Goal: Register for event/course: Sign up to attend an event or enroll in a course

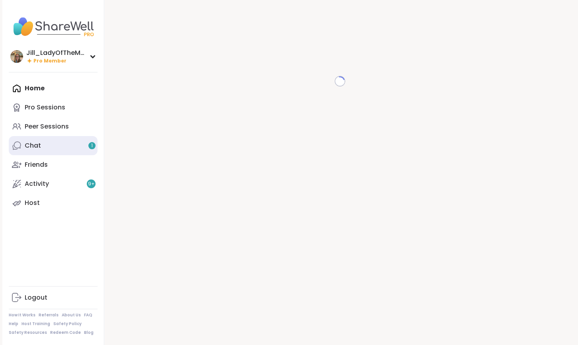
click at [88, 151] on link "Chat 1" at bounding box center [53, 145] width 89 height 19
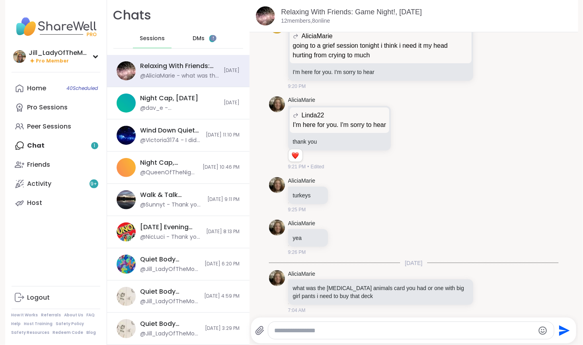
click at [193, 37] on span "DMs" at bounding box center [199, 39] width 12 height 8
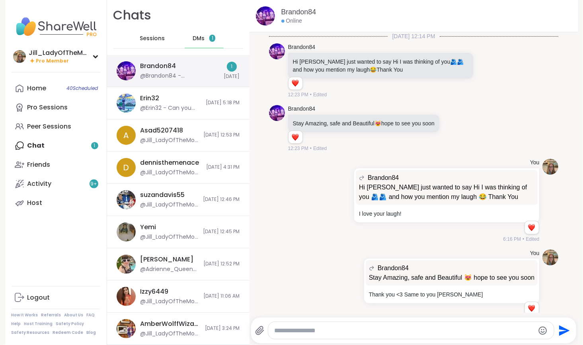
scroll to position [1390, 0]
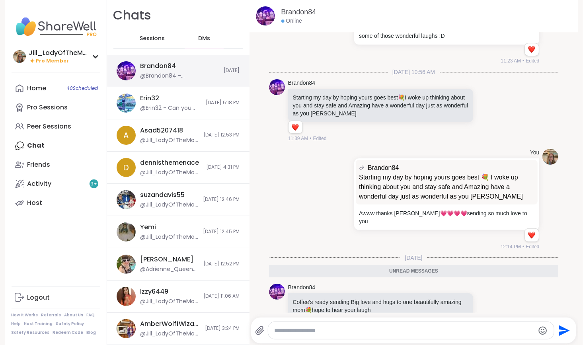
click at [191, 70] on div "Brandon84 @Brandon84 - Coffee's ready sending Big love and hugs to one beautifu…" at bounding box center [180, 71] width 79 height 18
click at [484, 303] on icon at bounding box center [487, 306] width 6 height 6
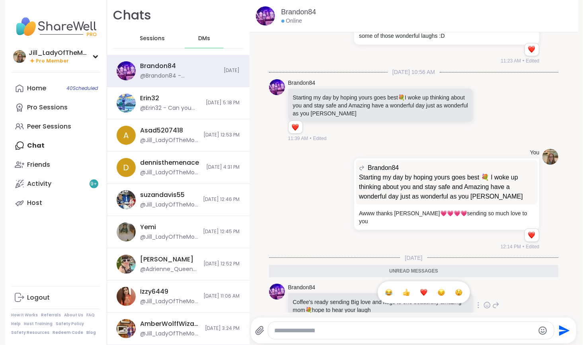
click at [421, 289] on div "Select Reaction: Heart" at bounding box center [424, 292] width 7 height 7
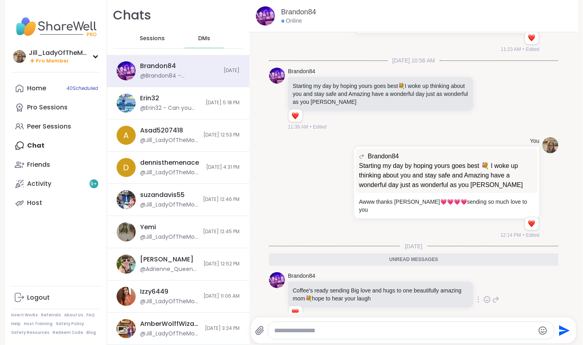
click at [356, 332] on textarea "Type your message" at bounding box center [405, 331] width 260 height 8
type textarea "**********"
click at [541, 330] on icon "Emoji picker" at bounding box center [544, 331] width 8 height 8
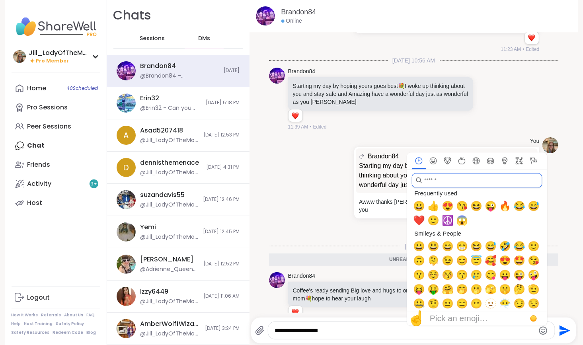
click at [438, 180] on input "search" at bounding box center [477, 180] width 131 height 14
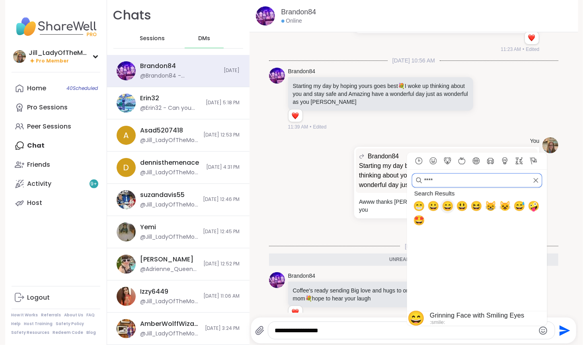
type input "****"
click at [444, 210] on span "😄" at bounding box center [448, 206] width 12 height 11
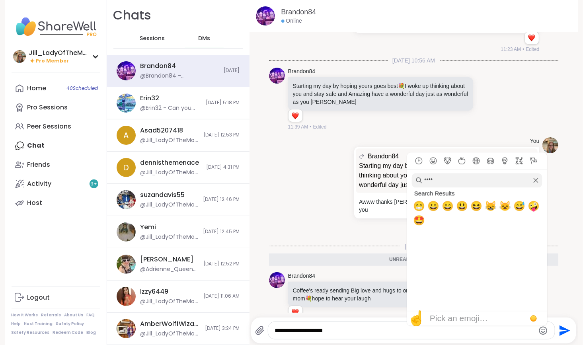
click at [358, 332] on textarea "**********" at bounding box center [405, 331] width 260 height 8
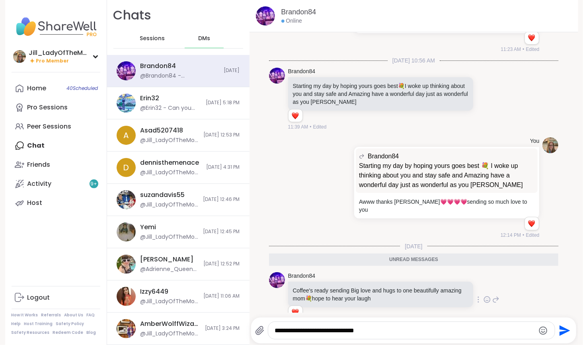
type textarea "**********"
click at [540, 331] on icon "Emoji picker" at bounding box center [544, 331] width 8 height 8
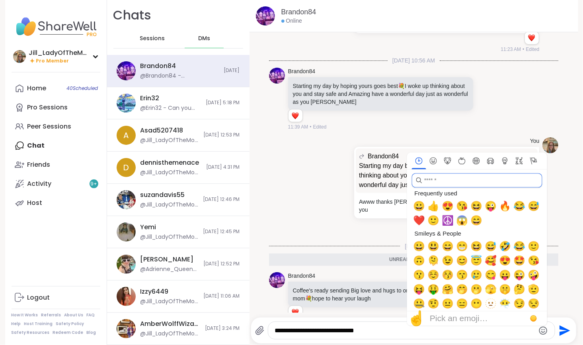
click at [444, 182] on input "search" at bounding box center [477, 180] width 131 height 14
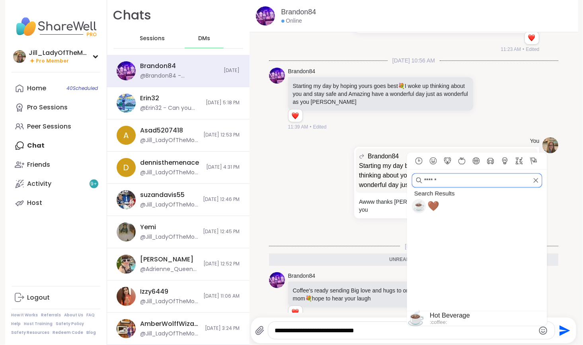
type input "******"
click at [417, 205] on span "☕" at bounding box center [419, 206] width 12 height 11
click at [434, 206] on span "🤎" at bounding box center [434, 206] width 12 height 11
type textarea "**********"
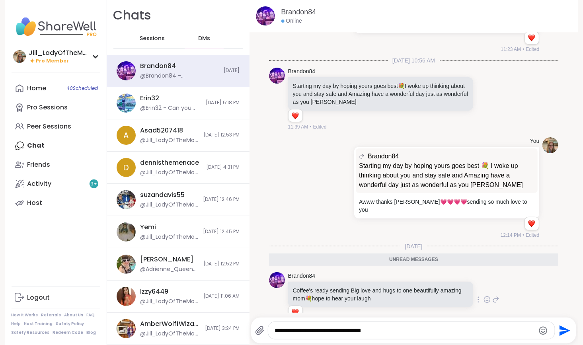
click at [562, 332] on icon "Send" at bounding box center [565, 330] width 11 height 11
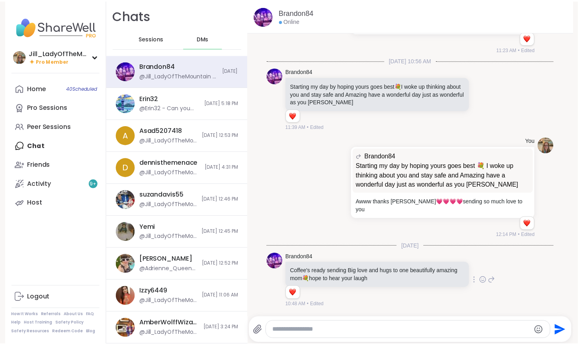
scroll to position [1425, 0]
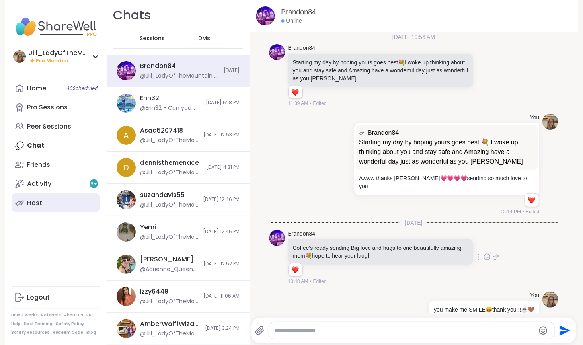
click at [67, 203] on link "Host" at bounding box center [56, 203] width 89 height 19
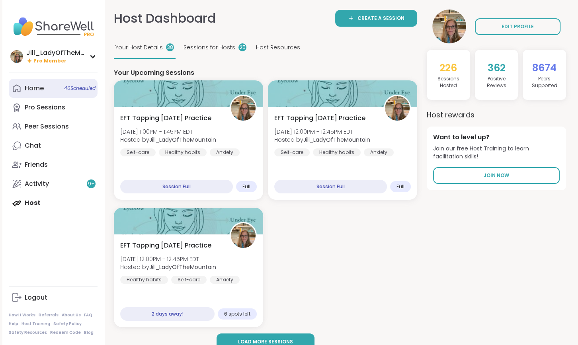
click at [62, 94] on link "Home 40 Scheduled" at bounding box center [53, 88] width 89 height 19
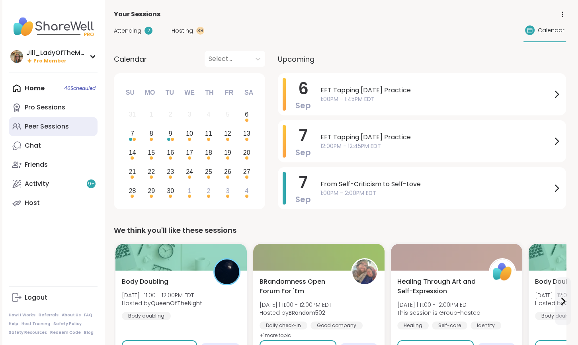
click at [63, 128] on div "Peer Sessions" at bounding box center [47, 126] width 44 height 9
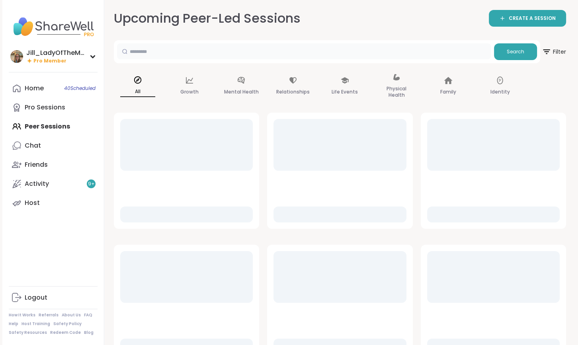
click at [174, 55] on input "text" at bounding box center [304, 51] width 374 height 16
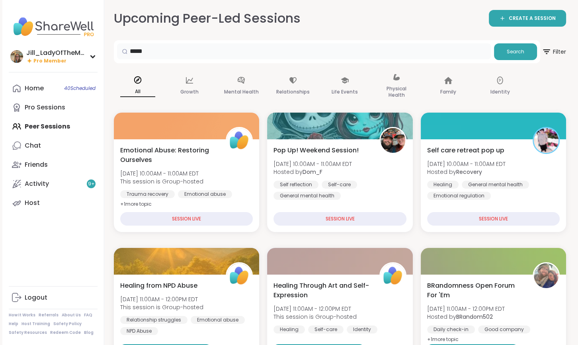
type input "*****"
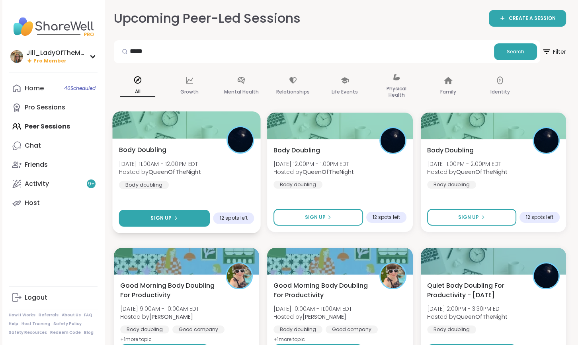
click at [175, 219] on icon at bounding box center [176, 218] width 2 height 3
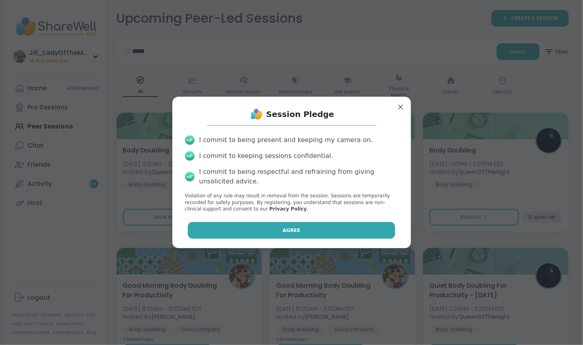
click at [230, 232] on button "Agree" at bounding box center [291, 230] width 207 height 17
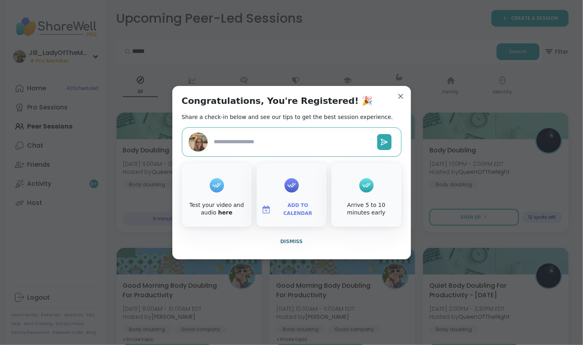
click at [279, 209] on span "Add to Calendar" at bounding box center [298, 210] width 48 height 16
click at [282, 141] on button "Google Calendar" at bounding box center [292, 138] width 61 height 18
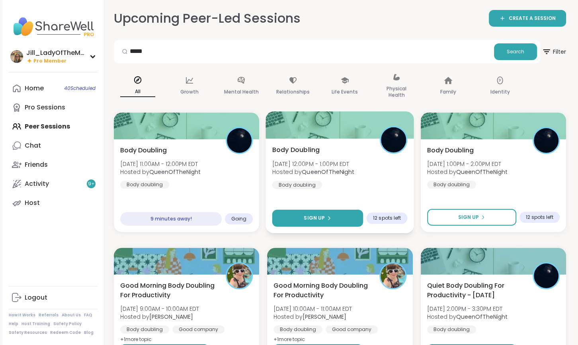
click at [328, 221] on div "Sign Up" at bounding box center [317, 218] width 27 height 7
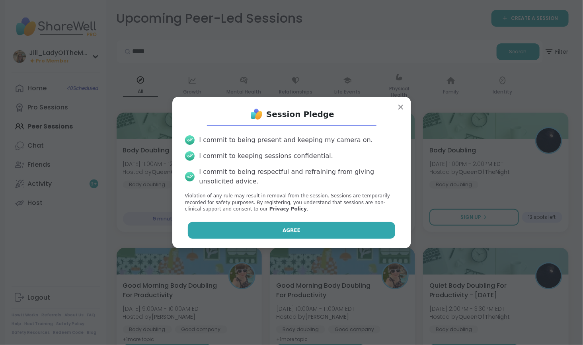
click at [304, 231] on button "Agree" at bounding box center [291, 230] width 207 height 17
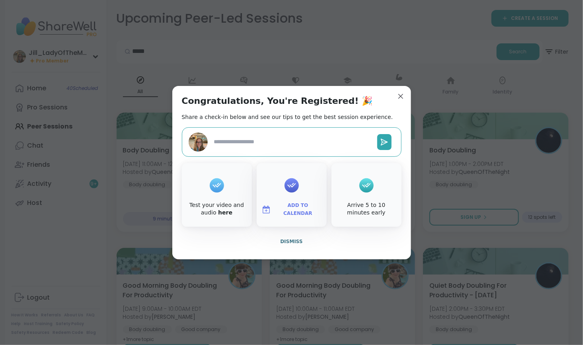
type textarea "*"
click at [289, 209] on span "Add to Calendar" at bounding box center [298, 210] width 48 height 16
click at [295, 137] on button "Google Calendar" at bounding box center [292, 138] width 61 height 18
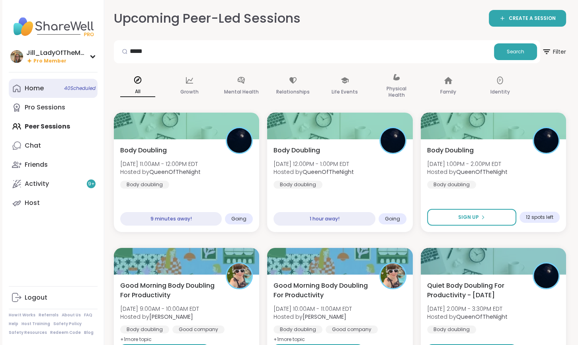
click at [82, 86] on span "40 Scheduled" at bounding box center [79, 88] width 31 height 6
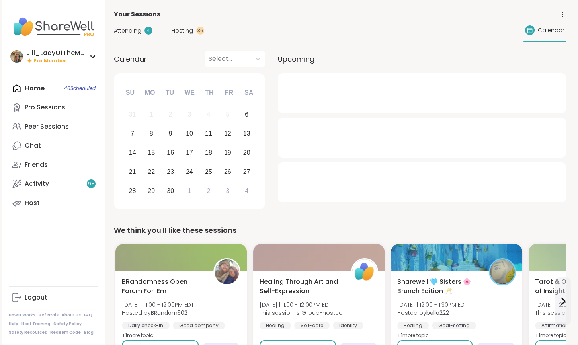
click at [177, 31] on span "Hosting" at bounding box center [183, 31] width 22 height 8
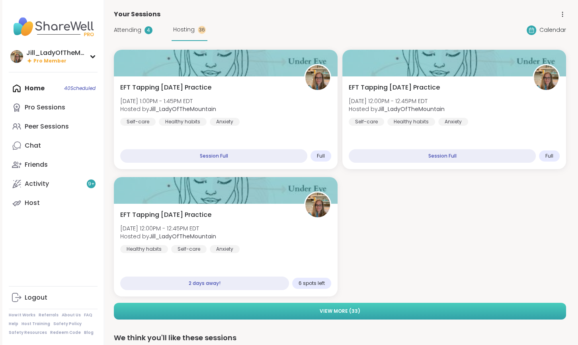
click at [328, 313] on span "View More ( 33 )" at bounding box center [340, 311] width 41 height 7
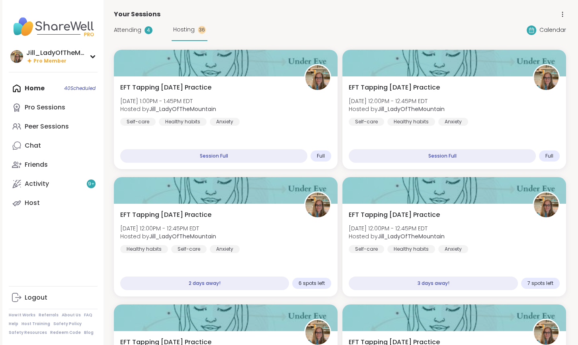
drag, startPoint x: 577, startPoint y: 30, endPoint x: 581, endPoint y: 37, distance: 8.0
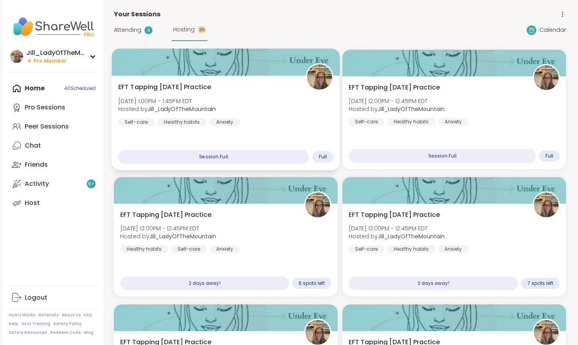
click at [312, 128] on div "EFT Tapping [DATE] Practice [DATE] 1:00PM - 1:45PM EDT Hosted by [PERSON_NAME] …" at bounding box center [226, 123] width 228 height 95
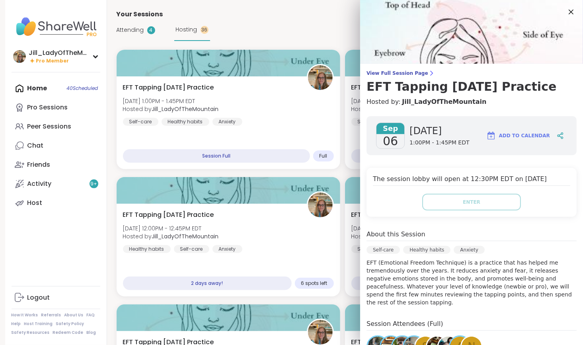
click at [493, 137] on img at bounding box center [492, 136] width 10 height 10
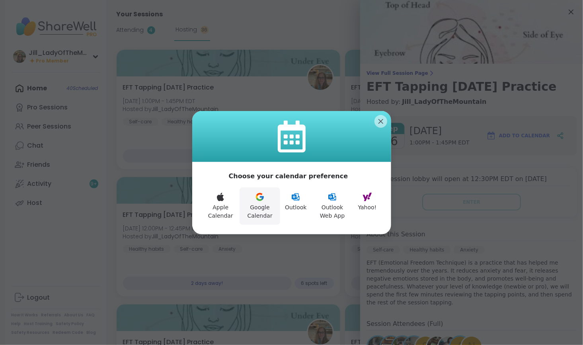
click at [265, 211] on button "Google Calendar" at bounding box center [260, 206] width 41 height 37
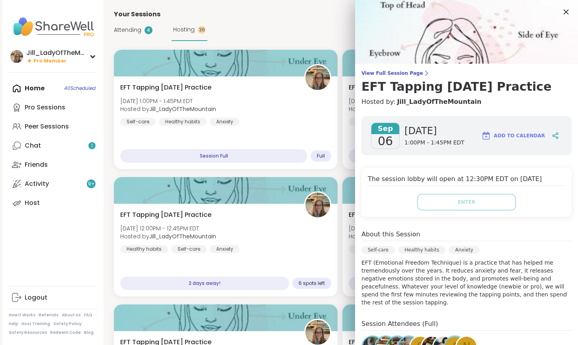
click at [561, 13] on icon at bounding box center [566, 12] width 10 height 10
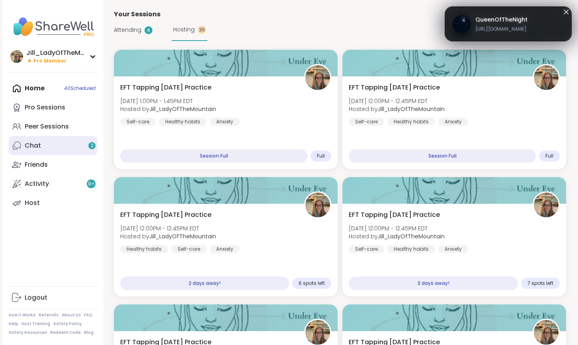
click at [78, 148] on link "Chat 2" at bounding box center [53, 145] width 89 height 19
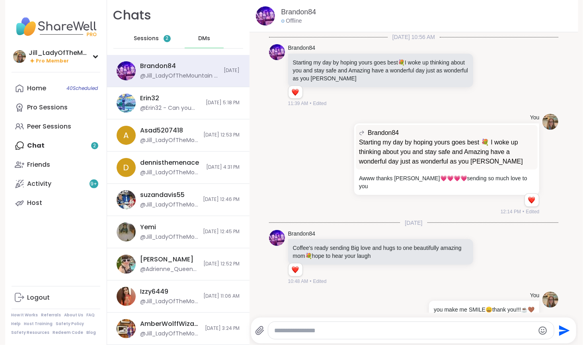
click at [89, 144] on div "Home 40 Scheduled Pro Sessions Peer Sessions Chat 2 Friends Activity 9 + Host" at bounding box center [56, 146] width 89 height 134
click at [70, 149] on div "Home 40 Scheduled Pro Sessions Peer Sessions Chat 2 Friends Activity 9 + Host" at bounding box center [56, 146] width 89 height 134
click at [148, 39] on span "Sessions" at bounding box center [146, 39] width 25 height 8
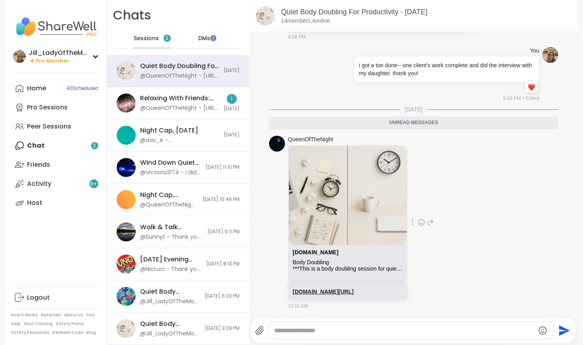
click at [310, 289] on link "sharewellnow.com/session/4b36bb4c-9df4-4cc9-90db-0d5dcbff3bc8" at bounding box center [323, 292] width 61 height 6
click at [200, 112] on div "Relaxing With Friends: Game Night!, Sep 05 @QueenOfTheNight - https://sharewell…" at bounding box center [178, 103] width 143 height 32
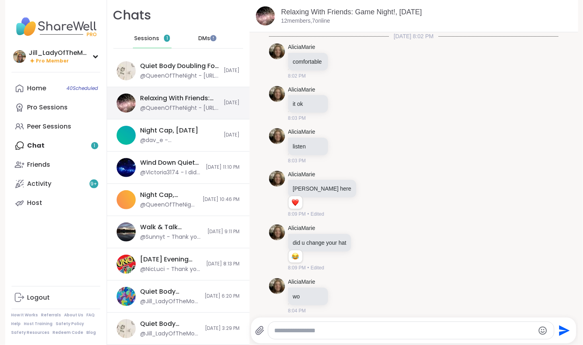
scroll to position [2692, 0]
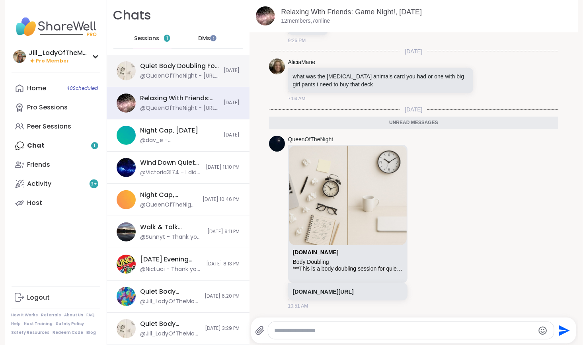
click at [192, 69] on div "Quiet Body Doubling For Productivity - [DATE]" at bounding box center [180, 66] width 79 height 9
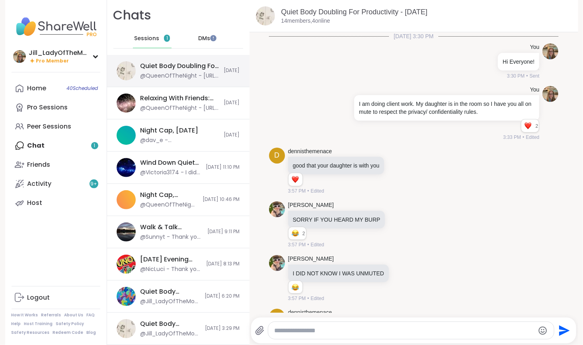
scroll to position [1634, 0]
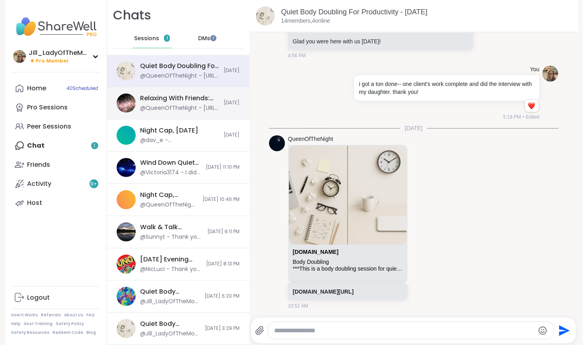
click at [197, 99] on div "Relaxing With Friends: Game Night!, [DATE]" at bounding box center [180, 98] width 79 height 9
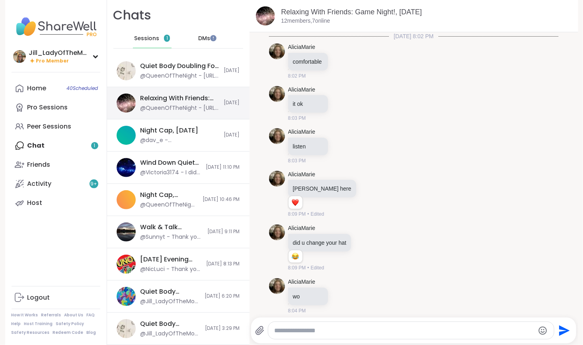
scroll to position [2665, 0]
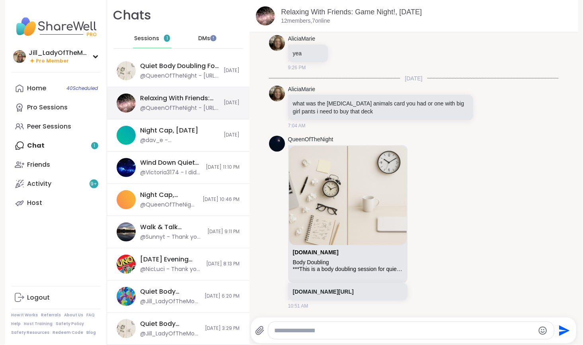
click at [197, 99] on div "Relaxing With Friends: Game Night!, [DATE]" at bounding box center [180, 98] width 79 height 9
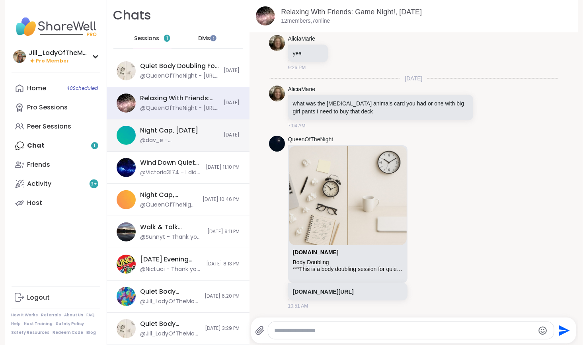
click at [185, 137] on div "@dav_e - @QueenOfTheNight You okay [PERSON_NAME]?" at bounding box center [180, 141] width 79 height 8
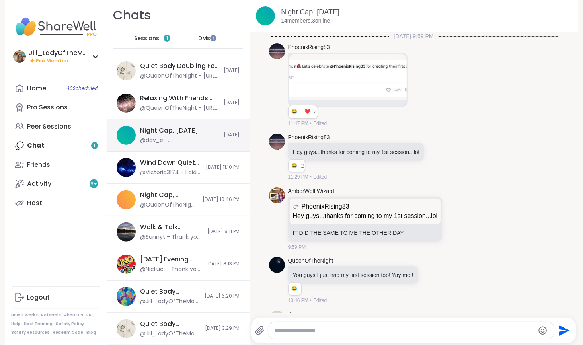
scroll to position [2268, 0]
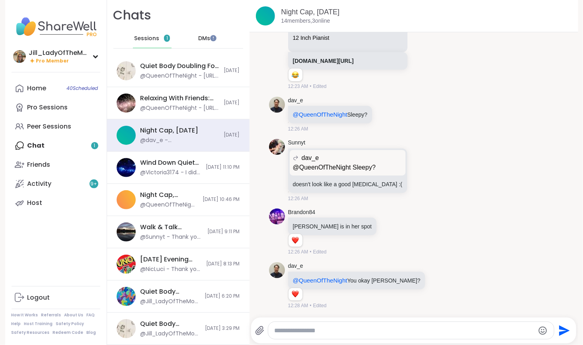
click at [87, 149] on div "Home 40 Scheduled Pro Sessions Peer Sessions Chat 1 Friends Activity 9 + Host" at bounding box center [56, 146] width 89 height 134
click at [75, 197] on link "Host" at bounding box center [56, 203] width 89 height 19
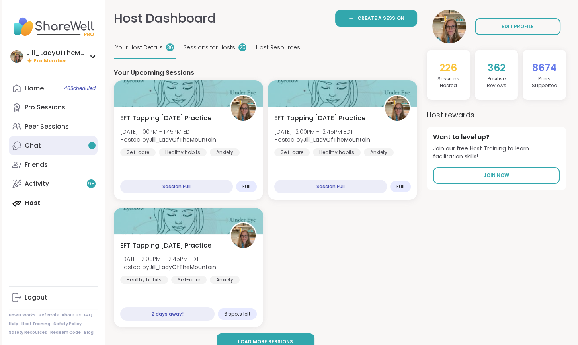
click at [91, 149] on span "1" at bounding box center [92, 146] width 2 height 7
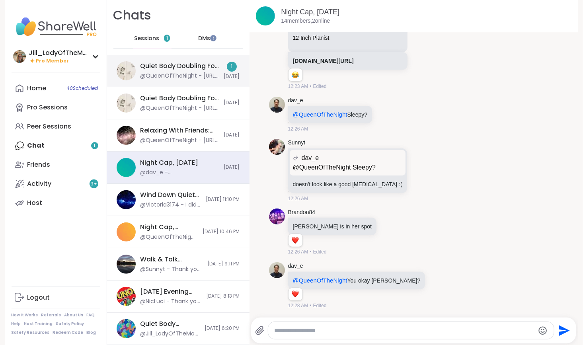
click at [188, 68] on div "Quiet Body Doubling For Productivity - [DATE]" at bounding box center [180, 66] width 79 height 9
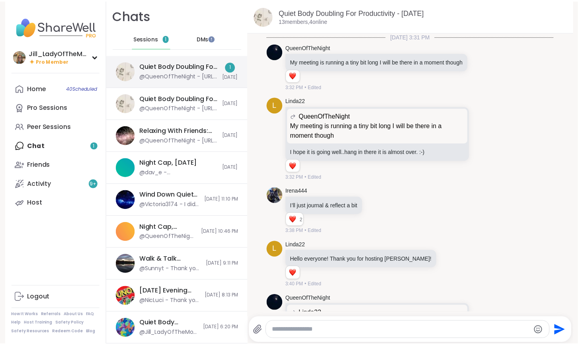
scroll to position [1223, 0]
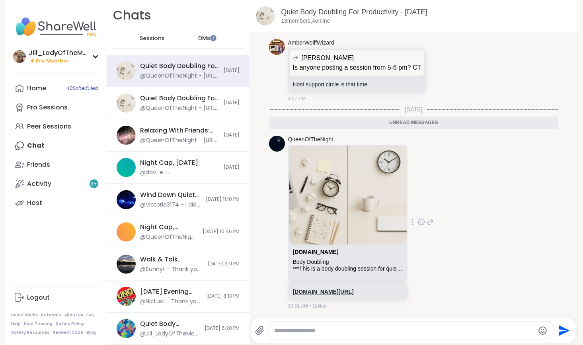
click at [331, 289] on link "sharewellnow.com/session/4b36bb4c-9df4-4cc9-90db-0d5dcbff3bc8" at bounding box center [323, 292] width 61 height 6
click at [58, 207] on link "Host" at bounding box center [56, 203] width 89 height 19
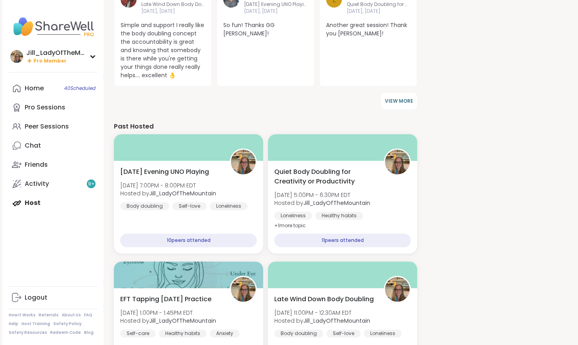
scroll to position [460, 0]
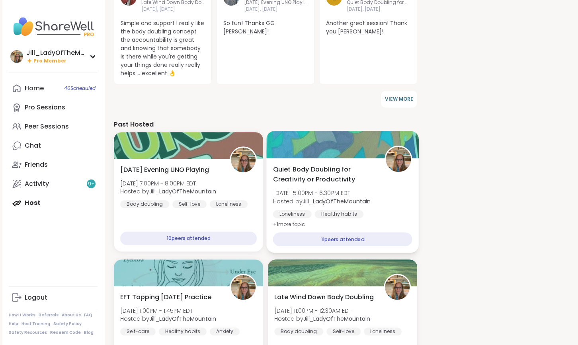
click at [348, 218] on div "Healthy habits" at bounding box center [339, 214] width 49 height 8
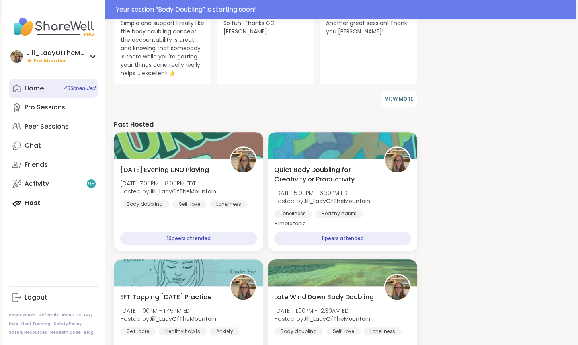
click at [84, 92] on link "Home 40 Scheduled" at bounding box center [53, 88] width 89 height 19
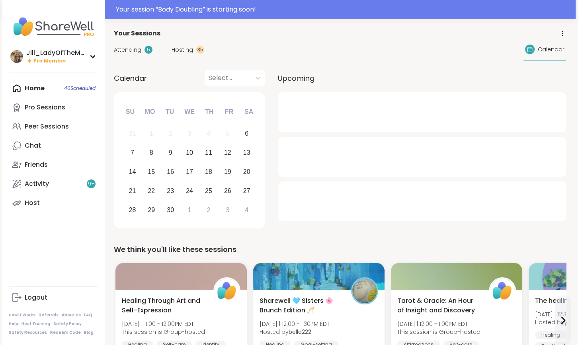
click at [180, 48] on span "Hosting" at bounding box center [183, 50] width 22 height 8
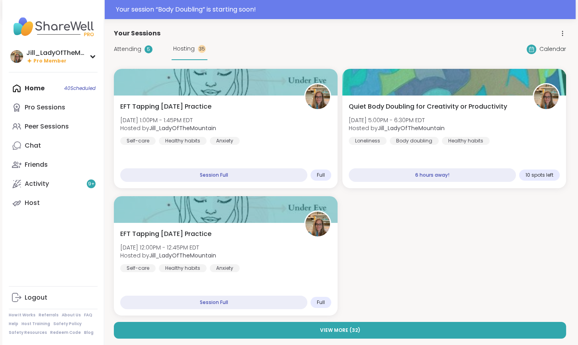
click at [144, 51] on div "Attending 5" at bounding box center [133, 49] width 39 height 8
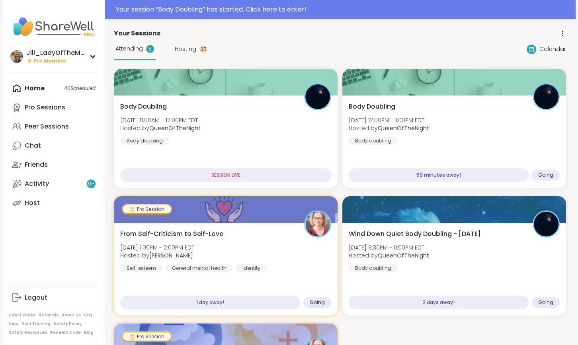
click at [144, 51] on div "Attending 5" at bounding box center [135, 49] width 42 height 22
click at [230, 89] on div at bounding box center [226, 81] width 228 height 27
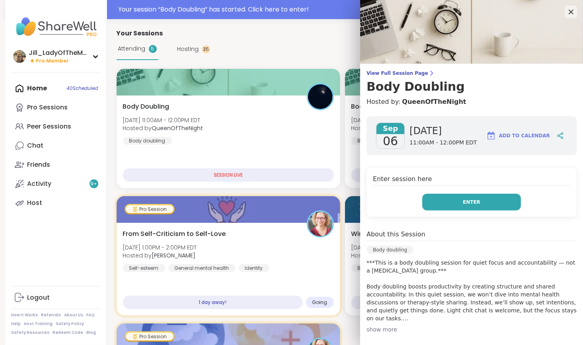
click at [450, 200] on button "Enter" at bounding box center [472, 202] width 99 height 17
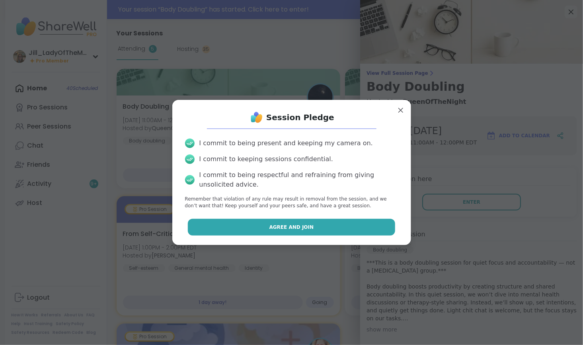
click at [352, 224] on button "Agree and Join" at bounding box center [291, 227] width 207 height 17
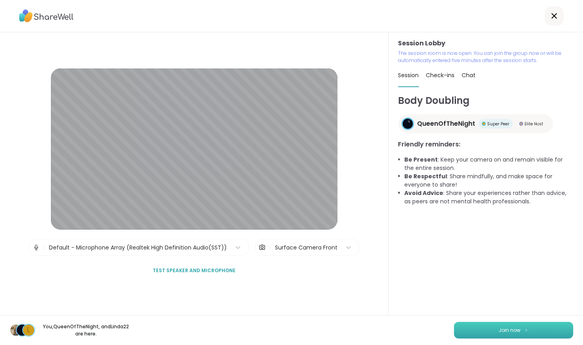
click at [494, 325] on button "Join now" at bounding box center [513, 330] width 119 height 17
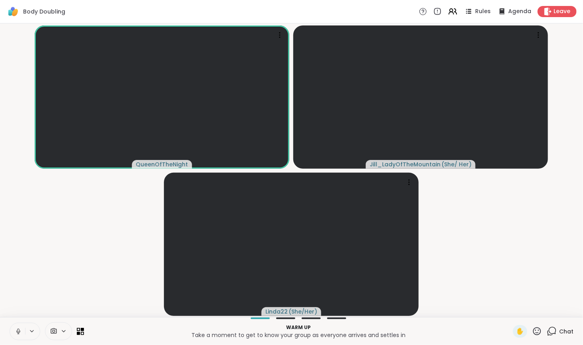
click at [552, 328] on icon at bounding box center [552, 332] width 10 height 10
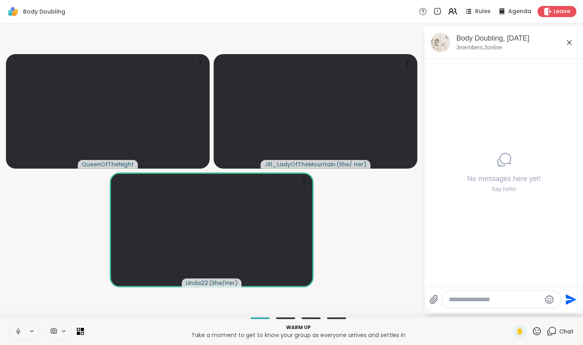
click at [441, 266] on div "No messages here yet! Say hello!" at bounding box center [504, 173] width 159 height 228
click at [474, 299] on textarea "Type your message" at bounding box center [495, 300] width 93 height 8
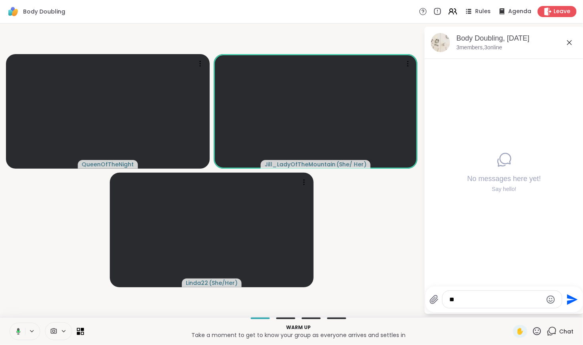
type textarea "*"
click at [470, 300] on textarea "Type your message" at bounding box center [496, 300] width 93 height 8
click at [469, 301] on textarea "Type your message" at bounding box center [496, 300] width 93 height 8
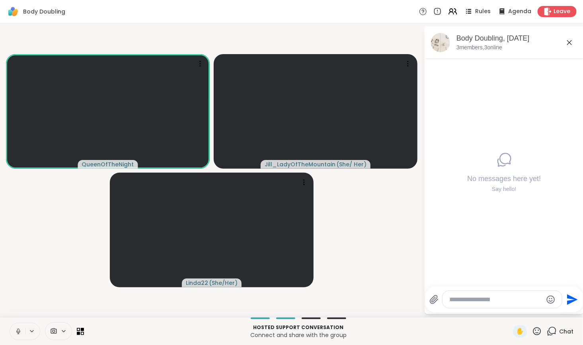
click at [470, 300] on textarea "Type your message" at bounding box center [496, 300] width 93 height 8
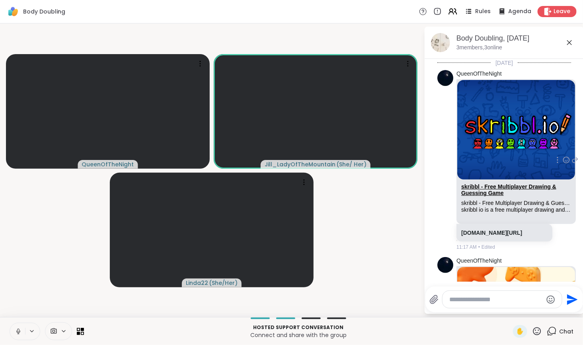
click at [503, 185] on link "skribbl - Free Multiplayer Drawing & Guessing Game" at bounding box center [509, 190] width 95 height 13
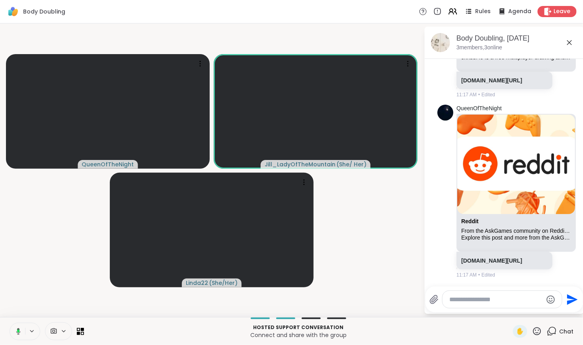
scroll to position [172, 0]
click at [492, 258] on link "reddit.com/r/AskGames/comments/t0902p/any_free_party_website_games_that_you_kno…" at bounding box center [492, 261] width 61 height 6
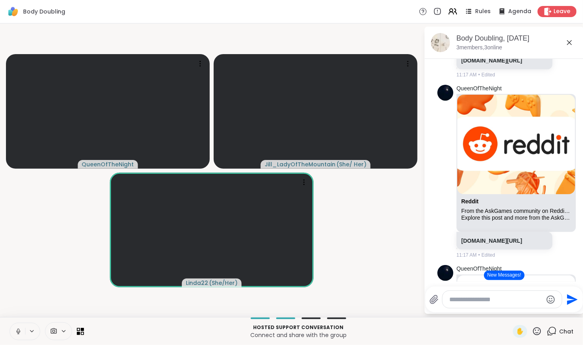
scroll to position [237, 0]
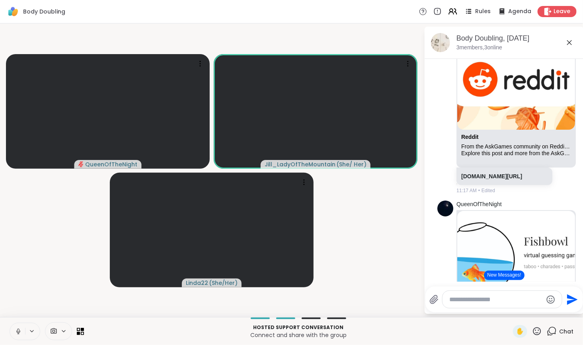
click at [20, 331] on icon at bounding box center [18, 331] width 7 height 7
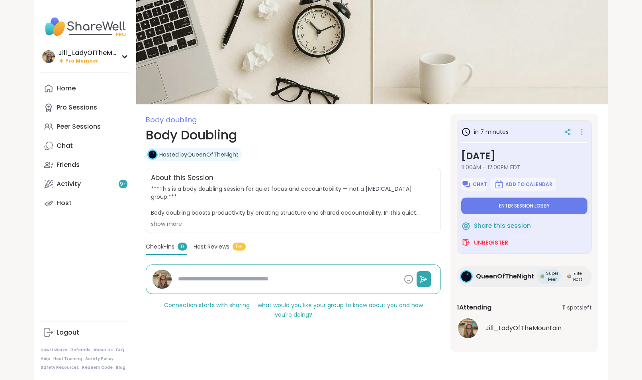
type textarea "*"
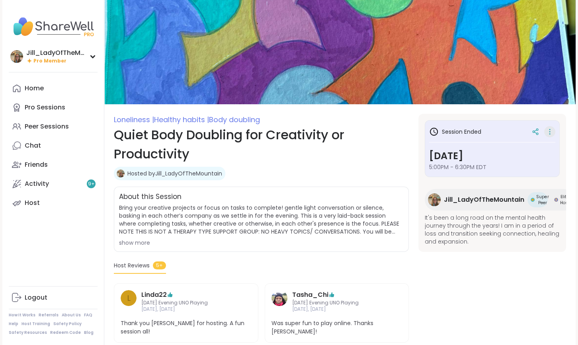
click at [550, 131] on icon at bounding box center [550, 131] width 8 height 11
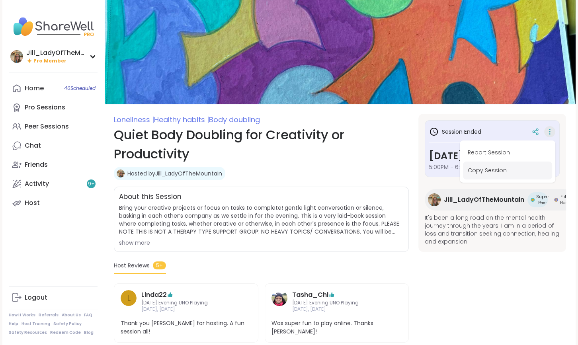
click at [498, 170] on button "Copy Session" at bounding box center [507, 171] width 89 height 18
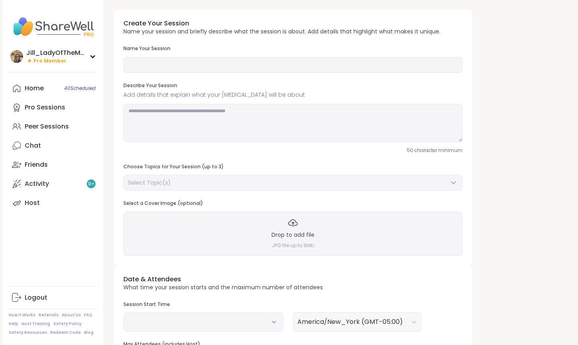
type input "**********"
type textarea "**********"
type input "**"
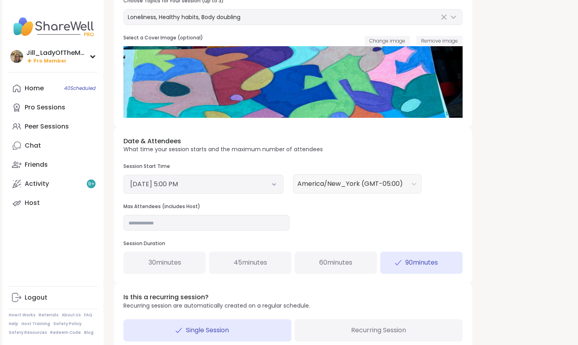
scroll to position [166, 0]
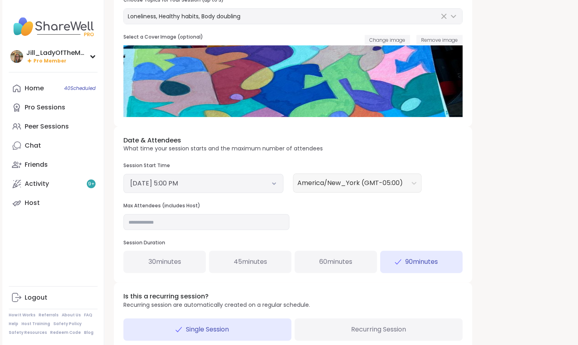
click at [272, 181] on button "September 5, 2025 5:00 PM" at bounding box center [203, 184] width 147 height 10
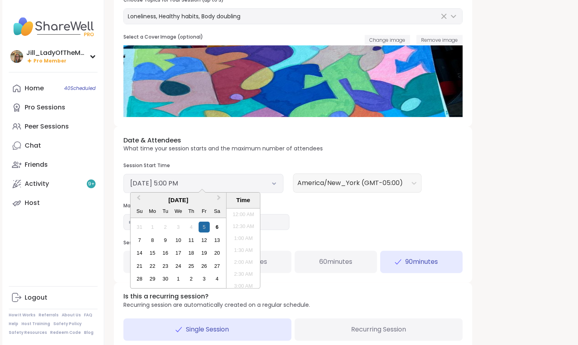
scroll to position [372, 0]
click at [216, 228] on div "6" at bounding box center [217, 227] width 11 height 11
click at [329, 217] on div "Date & Attendees What time your session starts and the maximum number of attend…" at bounding box center [293, 205] width 358 height 156
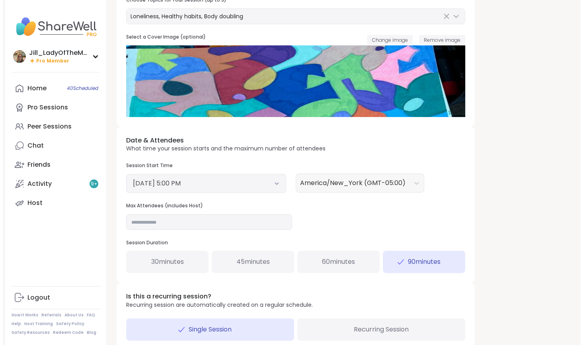
scroll to position [215, 0]
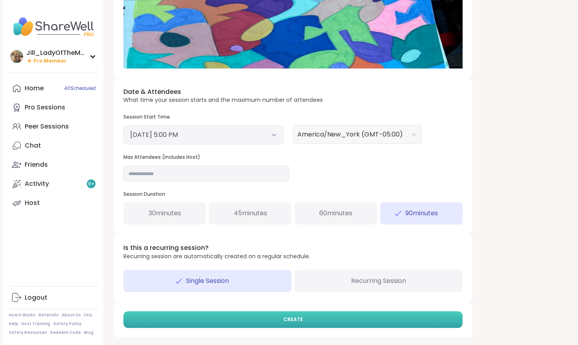
click at [332, 318] on button "CREATE" at bounding box center [292, 319] width 339 height 17
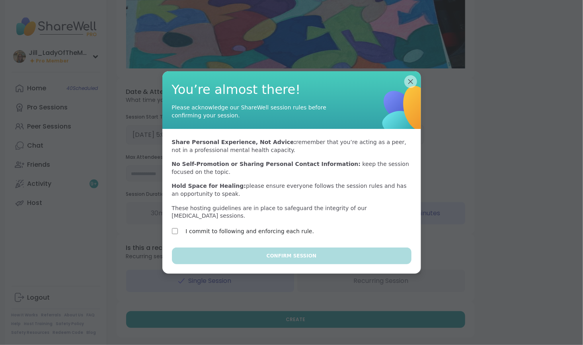
click at [284, 229] on label "I commit to following and enforcing each rule." at bounding box center [250, 232] width 129 height 10
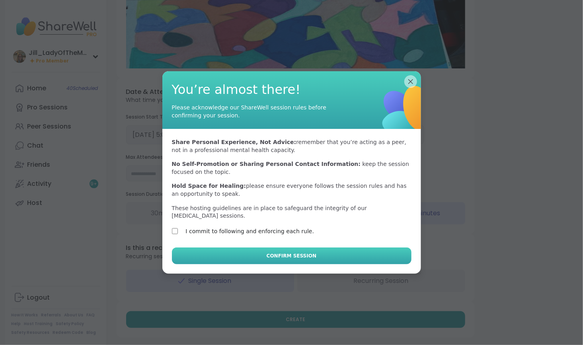
click at [288, 254] on span "Confirm Session" at bounding box center [292, 255] width 50 height 7
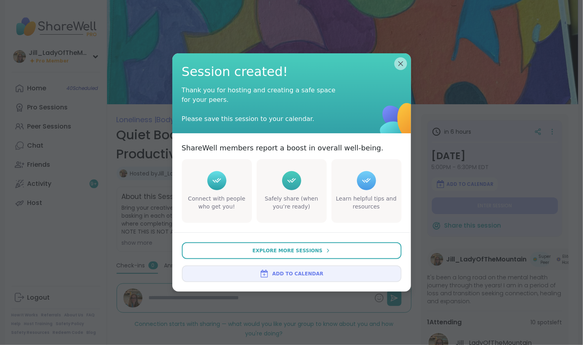
click at [294, 275] on span "Add to Calendar" at bounding box center [297, 273] width 51 height 7
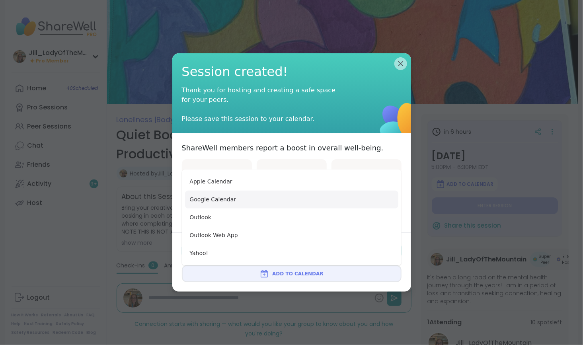
click at [290, 198] on button "Google Calendar" at bounding box center [291, 200] width 213 height 18
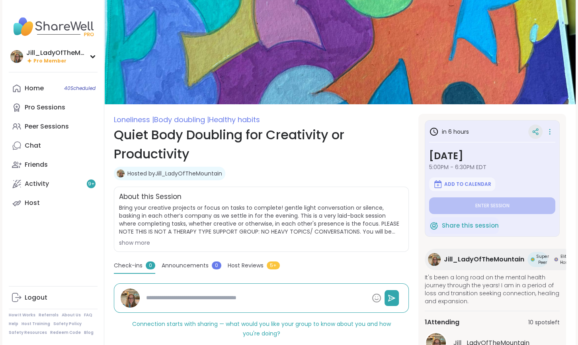
click at [538, 136] on div at bounding box center [535, 132] width 14 height 14
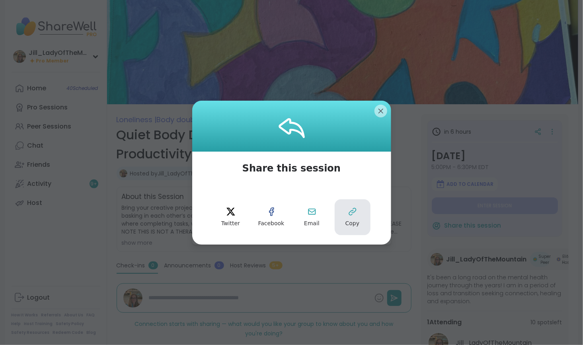
click at [353, 213] on icon at bounding box center [353, 212] width 10 height 10
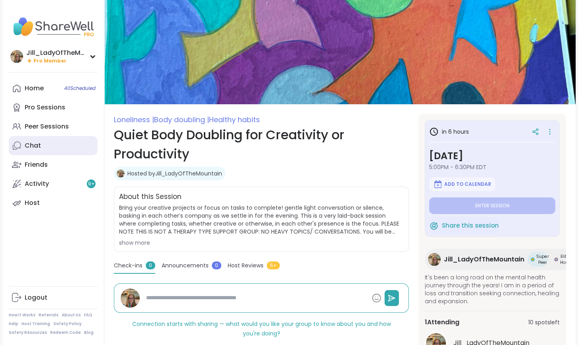
click at [39, 146] on div "Chat" at bounding box center [33, 145] width 16 height 9
type textarea "*"
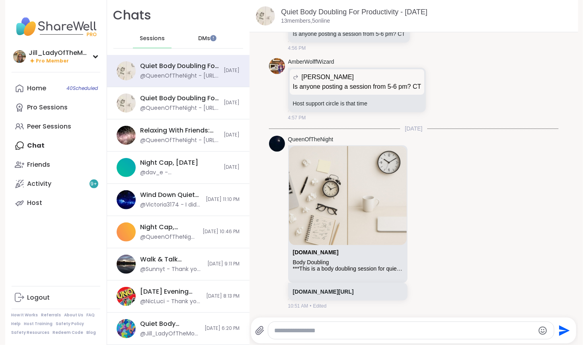
click at [286, 333] on textarea "Type your message" at bounding box center [405, 331] width 260 height 8
paste textarea "**********"
type textarea "**********"
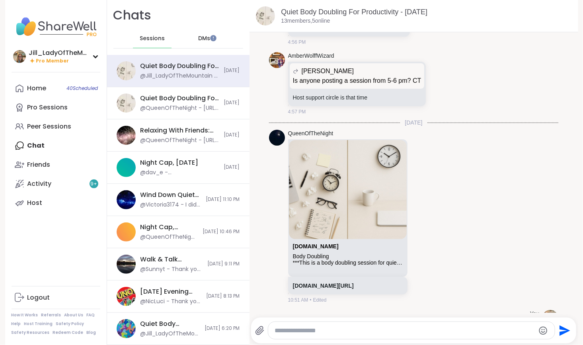
scroll to position [1254, 0]
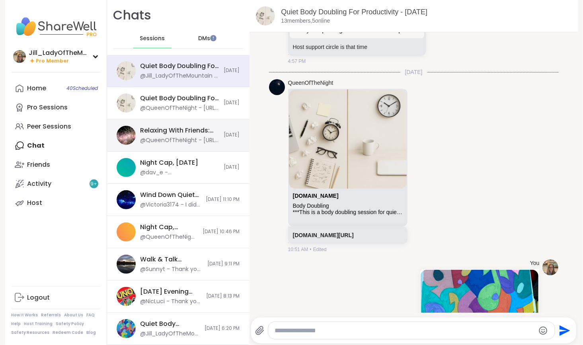
click at [206, 125] on div "Relaxing With Friends: Game Night!, Sep 05 @QueenOfTheNight - https://sharewell…" at bounding box center [178, 135] width 143 height 32
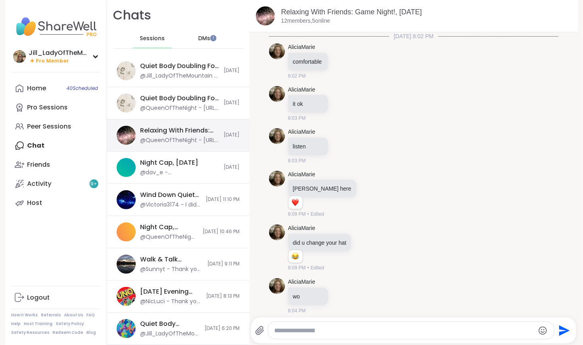
scroll to position [2665, 0]
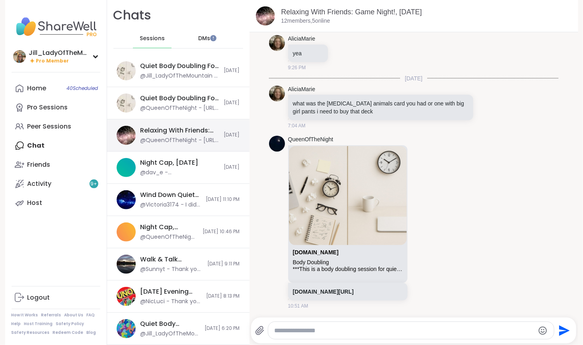
click at [207, 147] on div "Relaxing With Friends: Game Night!, Sep 05 @QueenOfTheNight - https://sharewell…" at bounding box center [178, 135] width 143 height 32
click at [195, 140] on div "@QueenOfTheNight - [URL][DOMAIN_NAME]" at bounding box center [180, 141] width 79 height 8
click at [287, 333] on textarea "Type your message" at bounding box center [405, 331] width 260 height 8
type textarea "*"
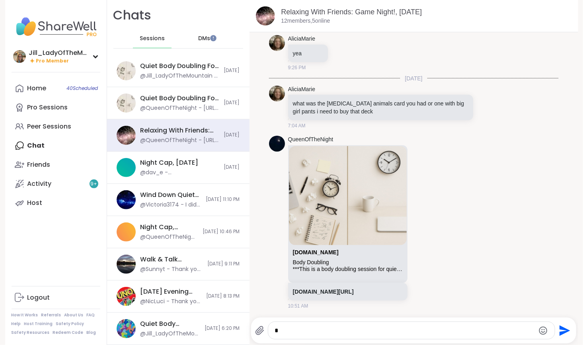
click at [287, 333] on textarea "*" at bounding box center [405, 331] width 260 height 8
paste textarea "**********"
type textarea "**********"
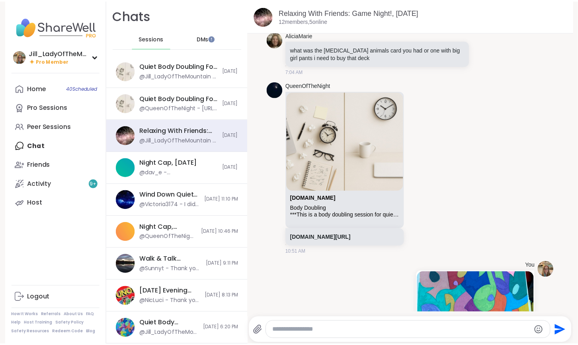
scroll to position [2854, 0]
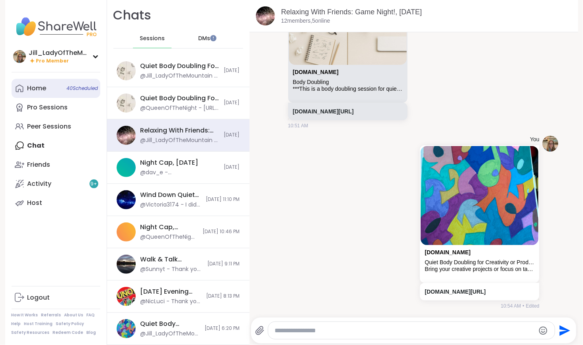
click at [86, 87] on span "40 Scheduled" at bounding box center [82, 88] width 31 height 6
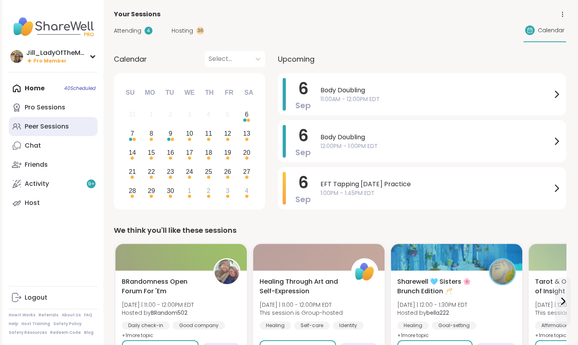
click at [76, 125] on link "Peer Sessions" at bounding box center [53, 126] width 89 height 19
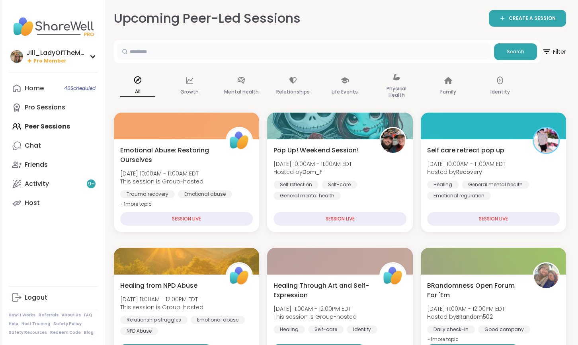
click at [202, 54] on input "text" at bounding box center [304, 51] width 374 height 16
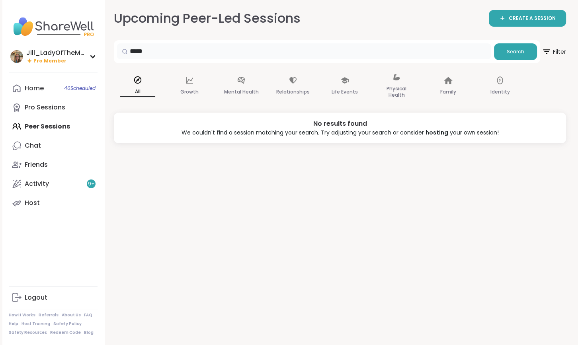
type input "*****"
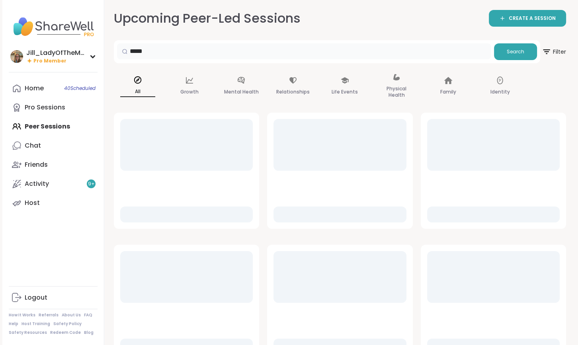
click at [202, 54] on input "*****" at bounding box center [304, 51] width 374 height 16
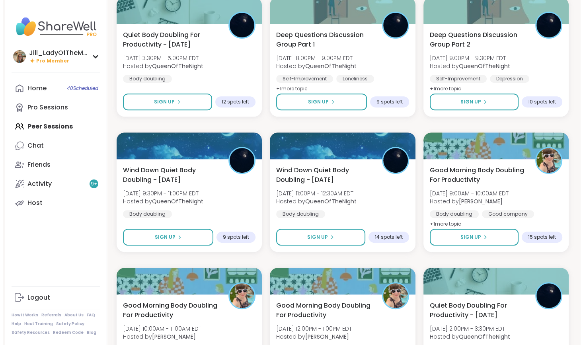
scroll to position [388, 0]
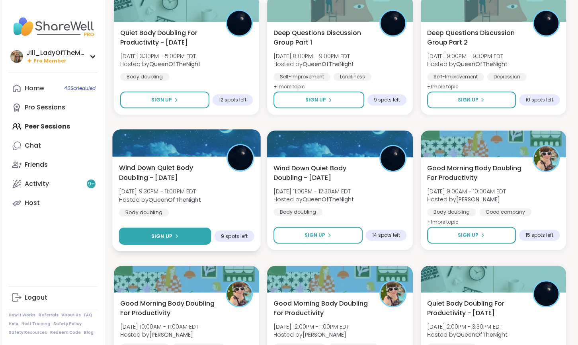
click at [180, 238] on button "Sign Up" at bounding box center [165, 236] width 92 height 17
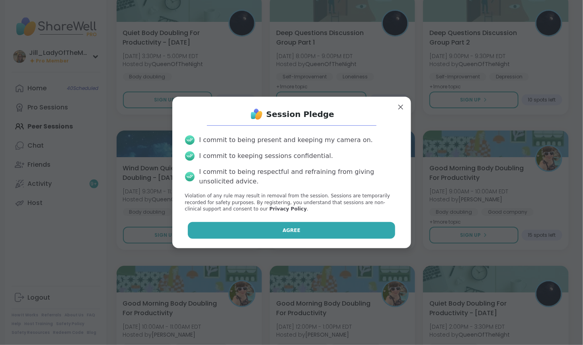
click at [241, 229] on button "Agree" at bounding box center [291, 230] width 207 height 17
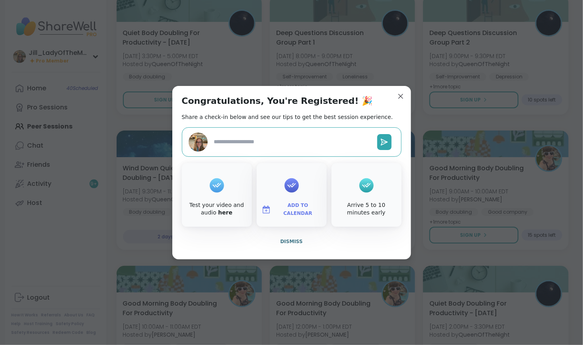
click at [283, 211] on span "Add to Calendar" at bounding box center [298, 210] width 48 height 16
type textarea "*"
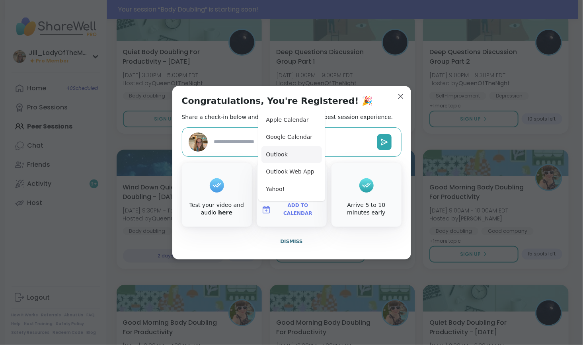
scroll to position [407, 0]
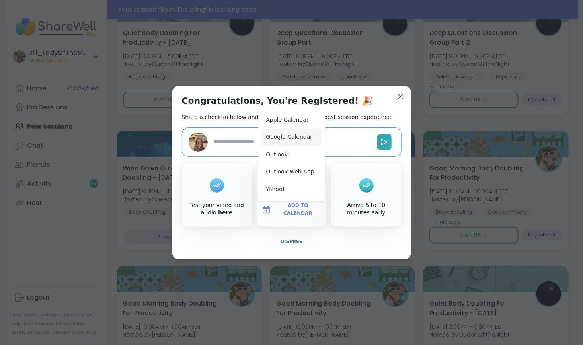
click at [271, 139] on button "Google Calendar" at bounding box center [292, 138] width 61 height 18
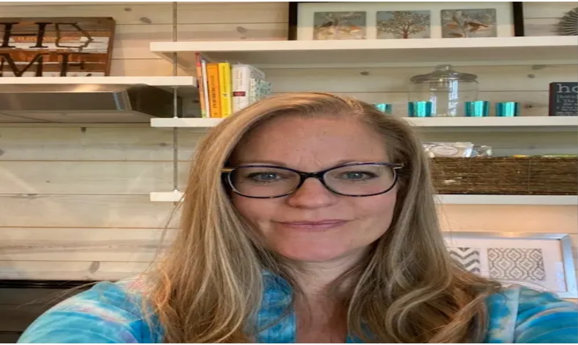
scroll to position [0, 0]
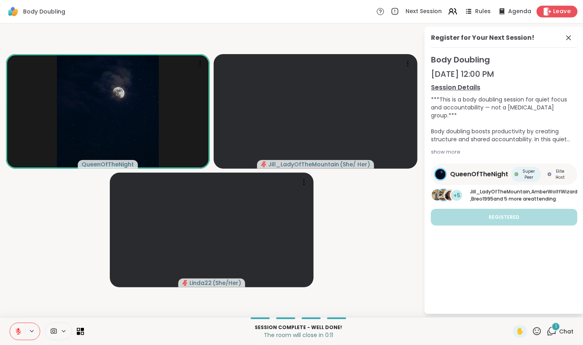
click at [554, 9] on span "Leave" at bounding box center [563, 12] width 18 height 8
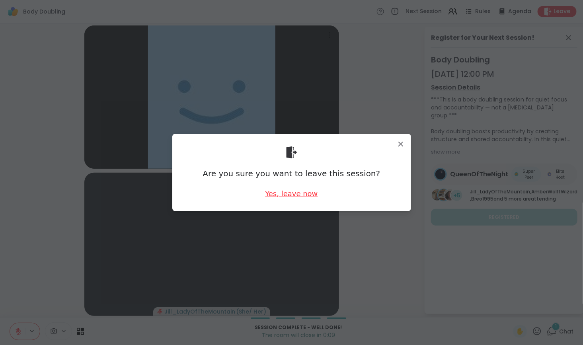
click at [294, 195] on div "Yes, leave now" at bounding box center [291, 194] width 53 height 10
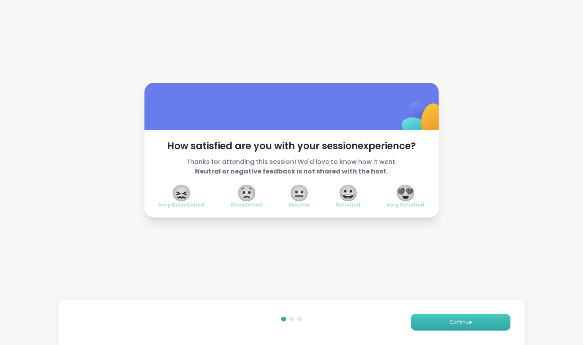
click at [446, 327] on button "Continue" at bounding box center [461, 322] width 100 height 17
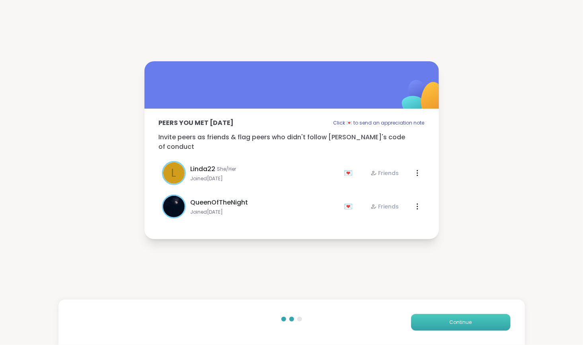
drag, startPoint x: 446, startPoint y: 324, endPoint x: 437, endPoint y: 323, distance: 9.3
click at [437, 323] on button "Continue" at bounding box center [461, 322] width 100 height 17
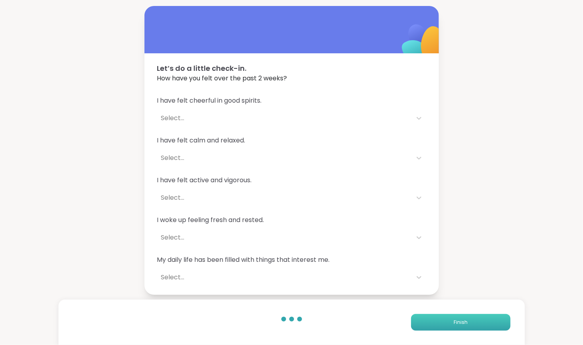
click at [436, 319] on button "Finish" at bounding box center [461, 322] width 100 height 17
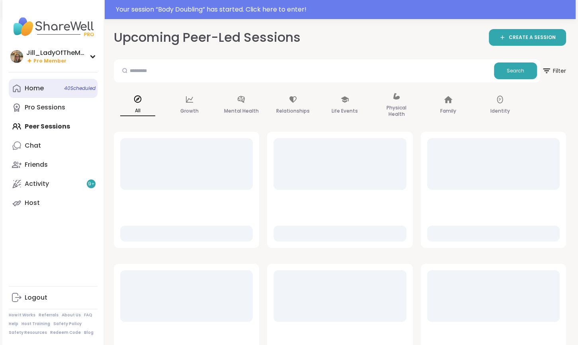
click at [32, 86] on div "Home 40 Scheduled" at bounding box center [34, 88] width 19 height 9
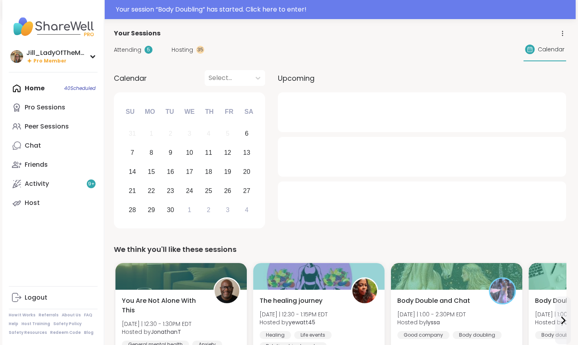
click at [126, 49] on span "Attending" at bounding box center [127, 50] width 27 height 8
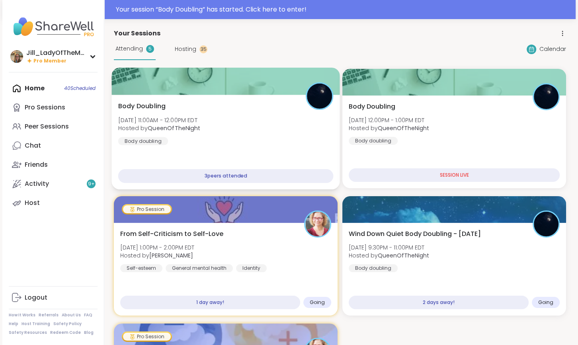
click at [265, 127] on div "Body Doubling [DATE] 11:00AM - 12:00PM EDT Hosted by QueenOfTheNight Body doubl…" at bounding box center [225, 124] width 215 height 44
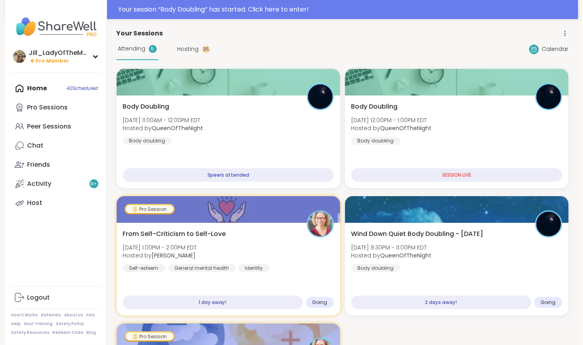
click at [290, 45] on div "Attending 5 Hosting 35 Calendar" at bounding box center [343, 49] width 452 height 22
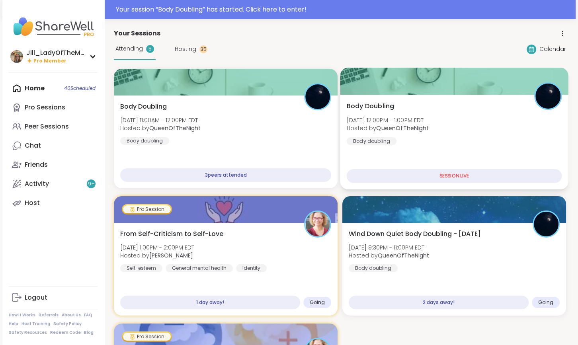
click at [414, 142] on div "Body Doubling [DATE] 12:00PM - 1:00PM EDT Hosted by QueenOfTheNight Body doubli…" at bounding box center [454, 124] width 215 height 44
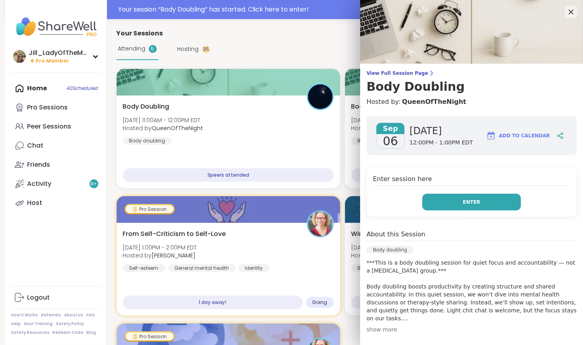
click at [463, 202] on span "Enter" at bounding box center [472, 202] width 18 height 7
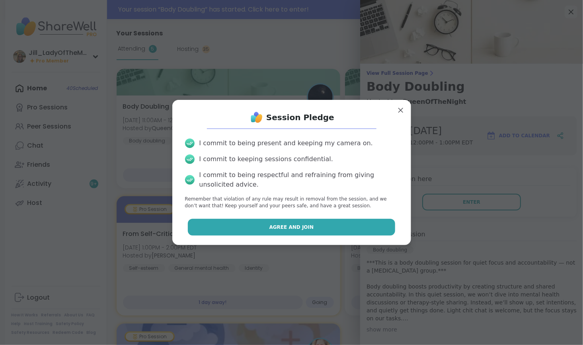
click at [369, 225] on button "Agree and Join" at bounding box center [291, 227] width 207 height 17
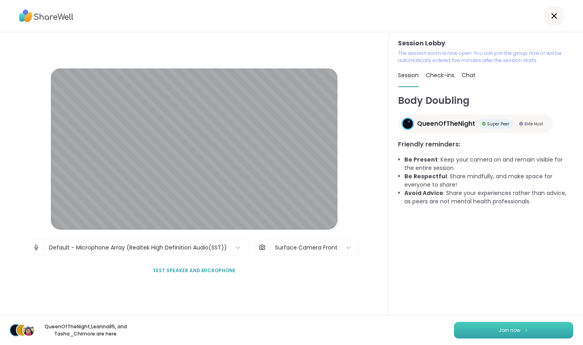
drag, startPoint x: 490, startPoint y: 331, endPoint x: 482, endPoint y: 335, distance: 8.6
click at [482, 335] on button "Join now" at bounding box center [513, 330] width 119 height 17
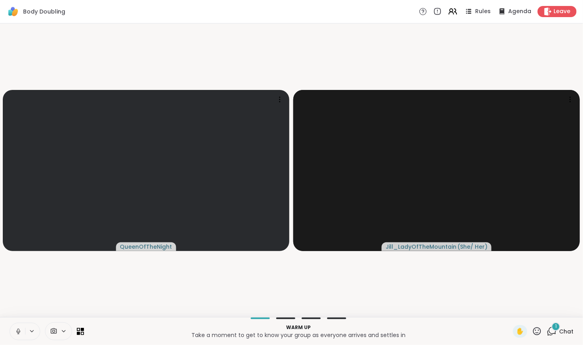
click at [482, 335] on p "Take a moment to get to know your group as everyone arrives and settles in" at bounding box center [299, 335] width 420 height 8
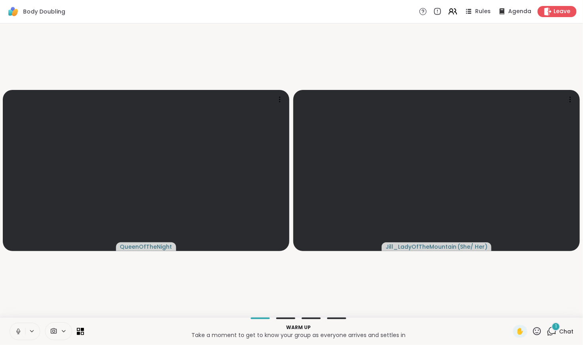
click at [552, 329] on div "1" at bounding box center [556, 327] width 9 height 9
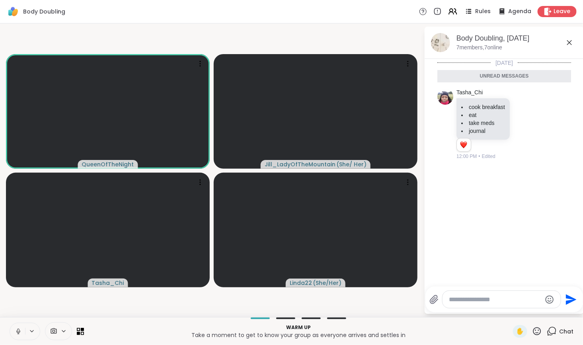
click at [16, 331] on icon at bounding box center [18, 331] width 7 height 7
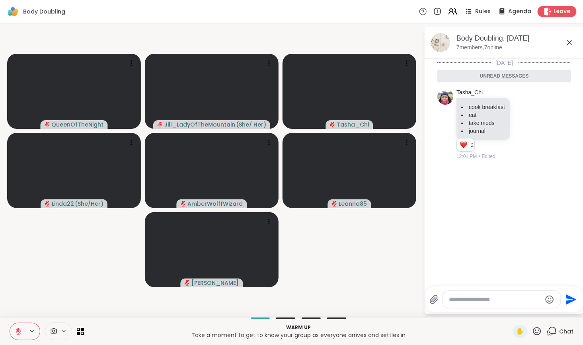
click at [20, 331] on icon at bounding box center [18, 331] width 7 height 7
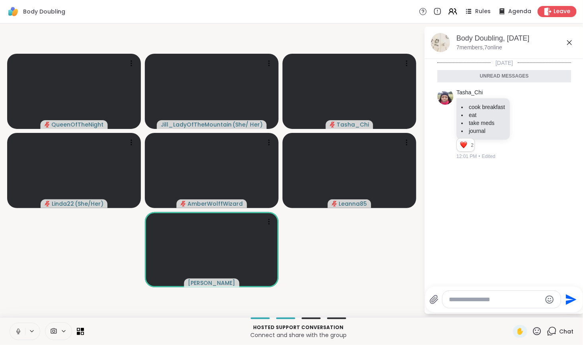
click at [19, 333] on icon at bounding box center [18, 332] width 4 height 2
click at [19, 333] on icon at bounding box center [19, 332] width 6 height 6
click at [18, 331] on icon at bounding box center [18, 331] width 7 height 7
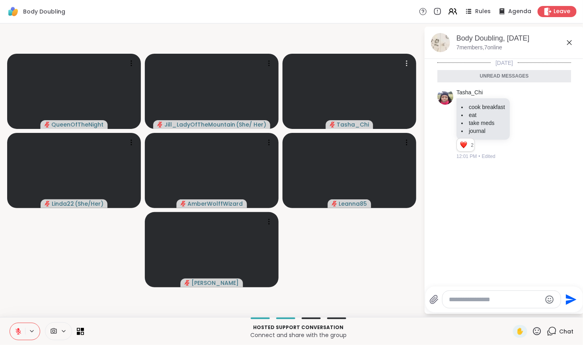
click at [549, 266] on div "[DATE] Unread messages Tasha_Chi cook breakfast eat take meds journal 2 2 2 12:…" at bounding box center [504, 170] width 159 height 223
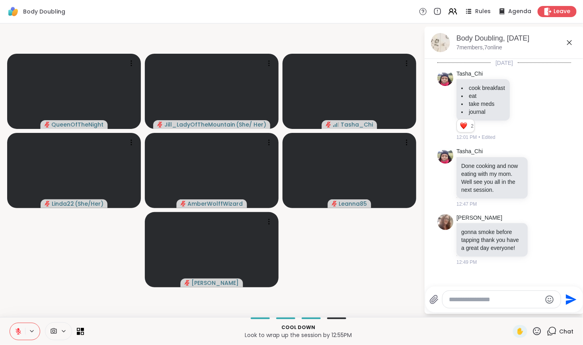
click at [454, 301] on textarea "Type your message" at bounding box center [495, 300] width 93 height 8
type textarea "**********"
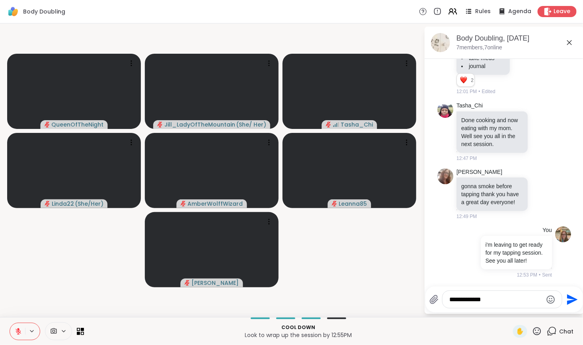
type textarea "**********"
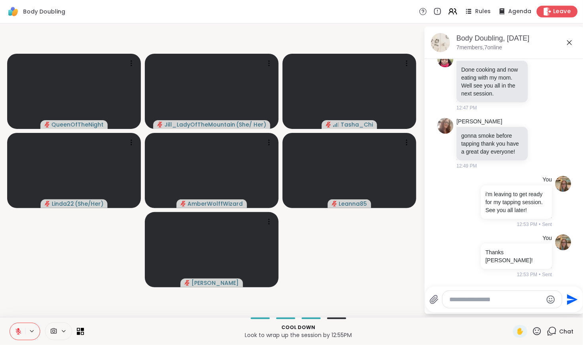
click at [544, 10] on icon at bounding box center [548, 11] width 8 height 8
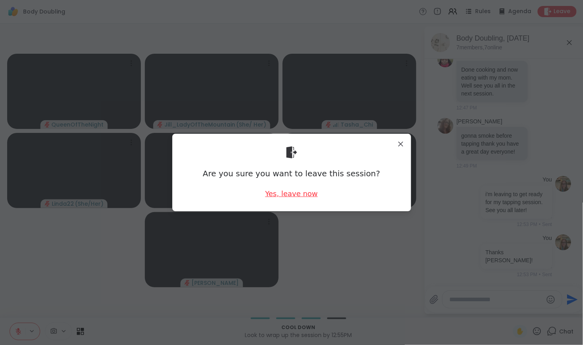
click at [301, 196] on div "Yes, leave now" at bounding box center [291, 194] width 53 height 10
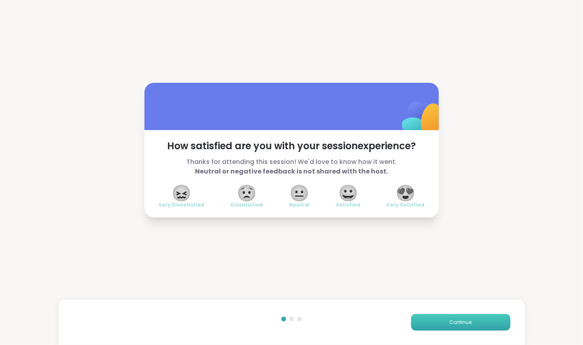
click at [427, 326] on button "Continue" at bounding box center [461, 322] width 100 height 17
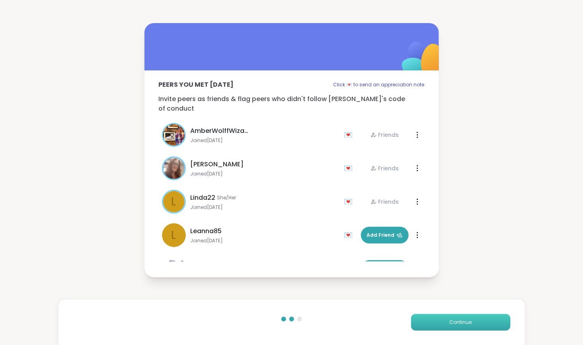
drag, startPoint x: 427, startPoint y: 325, endPoint x: 421, endPoint y: 324, distance: 6.5
click at [421, 324] on button "Continue" at bounding box center [461, 322] width 100 height 17
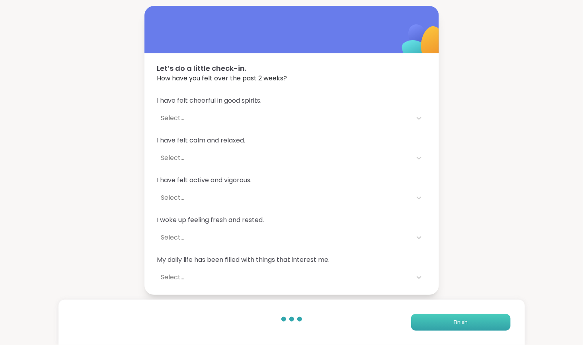
click at [421, 324] on button "Finish" at bounding box center [461, 322] width 100 height 17
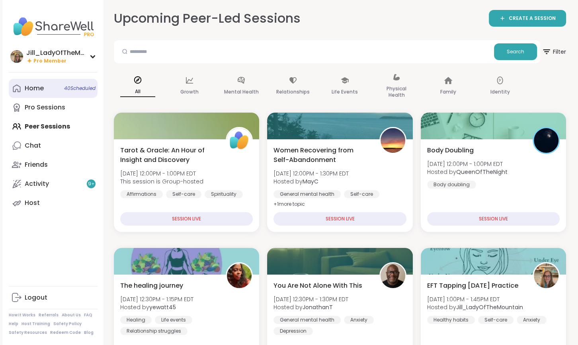
click at [50, 90] on link "Home 40 Scheduled" at bounding box center [53, 88] width 89 height 19
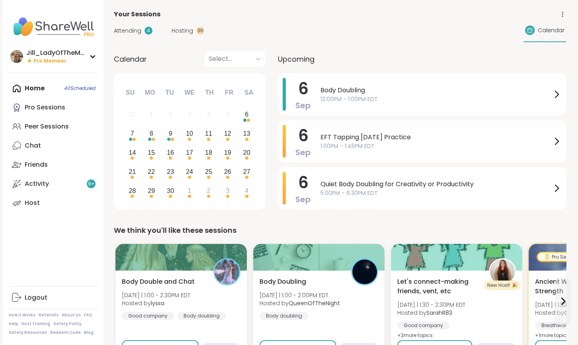
click at [185, 31] on span "Hosting" at bounding box center [183, 31] width 22 height 8
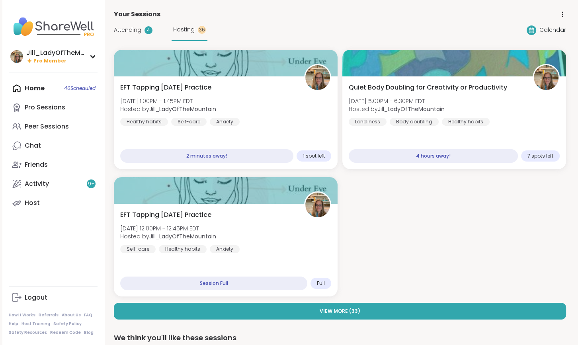
click at [189, 28] on span "Hosting" at bounding box center [184, 29] width 22 height 8
click at [138, 29] on span "Attending" at bounding box center [127, 30] width 27 height 8
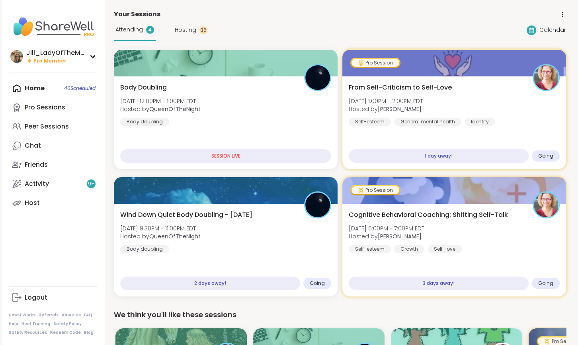
click at [189, 26] on span "Hosting" at bounding box center [186, 30] width 22 height 8
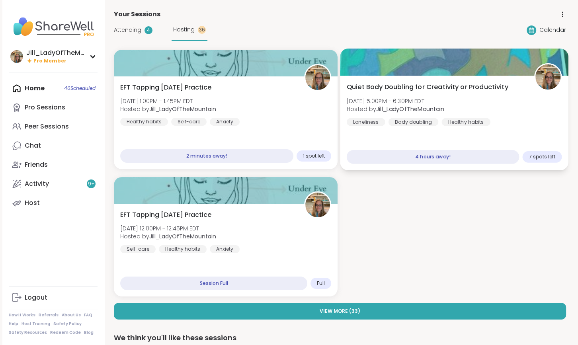
click at [439, 104] on span "[DATE] 5:00PM - 6:30PM EDT" at bounding box center [396, 101] width 98 height 8
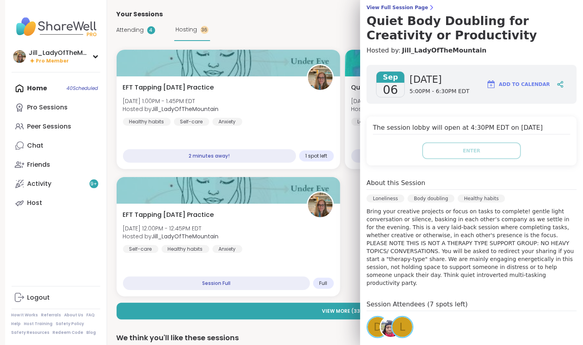
scroll to position [68, 0]
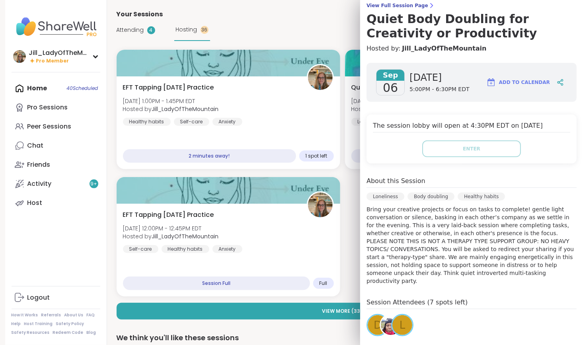
click at [400, 318] on span "L" at bounding box center [403, 326] width 6 height 16
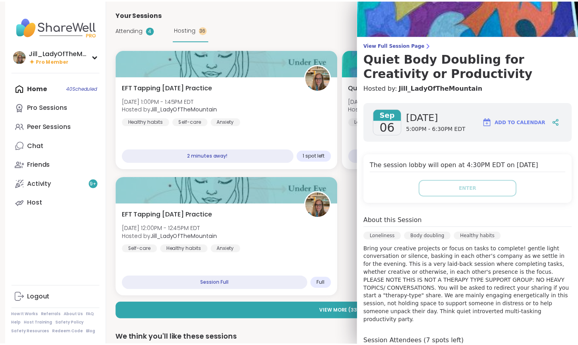
scroll to position [0, 0]
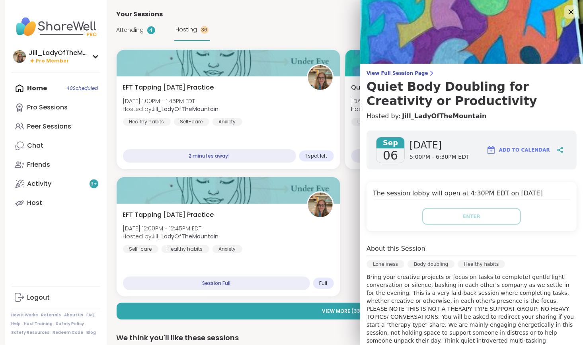
click at [569, 10] on icon at bounding box center [571, 12] width 5 height 5
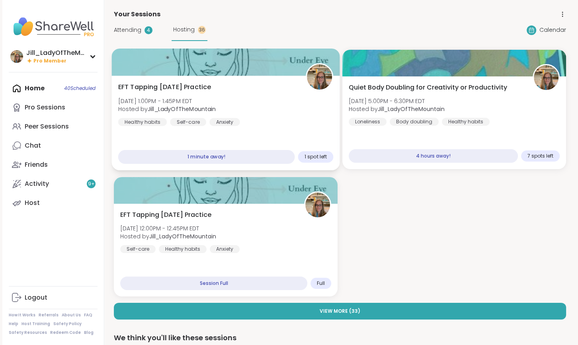
click at [208, 107] on b "Jill_LadyOfTheMountain" at bounding box center [182, 109] width 68 height 8
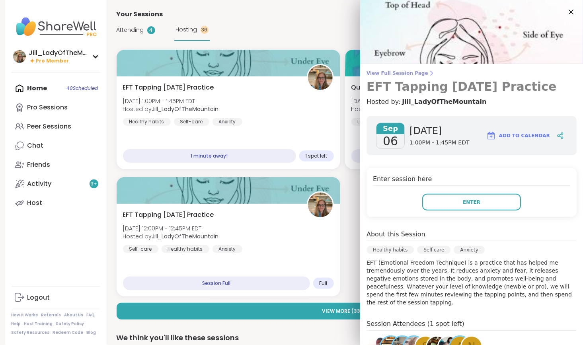
click at [397, 74] on span "View Full Session Page" at bounding box center [472, 73] width 210 height 6
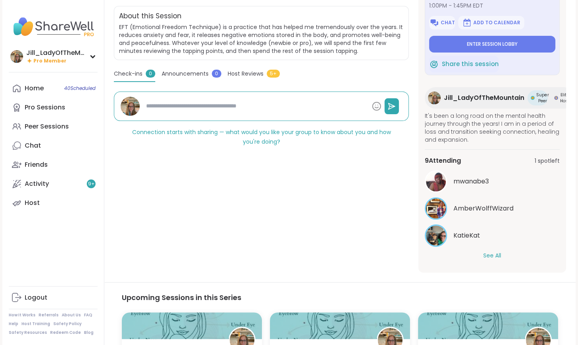
scroll to position [172, 0]
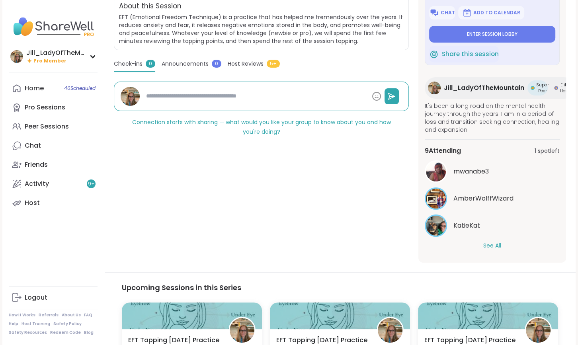
click at [495, 245] on button "See All" at bounding box center [492, 246] width 18 height 8
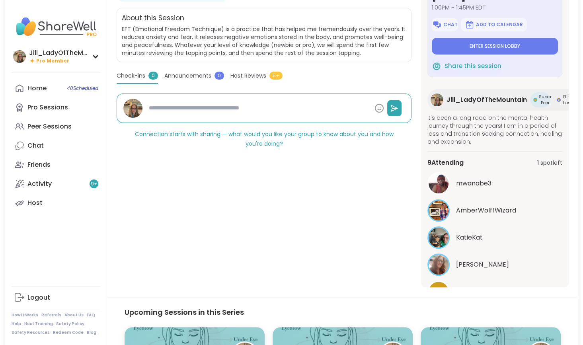
scroll to position [0, 0]
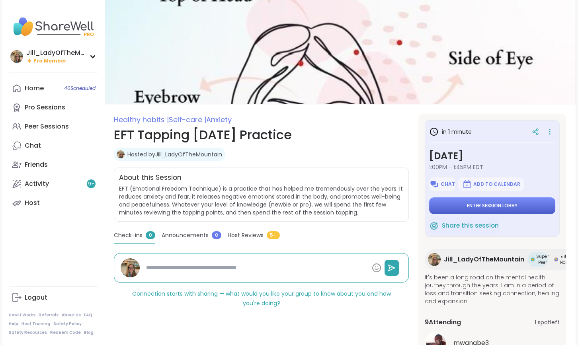
click at [507, 203] on span "Enter session lobby" at bounding box center [492, 206] width 51 height 6
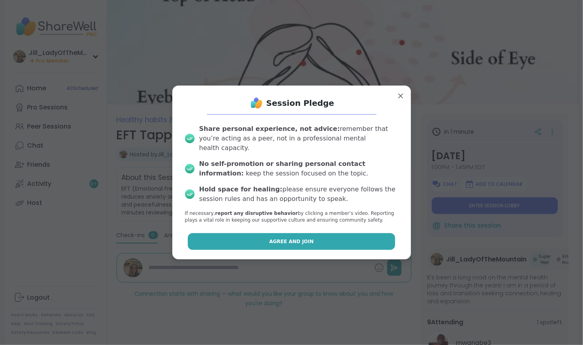
click at [307, 237] on button "Agree and Join" at bounding box center [291, 241] width 207 height 17
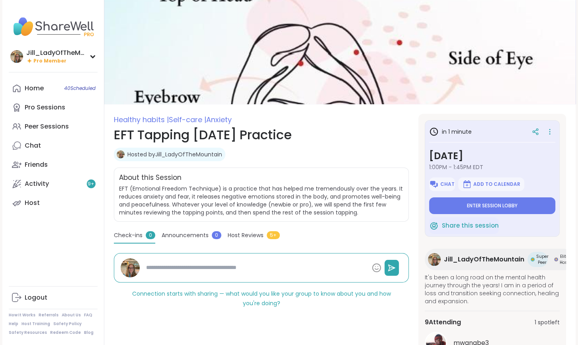
type textarea "*"
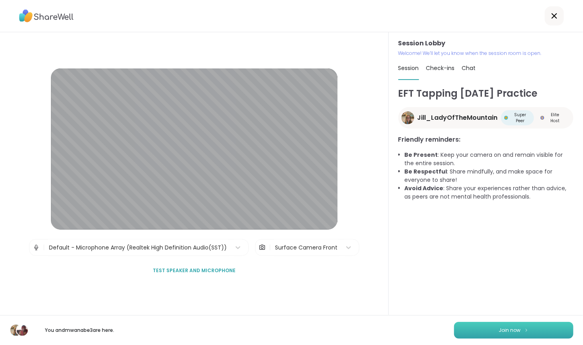
click at [512, 330] on span "Join now" at bounding box center [510, 330] width 22 height 7
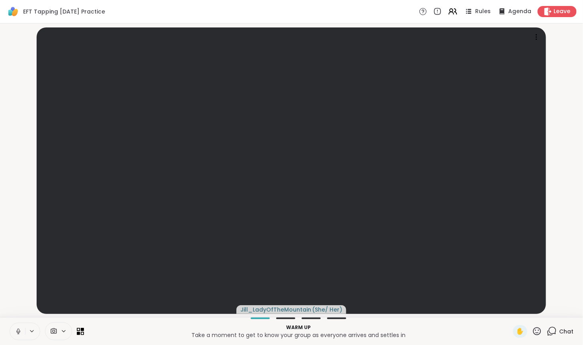
click at [17, 333] on icon at bounding box center [18, 332] width 4 height 2
click at [550, 331] on icon at bounding box center [552, 332] width 10 height 10
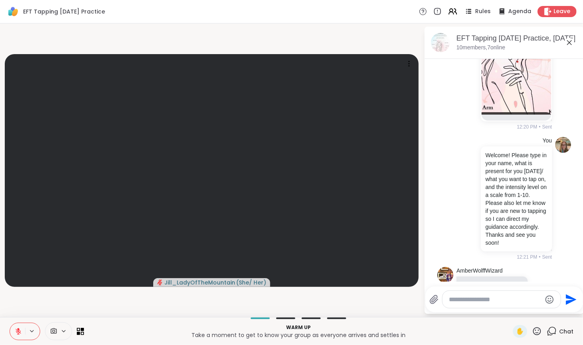
scroll to position [105, 0]
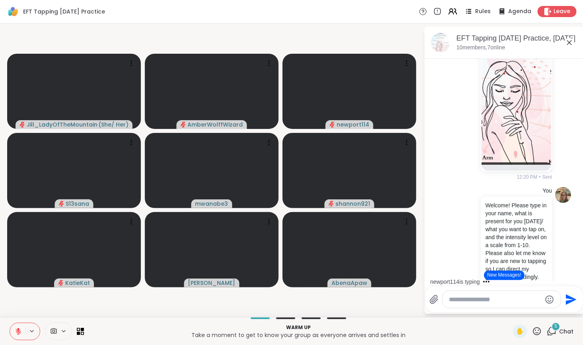
click at [14, 333] on button at bounding box center [17, 331] width 15 height 17
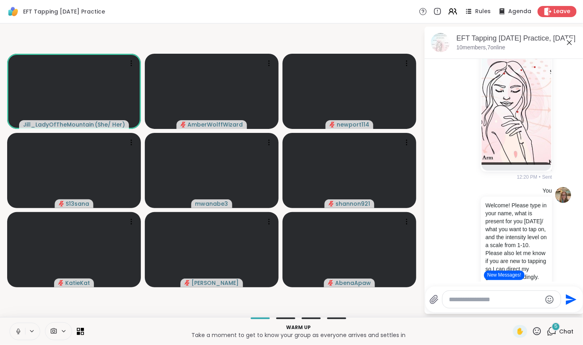
click at [497, 279] on button "New Messages!" at bounding box center [504, 276] width 40 height 10
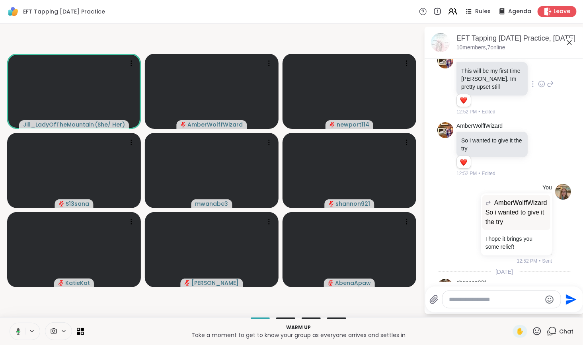
scroll to position [322, 0]
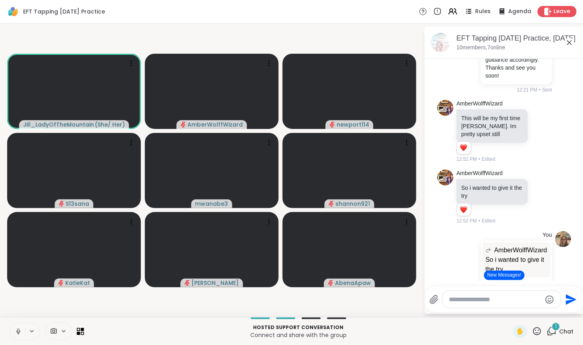
click at [500, 277] on button "New Messages!" at bounding box center [504, 276] width 40 height 10
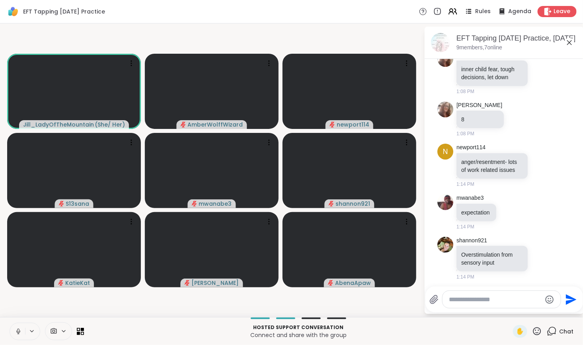
scroll to position [1085, 0]
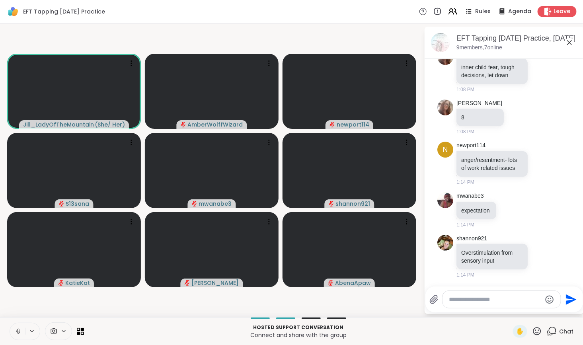
click at [505, 301] on textarea "Type your message" at bounding box center [495, 300] width 93 height 8
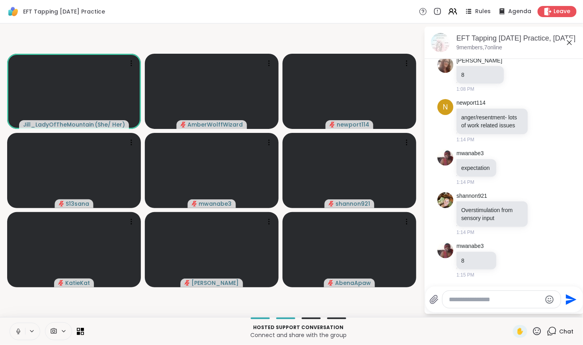
scroll to position [1127, 0]
click at [499, 303] on textarea "Type your message" at bounding box center [495, 300] width 93 height 8
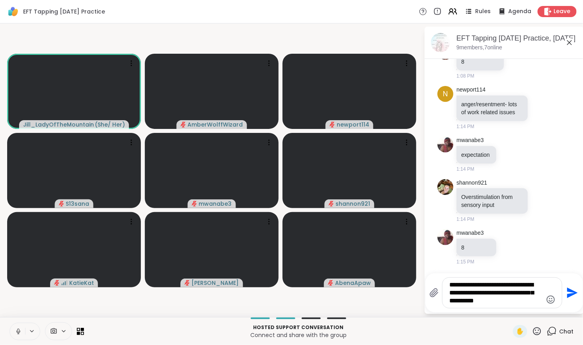
scroll to position [1140, 0]
click at [520, 303] on textarea "**********" at bounding box center [496, 293] width 93 height 24
click at [541, 302] on textarea "**********" at bounding box center [496, 293] width 93 height 24
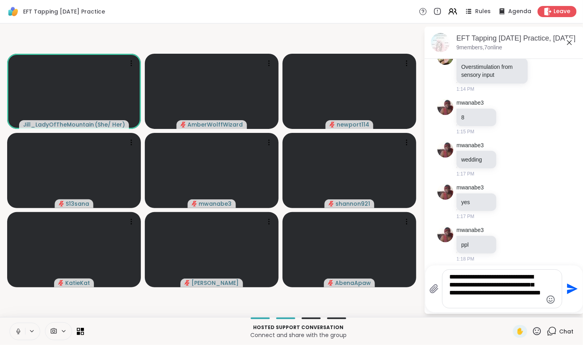
scroll to position [1275, 0]
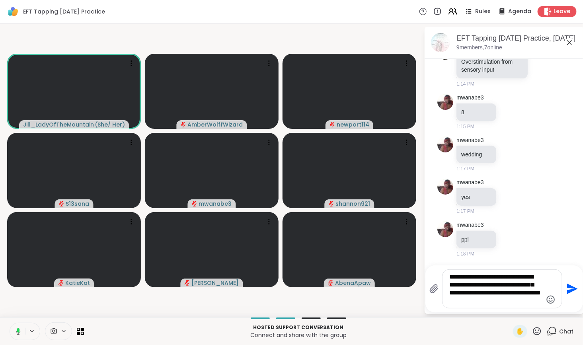
click at [508, 302] on textarea "**********" at bounding box center [496, 289] width 93 height 32
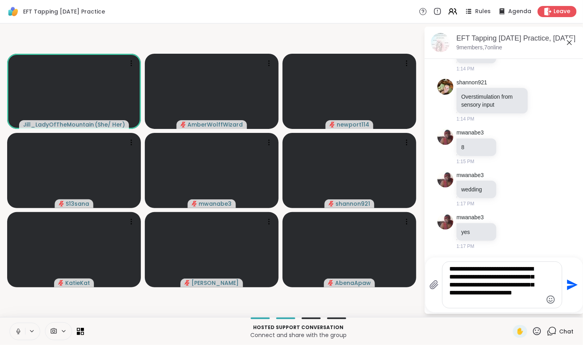
scroll to position [1283, 0]
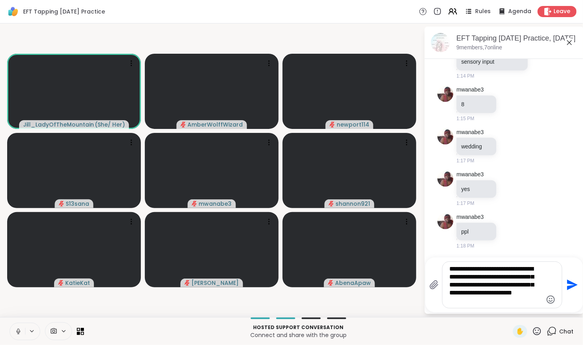
click at [499, 304] on textarea "**********" at bounding box center [496, 285] width 93 height 40
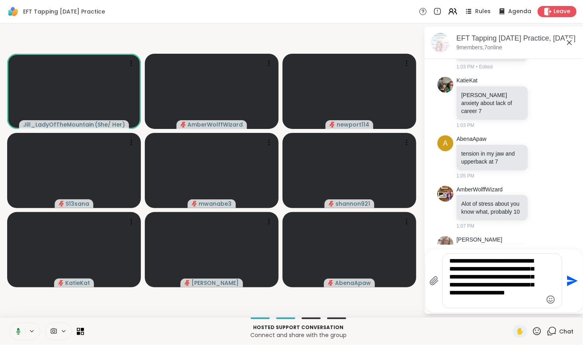
scroll to position [856, 0]
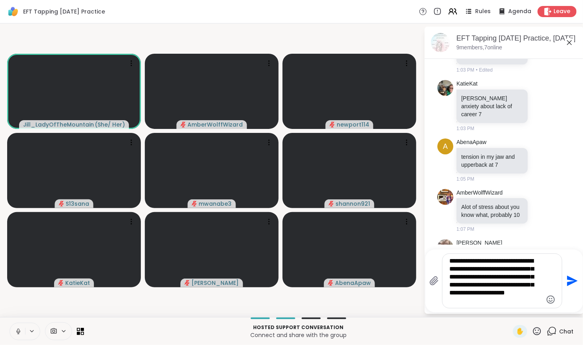
click at [495, 299] on textarea "**********" at bounding box center [496, 281] width 93 height 48
type textarea "**********"
drag, startPoint x: 579, startPoint y: 171, endPoint x: 578, endPoint y: 163, distance: 7.7
click at [578, 163] on html "EFT Tapping Saturday Practice Rules Agenda Leave Jill_LadyOfTheMountain ( She/ …" at bounding box center [291, 172] width 583 height 345
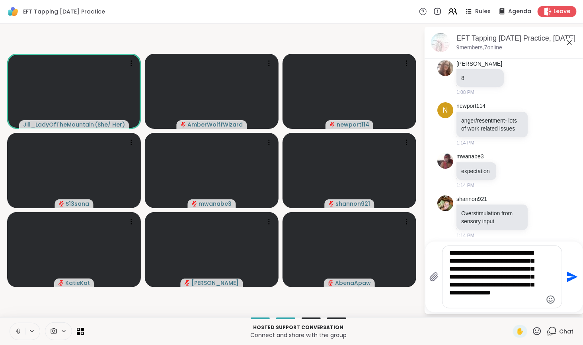
scroll to position [1299, 0]
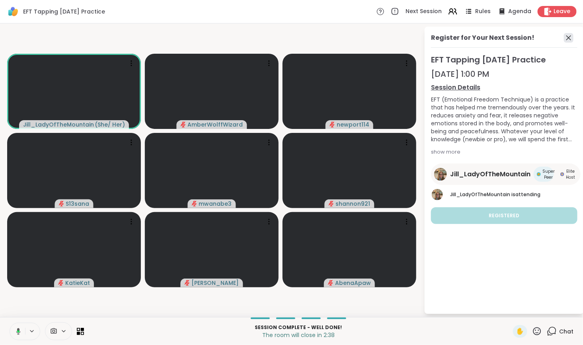
click at [567, 41] on icon at bounding box center [569, 38] width 10 height 10
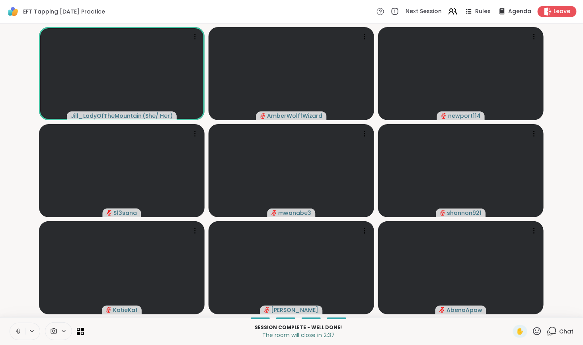
click at [548, 336] on icon at bounding box center [552, 332] width 10 height 10
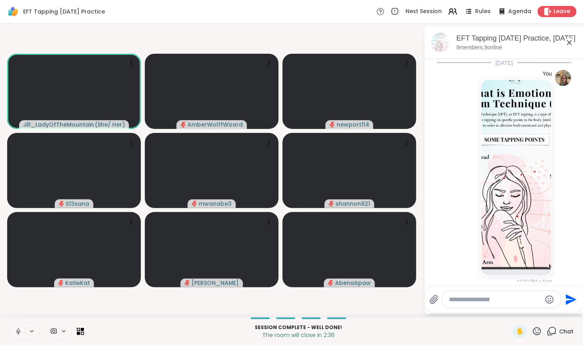
scroll to position [1246, 0]
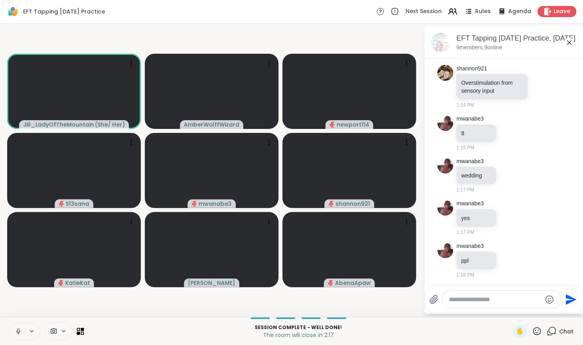
click at [464, 298] on textarea "Type your message" at bounding box center [495, 300] width 93 height 8
click at [514, 303] on textarea "Type your message" at bounding box center [495, 300] width 93 height 8
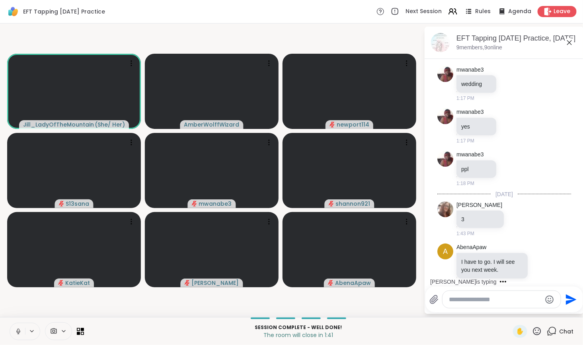
scroll to position [1347, 0]
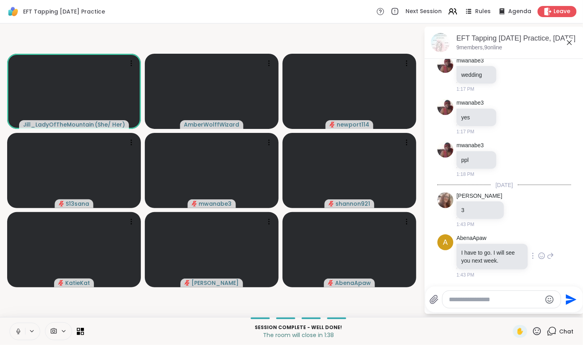
click at [538, 256] on icon at bounding box center [541, 256] width 7 height 8
click at [538, 244] on div "Select Reaction: Heart" at bounding box center [541, 243] width 7 height 7
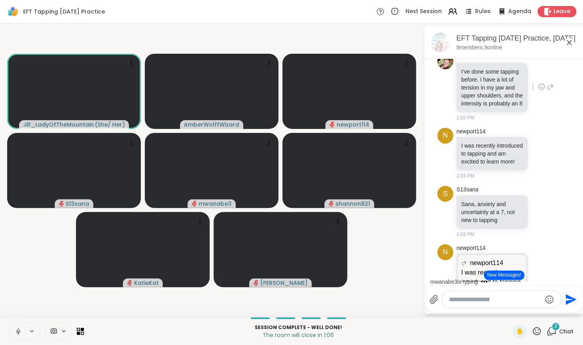
scroll to position [575, 0]
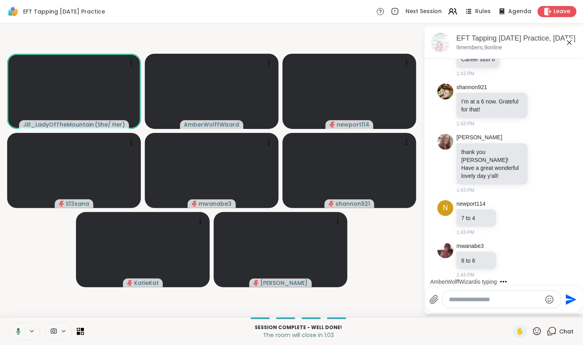
scroll to position [1636, 0]
click at [505, 301] on textarea "Type your message" at bounding box center [495, 300] width 93 height 8
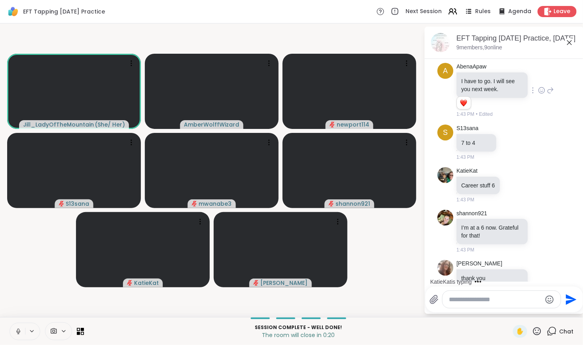
scroll to position [1721, 0]
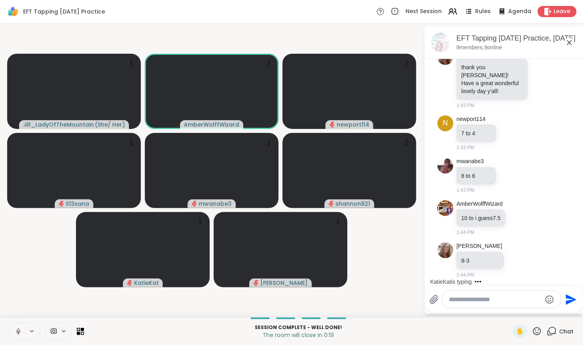
click at [515, 303] on textarea "Type your message" at bounding box center [495, 300] width 93 height 8
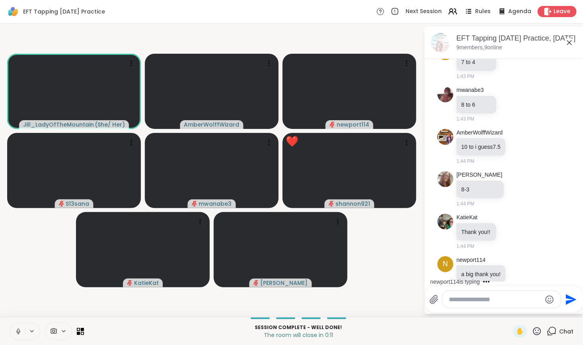
scroll to position [1806, 0]
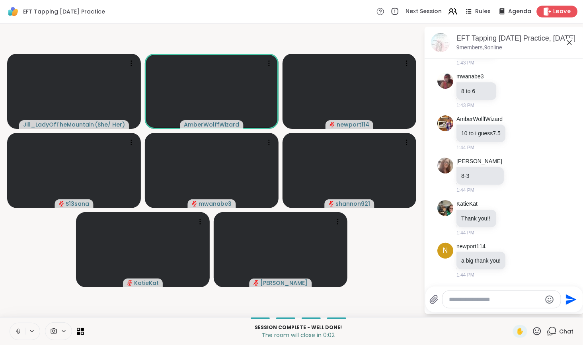
click at [545, 8] on icon at bounding box center [548, 11] width 8 height 8
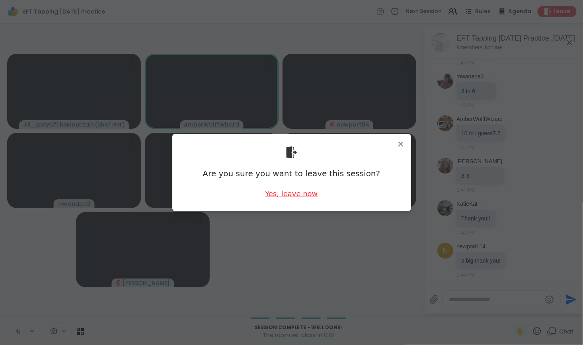
click at [301, 194] on div "Yes, leave now" at bounding box center [291, 194] width 53 height 10
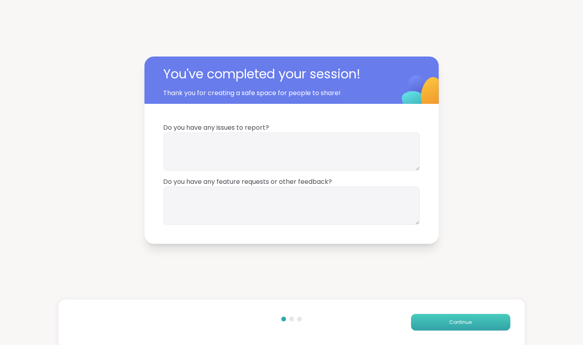
click at [444, 323] on button "Continue" at bounding box center [461, 322] width 100 height 17
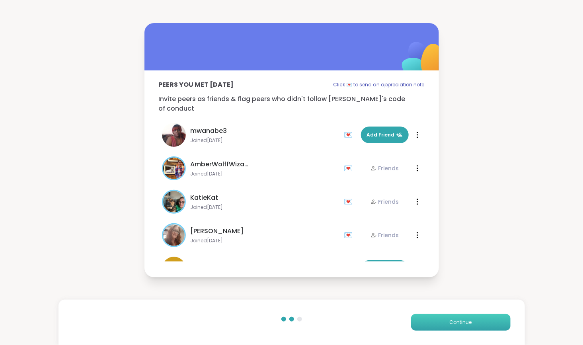
click at [444, 323] on button "Continue" at bounding box center [461, 322] width 100 height 17
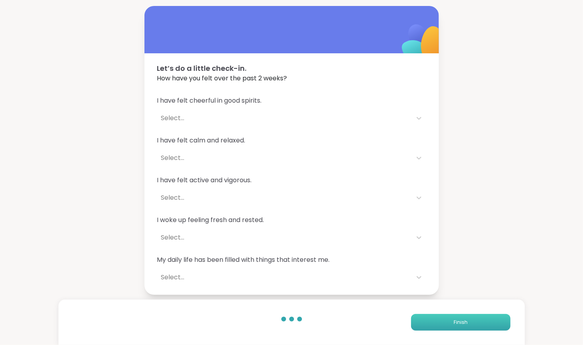
click at [444, 323] on button "Finish" at bounding box center [461, 322] width 100 height 17
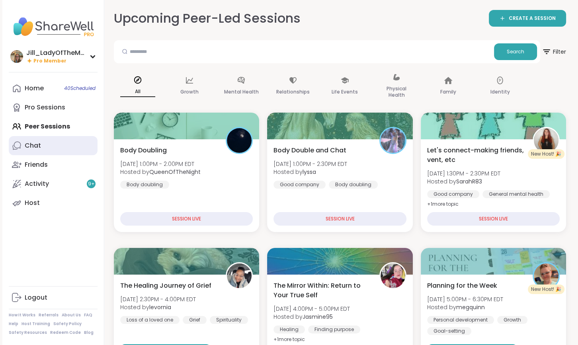
click at [76, 152] on link "Chat" at bounding box center [53, 145] width 89 height 19
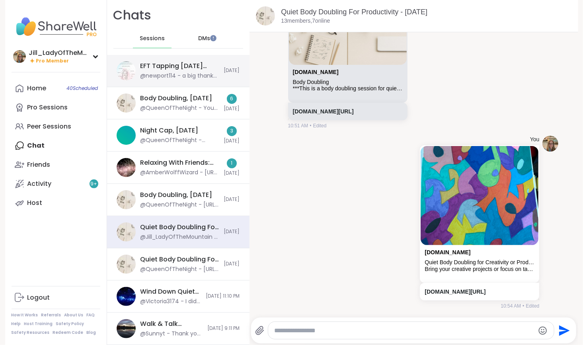
click at [198, 74] on div "@newport114 - a big thank you!" at bounding box center [180, 76] width 79 height 8
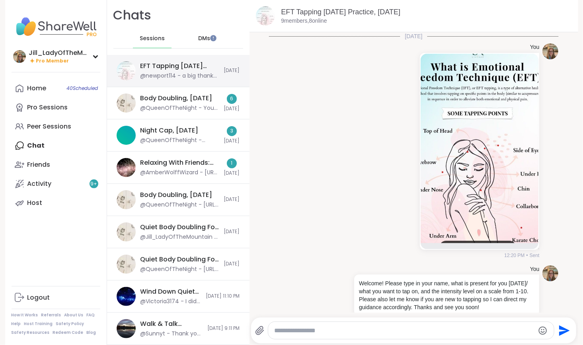
scroll to position [1434, 0]
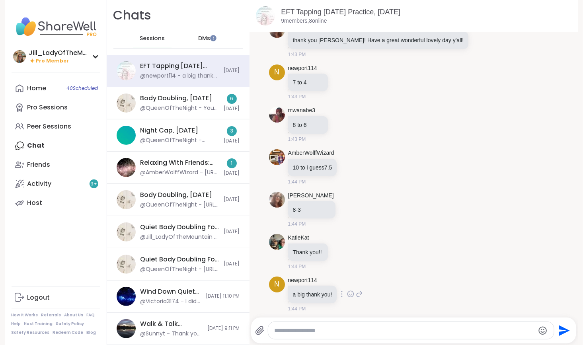
click at [348, 292] on icon at bounding box center [350, 294] width 7 height 8
click at [348, 280] on div "Select Reaction: Heart" at bounding box center [350, 281] width 7 height 7
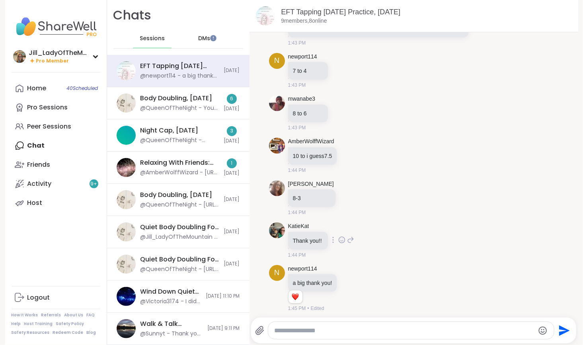
click at [341, 241] on icon at bounding box center [342, 241] width 2 height 1
click at [339, 225] on div "Select Reaction: Heart" at bounding box center [342, 227] width 7 height 7
click at [346, 196] on icon at bounding box center [349, 198] width 7 height 8
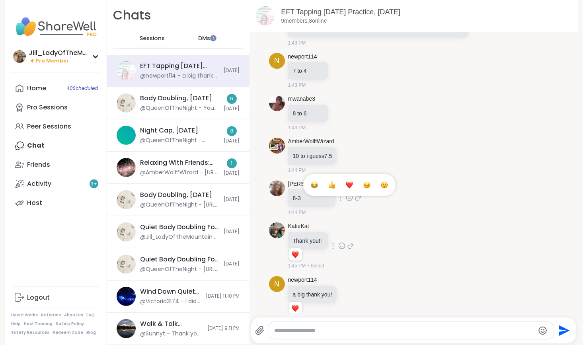
click at [346, 184] on div "Select Reaction: Heart" at bounding box center [349, 185] width 7 height 7
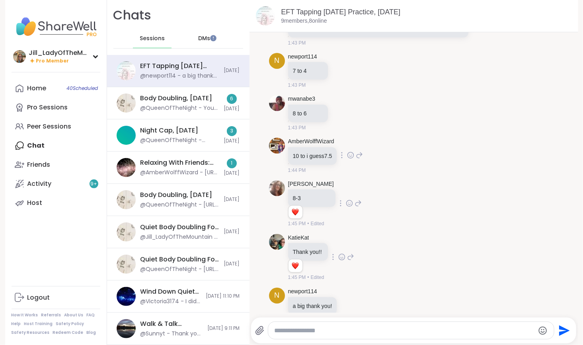
click at [347, 153] on icon at bounding box center [350, 155] width 7 height 8
click at [348, 142] on div "Select Reaction: Heart" at bounding box center [350, 142] width 7 height 7
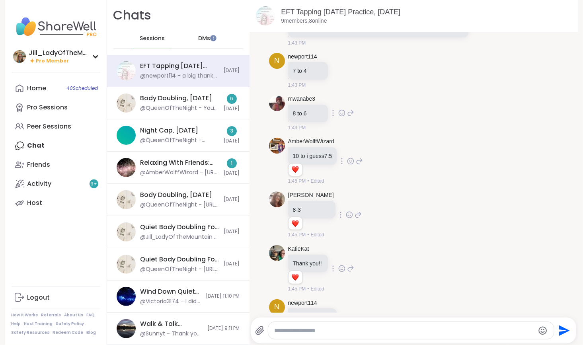
click at [339, 111] on icon at bounding box center [342, 113] width 7 height 8
click at [339, 99] on div "Select Reaction: Heart" at bounding box center [342, 100] width 7 height 7
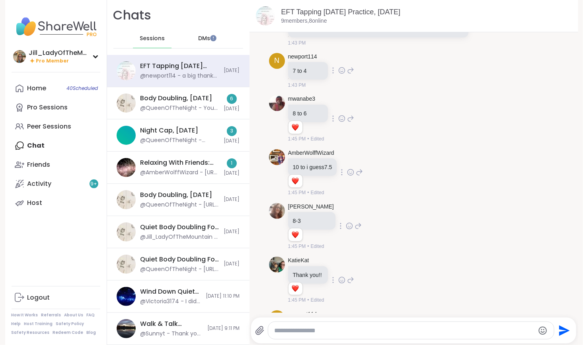
click at [335, 68] on div at bounding box center [342, 71] width 25 height 10
click at [339, 68] on icon at bounding box center [342, 71] width 7 height 8
click at [339, 56] on div "Select Reaction: Heart" at bounding box center [342, 57] width 7 height 7
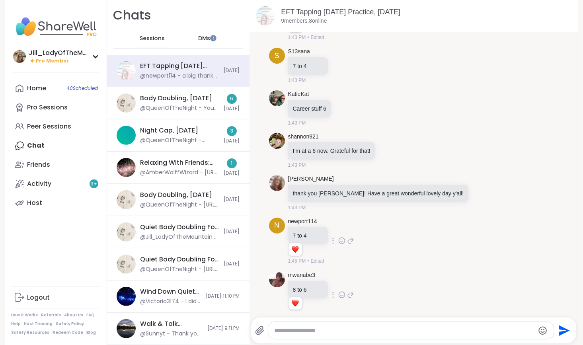
scroll to position [1269, 0]
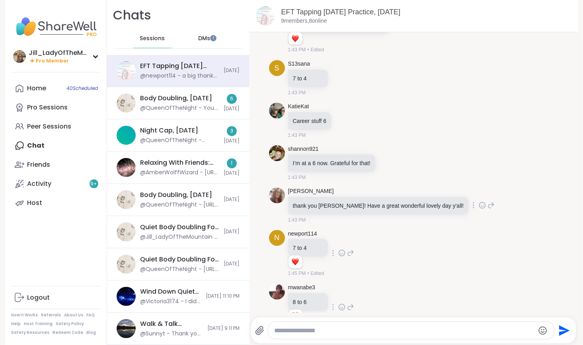
click at [479, 202] on icon at bounding box center [482, 206] width 7 height 8
click at [416, 189] on div "Select Reaction: Heart" at bounding box center [419, 192] width 7 height 7
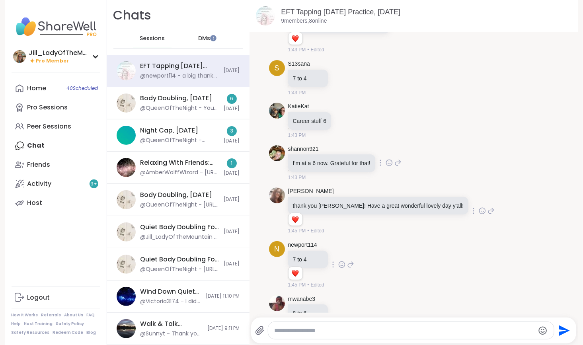
click at [386, 162] on icon at bounding box center [389, 163] width 7 height 8
click at [324, 148] on div "Select Reaction: Heart" at bounding box center [326, 150] width 7 height 7
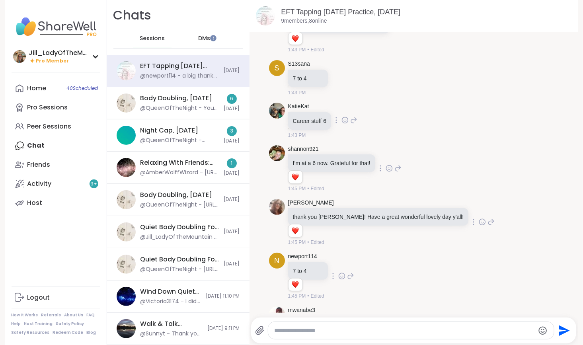
click at [342, 117] on icon at bounding box center [345, 120] width 7 height 8
click at [337, 105] on button "Select Reaction: Heart" at bounding box center [345, 108] width 16 height 16
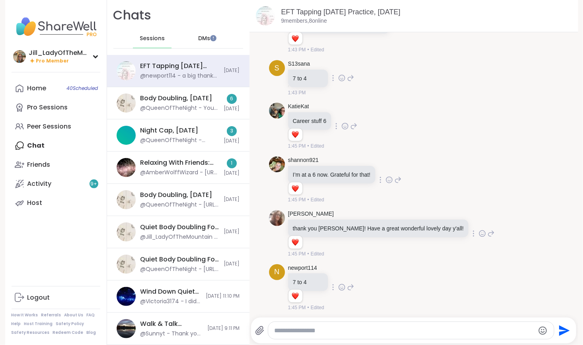
click at [339, 76] on icon at bounding box center [342, 78] width 7 height 8
click at [339, 63] on div "Select Reaction: Heart" at bounding box center [342, 65] width 7 height 7
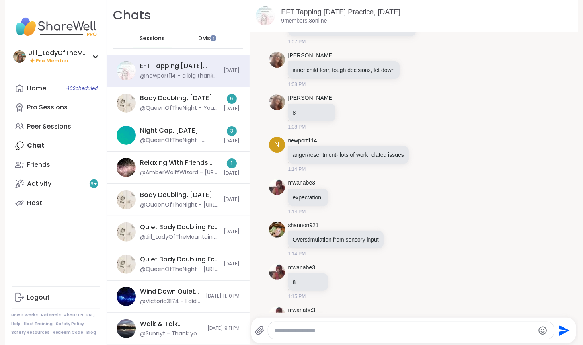
scroll to position [798, 0]
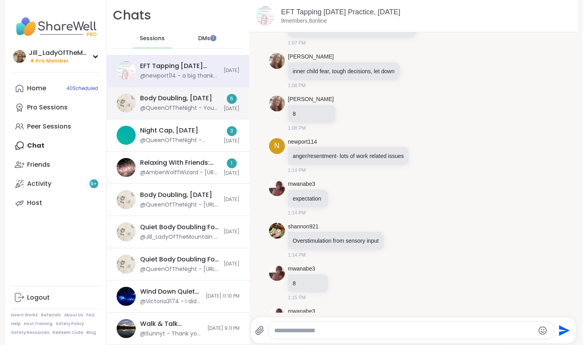
click at [190, 108] on div "@QueenOfTheNight - You bet" at bounding box center [180, 108] width 79 height 8
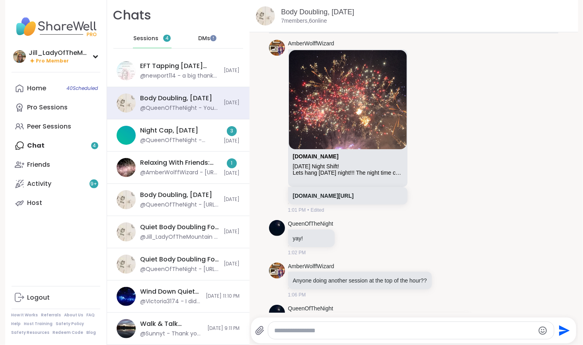
scroll to position [387, 0]
click at [354, 197] on link "sharewellnow.com/session/4ef80df2-dd1c-43a8-a190-e778d88fee17" at bounding box center [323, 197] width 61 height 6
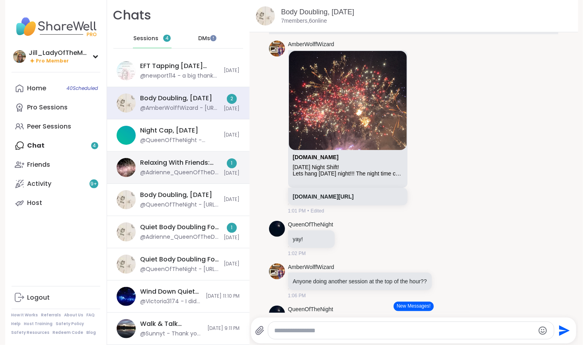
click at [209, 173] on div "@Adrienne_QueenOfTheDawn - [URL][DOMAIN_NAME]" at bounding box center [180, 173] width 79 height 8
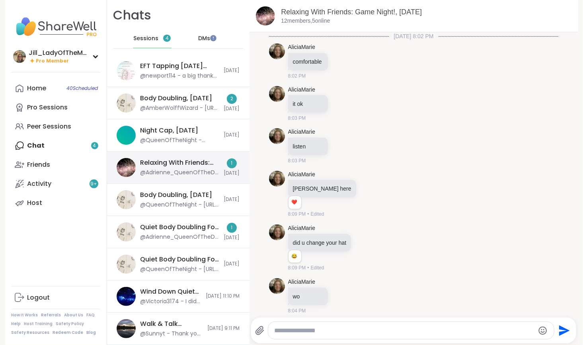
scroll to position [3258, 0]
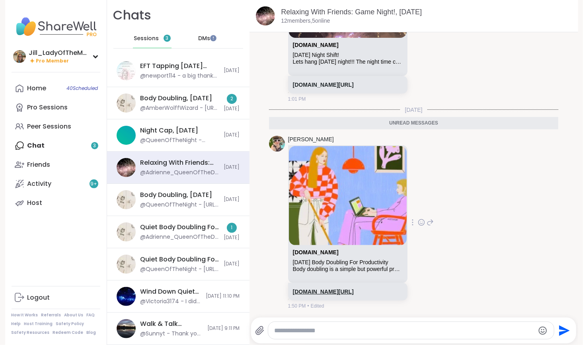
click at [319, 289] on link "[DOMAIN_NAME][URL]" at bounding box center [323, 292] width 61 height 6
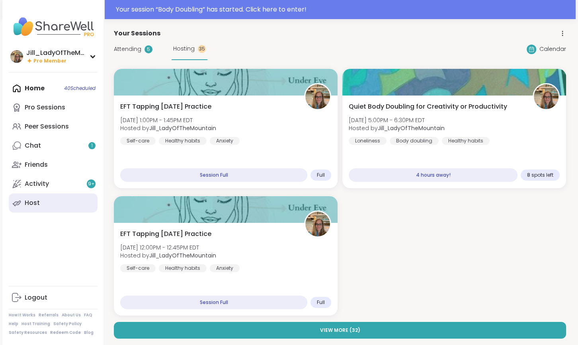
click at [31, 209] on link "Host" at bounding box center [53, 203] width 89 height 19
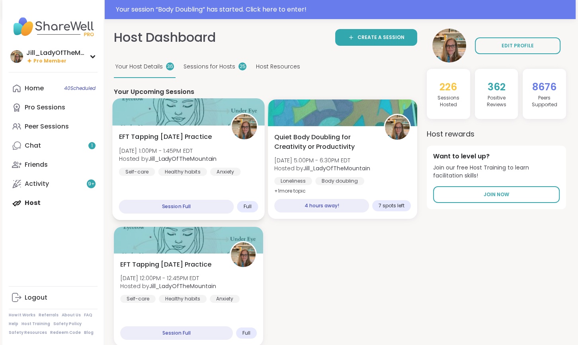
click at [215, 164] on div "EFT Tapping [DATE] Practice [DATE] 1:00PM - 1:45PM EDT Hosted by [PERSON_NAME] …" at bounding box center [188, 154] width 139 height 44
click at [201, 182] on div "EFT Tapping [DATE] Practice [DATE] 1:00PM - 1:45PM EDT Hosted by [PERSON_NAME] …" at bounding box center [188, 173] width 153 height 95
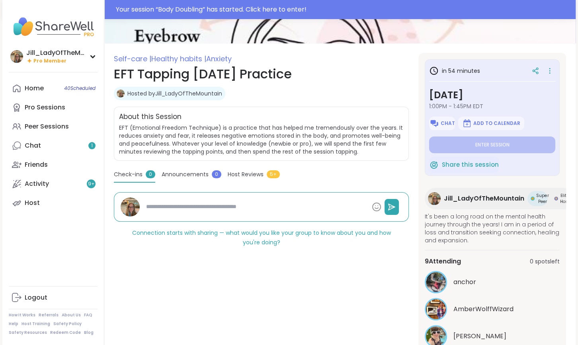
scroll to position [79, 0]
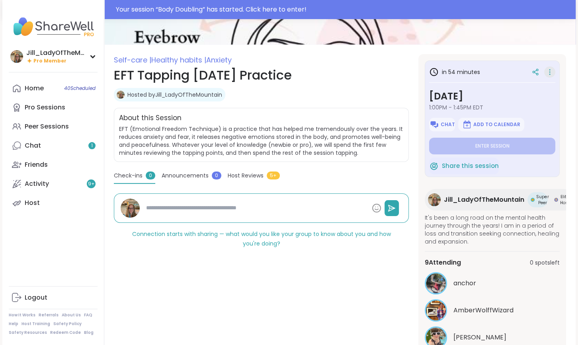
click at [549, 69] on icon at bounding box center [550, 72] width 8 height 11
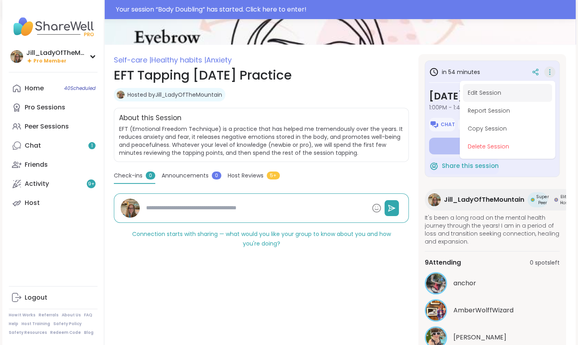
click at [502, 90] on button "Edit Session" at bounding box center [507, 93] width 89 height 18
type textarea "*"
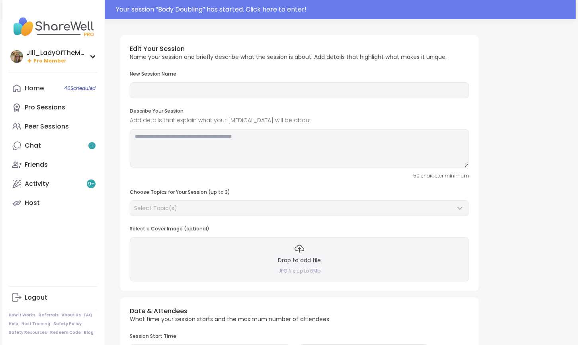
type input "**********"
type textarea "**********"
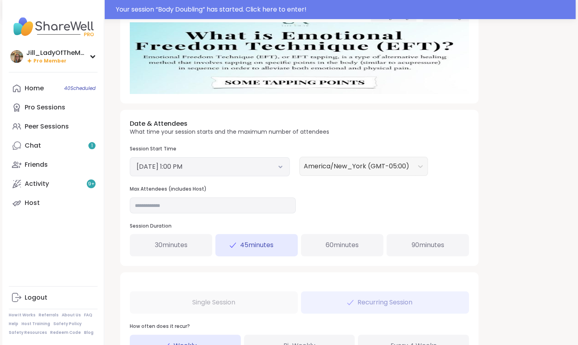
scroll to position [220, 0]
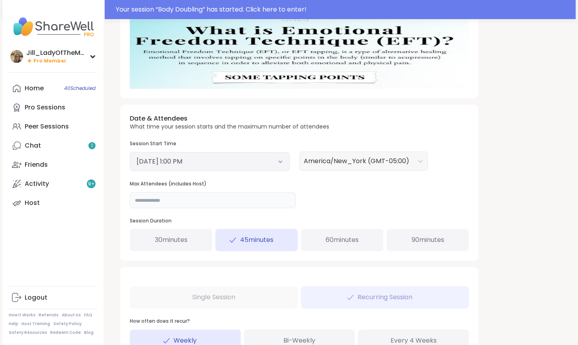
click at [228, 199] on input "**" at bounding box center [213, 200] width 166 height 16
type input "**"
drag, startPoint x: 452, startPoint y: 198, endPoint x: 471, endPoint y: 206, distance: 20.6
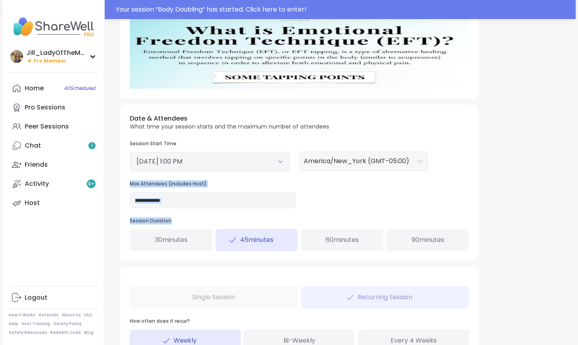
click at [471, 206] on div "Date & Attendees What time your session starts and the maximum number of attend…" at bounding box center [299, 183] width 358 height 156
click at [549, 190] on div "**********" at bounding box center [340, 150] width 452 height 685
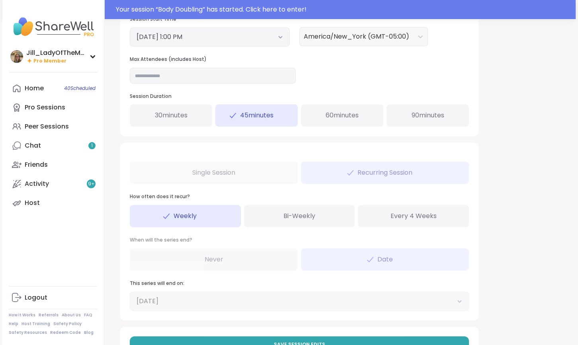
scroll to position [376, 0]
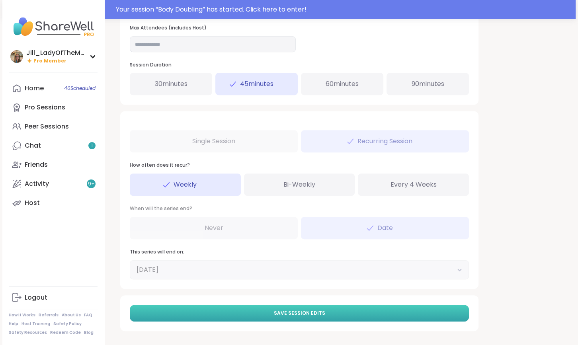
click at [324, 313] on button "Save Session Edits" at bounding box center [299, 313] width 339 height 17
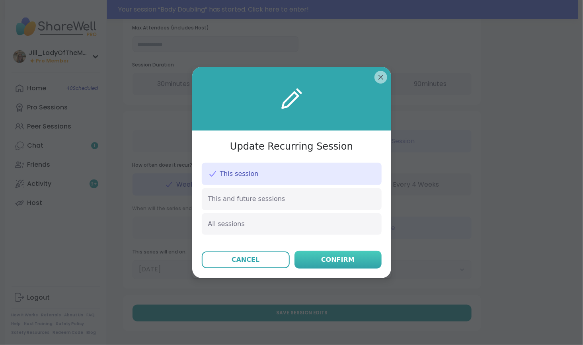
click at [345, 260] on div "Confirm" at bounding box center [337, 260] width 33 height 10
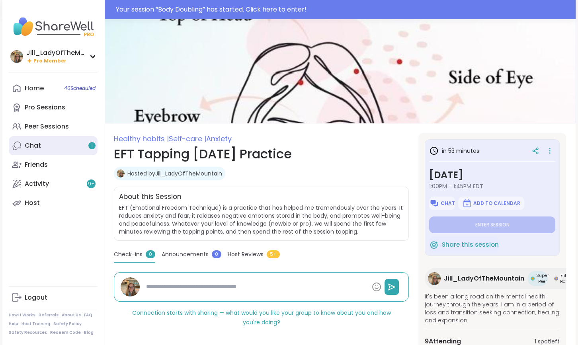
type textarea "*"
click at [74, 143] on link "Chat 1" at bounding box center [53, 145] width 89 height 19
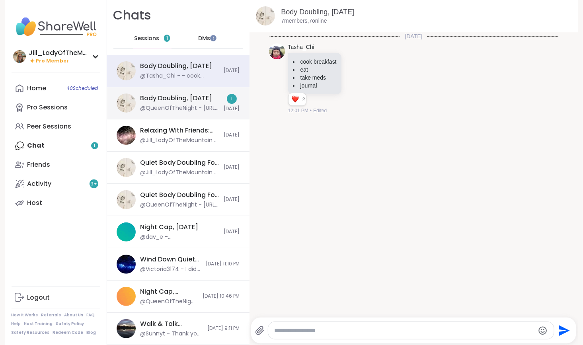
click at [172, 100] on div "Body Doubling, [DATE]" at bounding box center [177, 98] width 72 height 9
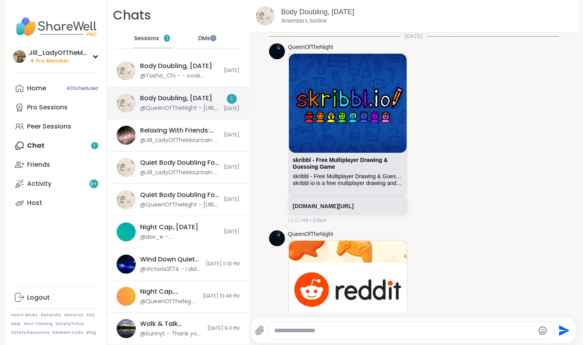
scroll to position [671, 0]
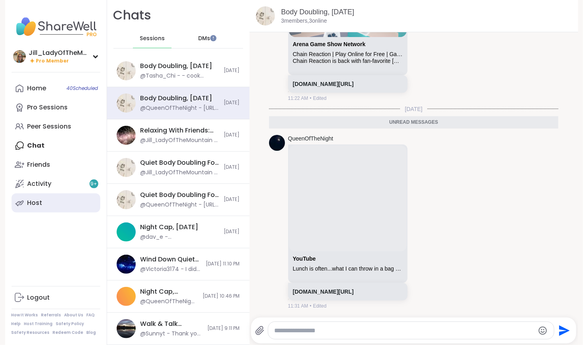
click at [79, 203] on link "Host" at bounding box center [56, 203] width 89 height 19
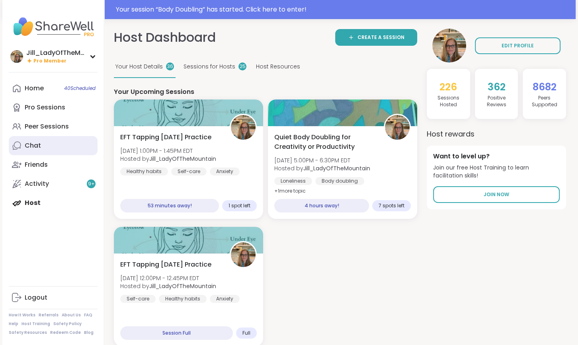
click at [78, 145] on link "Chat" at bounding box center [53, 145] width 89 height 19
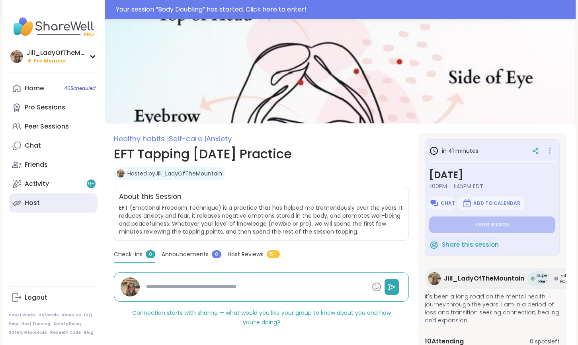
click at [51, 205] on link "Host" at bounding box center [53, 203] width 89 height 19
type textarea "*"
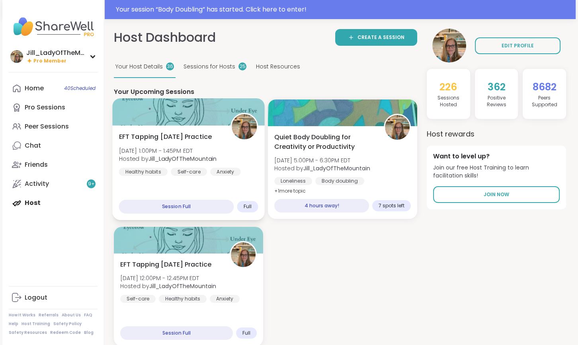
click at [180, 165] on div "EFT Tapping [DATE] Practice [DATE] 1:00PM - 1:45PM EDT Hosted by [PERSON_NAME] …" at bounding box center [188, 154] width 139 height 44
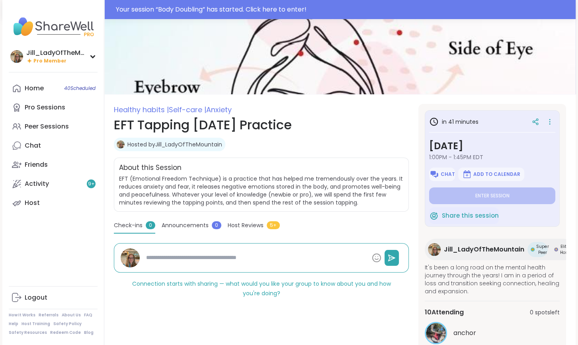
scroll to position [24, 0]
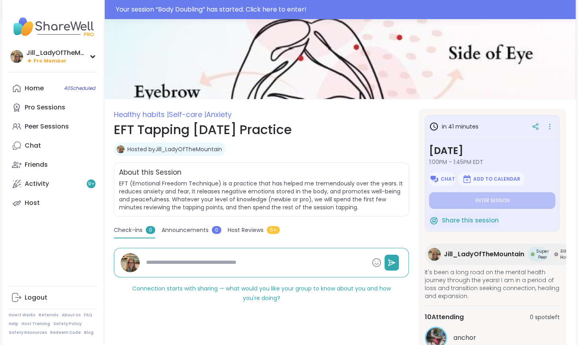
click at [201, 227] on span "Announcements" at bounding box center [185, 230] width 47 height 8
click at [121, 228] on span "Check-ins" at bounding box center [128, 230] width 29 height 8
click at [182, 228] on span "Announcements" at bounding box center [185, 230] width 47 height 8
type textarea "*"
click at [246, 233] on span "Host Reviews" at bounding box center [246, 230] width 36 height 8
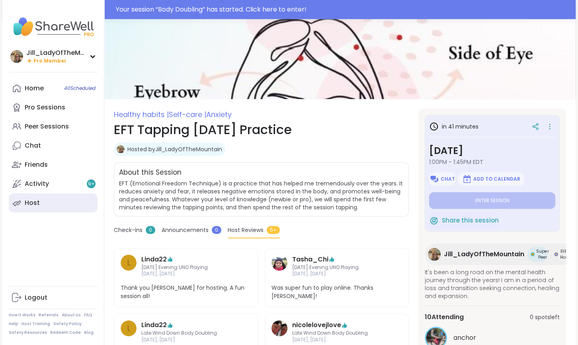
click at [51, 203] on link "Host" at bounding box center [53, 203] width 89 height 19
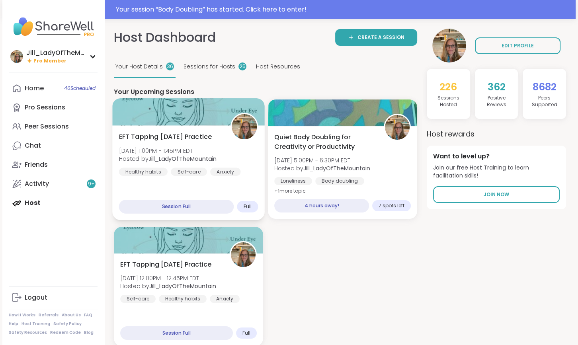
click at [154, 175] on div "Healthy habits" at bounding box center [143, 172] width 49 height 8
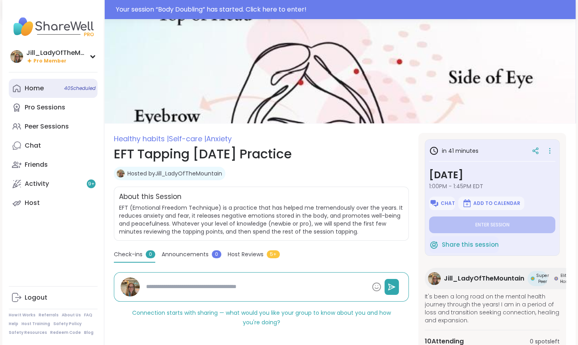
click at [49, 88] on link "Home 40 Scheduled" at bounding box center [53, 88] width 89 height 19
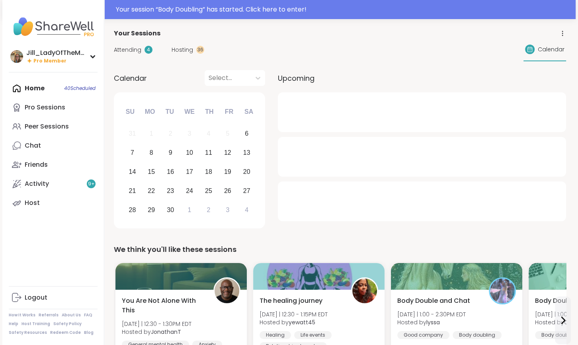
click at [182, 50] on span "Hosting" at bounding box center [183, 50] width 22 height 8
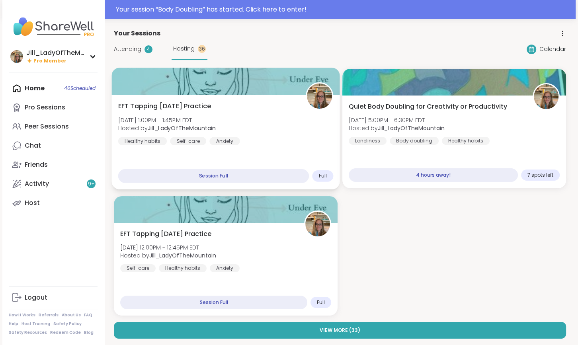
click at [259, 138] on div "EFT Tapping [DATE] Practice [DATE] 1:00PM - 1:45PM EDT Hosted by [PERSON_NAME] …" at bounding box center [225, 124] width 215 height 44
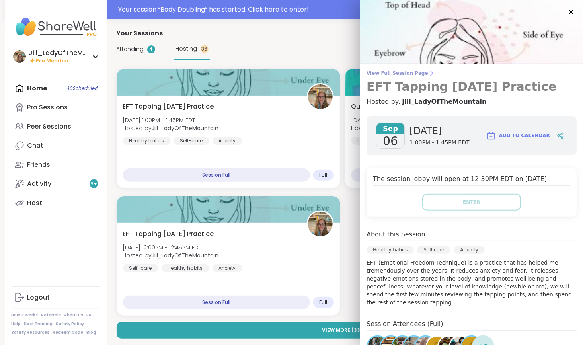
click at [374, 72] on span "View Full Session Page" at bounding box center [472, 73] width 210 height 6
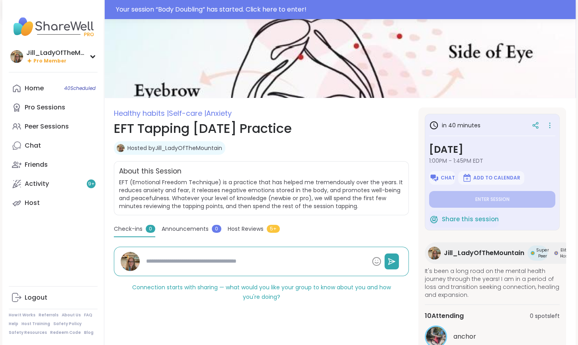
scroll to position [20, 0]
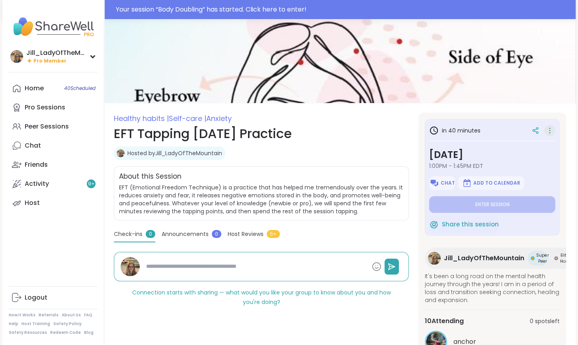
click at [551, 131] on icon at bounding box center [550, 130] width 8 height 11
click at [331, 154] on div "Hosted by [PERSON_NAME]" at bounding box center [261, 154] width 295 height 14
click at [46, 203] on link "Host" at bounding box center [53, 203] width 89 height 19
type textarea "*"
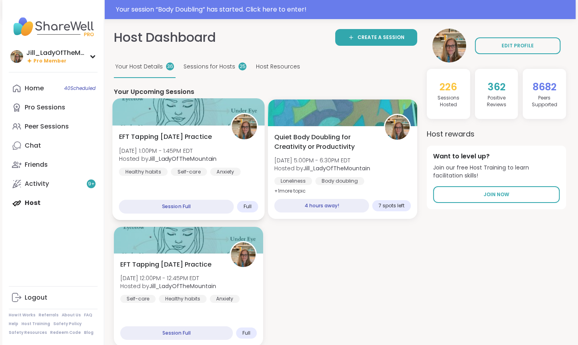
click at [143, 162] on span "Hosted by Jill_LadyOfTheMountain" at bounding box center [168, 159] width 98 height 8
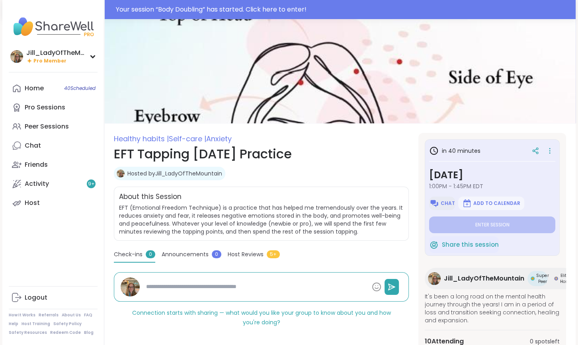
click at [446, 202] on span "Chat" at bounding box center [448, 203] width 14 height 6
type textarea "*"
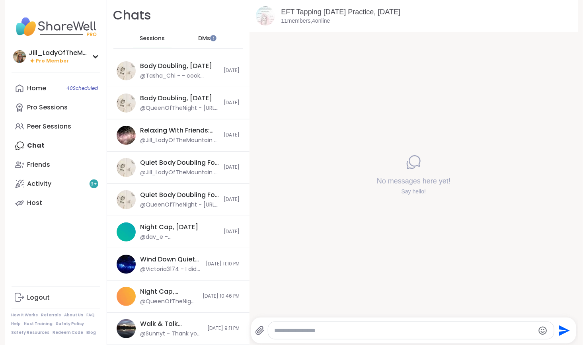
click at [261, 331] on icon at bounding box center [260, 331] width 8 height 8
click at [0, 0] on input "file" at bounding box center [0, 0] width 0 height 0
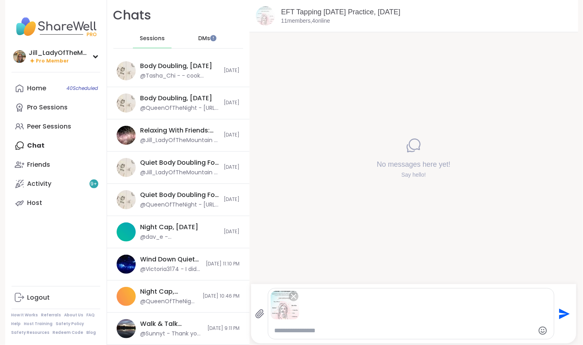
click at [560, 316] on icon "Send" at bounding box center [565, 314] width 11 height 11
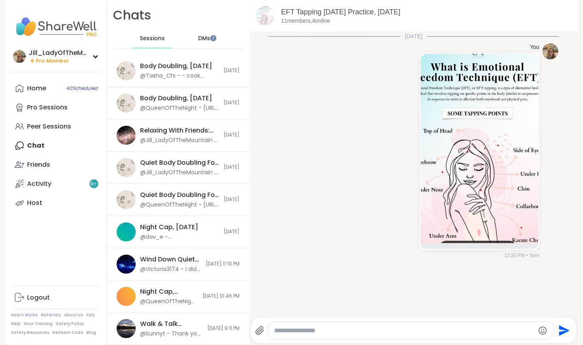
click at [478, 332] on textarea "Type your message" at bounding box center [405, 331] width 260 height 8
type textarea "*"
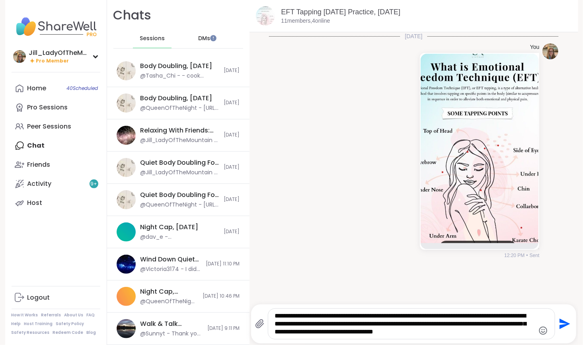
type textarea "**********"
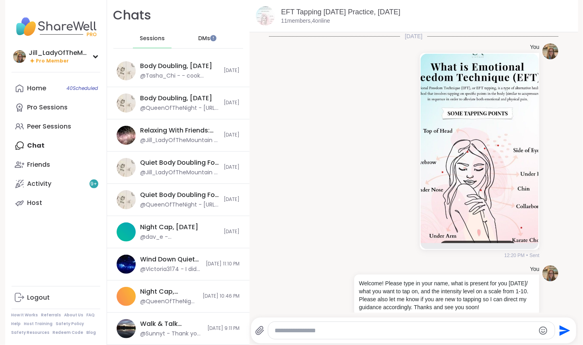
scroll to position [15, 0]
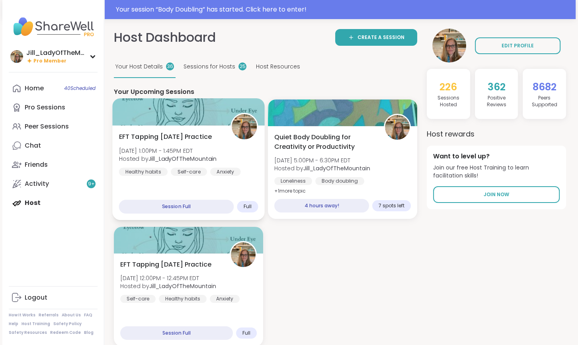
click at [212, 134] on span "EFT Tapping [DATE] Practice" at bounding box center [165, 137] width 93 height 10
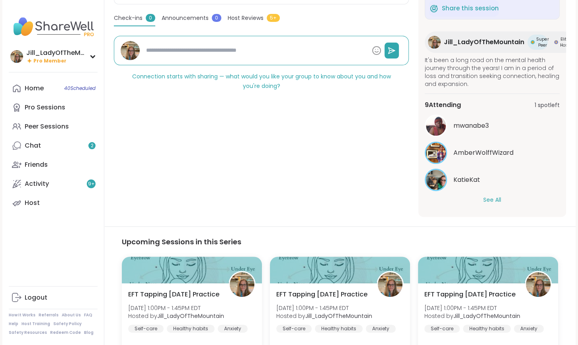
scroll to position [218, 0]
click at [490, 200] on button "See All" at bounding box center [492, 200] width 18 height 8
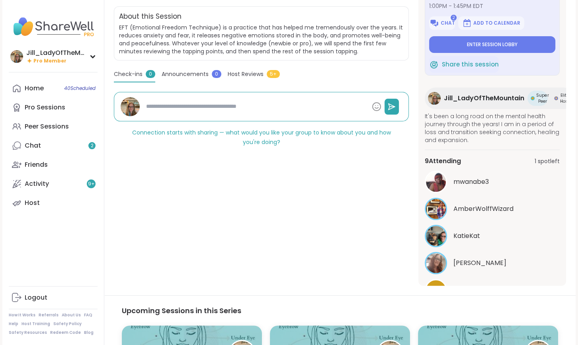
scroll to position [140, 0]
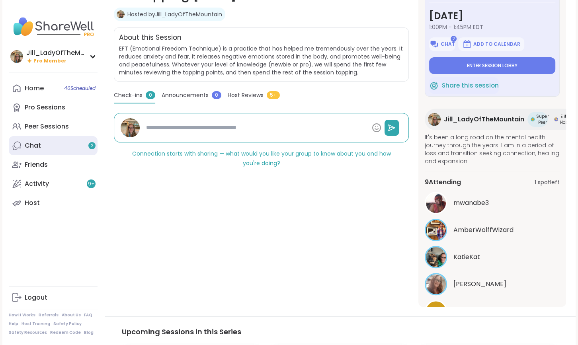
click at [85, 149] on link "Chat 2" at bounding box center [53, 145] width 89 height 19
type textarea "*"
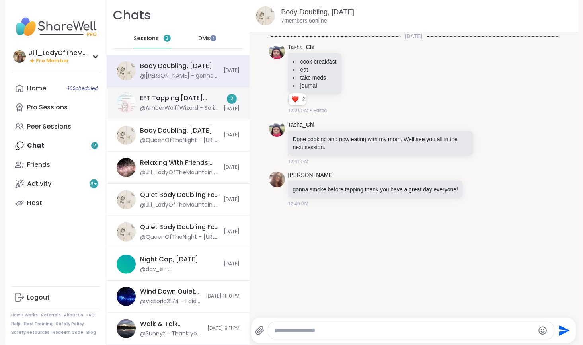
click at [178, 102] on div "EFT Tapping [DATE] Practice, [DATE]" at bounding box center [180, 98] width 79 height 9
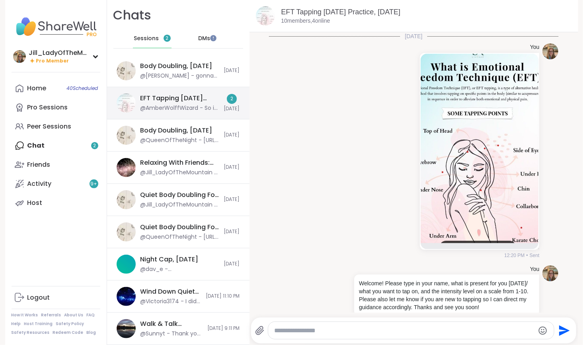
scroll to position [127, 0]
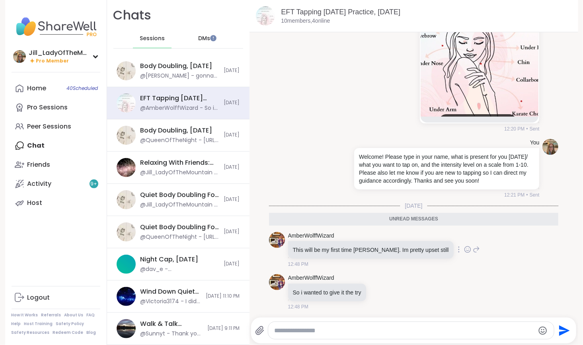
click at [464, 249] on icon at bounding box center [467, 250] width 7 height 8
click at [401, 235] on div "Select Reaction: Heart" at bounding box center [404, 236] width 7 height 7
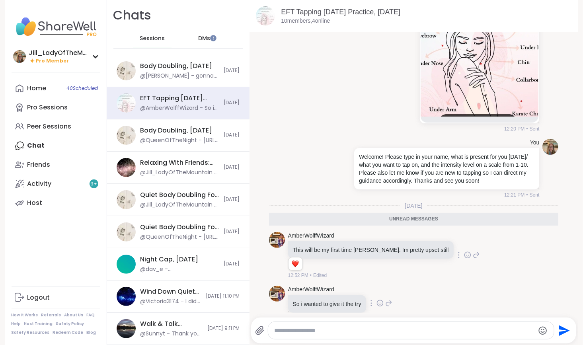
click at [379, 302] on icon at bounding box center [380, 303] width 7 height 8
click at [314, 290] on div "Select Reaction: Heart" at bounding box center [316, 290] width 7 height 7
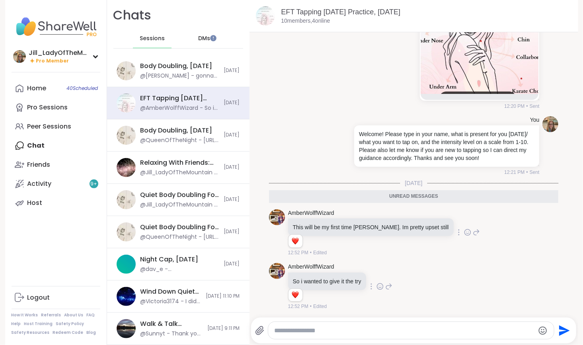
click at [334, 331] on textarea "Type your message" at bounding box center [405, 331] width 260 height 8
click at [385, 285] on icon at bounding box center [388, 287] width 7 height 10
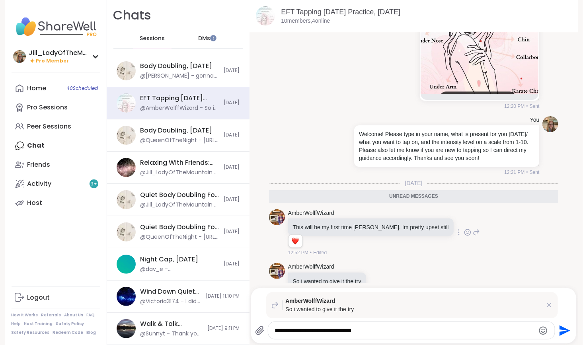
type textarea "**********"
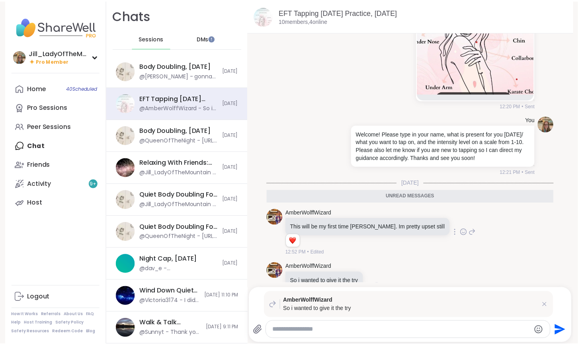
scroll to position [200, 0]
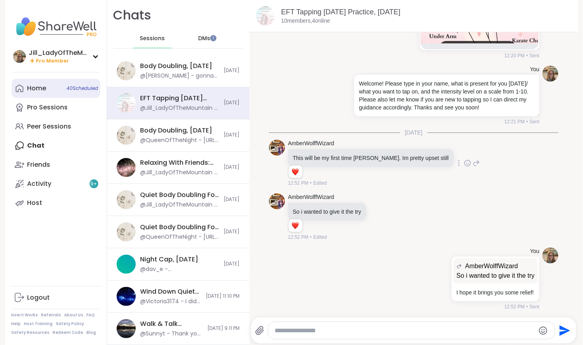
click at [33, 91] on div "Home 40 Scheduled" at bounding box center [36, 88] width 19 height 9
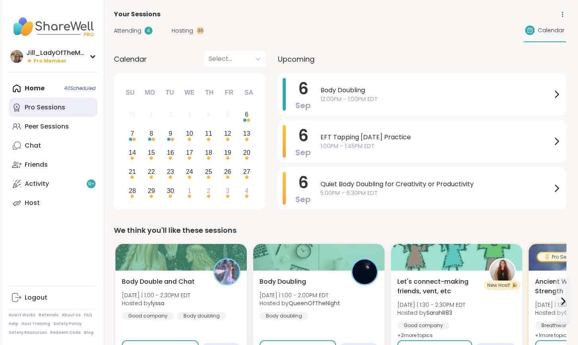
click at [38, 110] on div "Pro Sessions" at bounding box center [45, 107] width 41 height 9
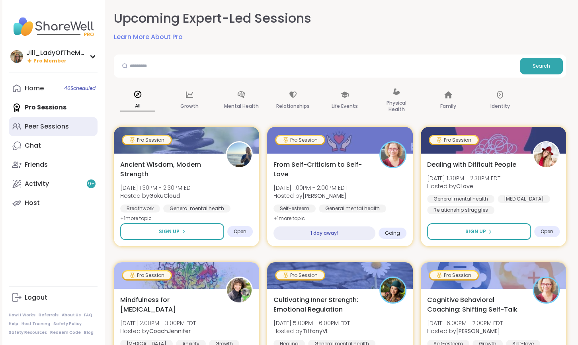
click at [45, 126] on div "Peer Sessions" at bounding box center [47, 126] width 44 height 9
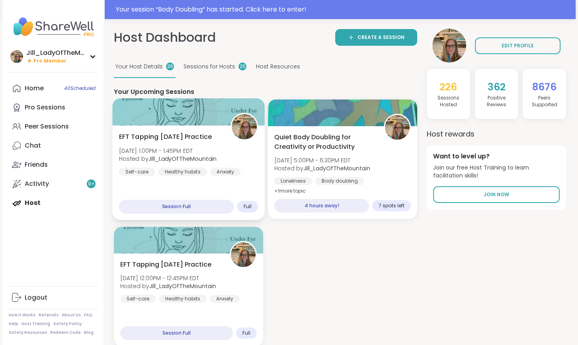
click at [168, 148] on span "[DATE] 1:00PM - 1:45PM EDT" at bounding box center [168, 151] width 98 height 8
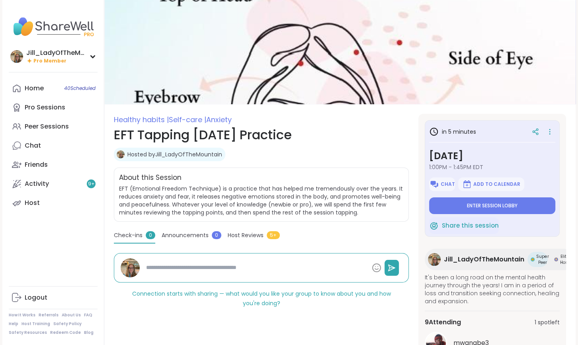
type textarea "*"
click at [87, 145] on link "Chat 1" at bounding box center [53, 145] width 89 height 19
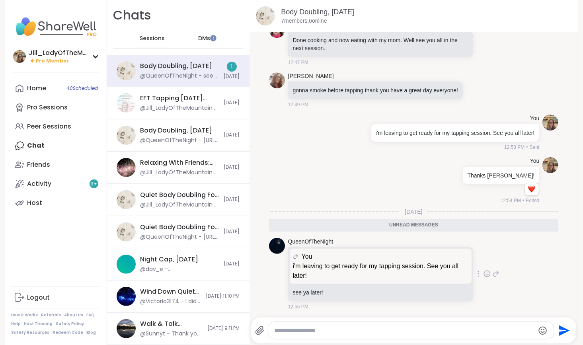
click at [484, 272] on icon at bounding box center [487, 274] width 7 height 8
click at [421, 259] on div "Select Reaction: Heart" at bounding box center [424, 261] width 7 height 7
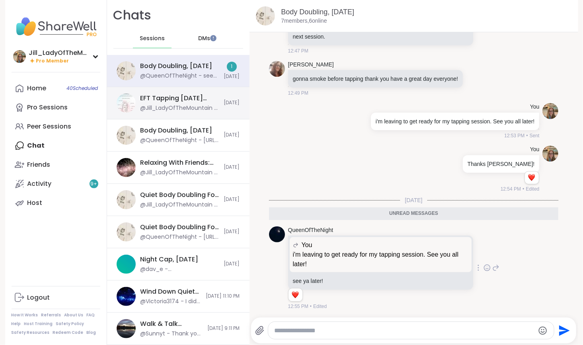
click at [209, 108] on div "@Jill_LadyOfTheMountain - I hope it brings you some relief!" at bounding box center [180, 108] width 79 height 8
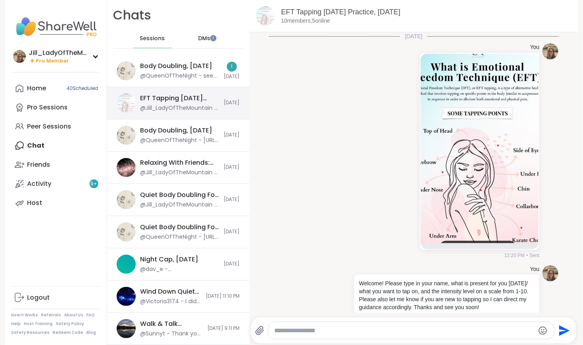
scroll to position [192, 0]
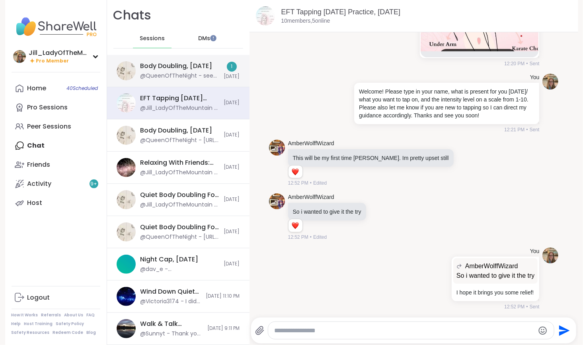
click at [201, 72] on div "Body Doubling, Sep 06 @QueenOfTheNight - see ya later!" at bounding box center [180, 71] width 79 height 18
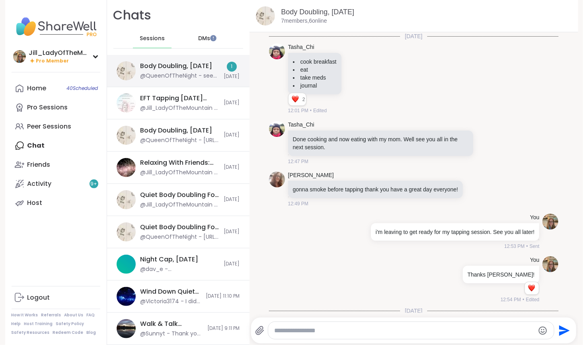
scroll to position [111, 0]
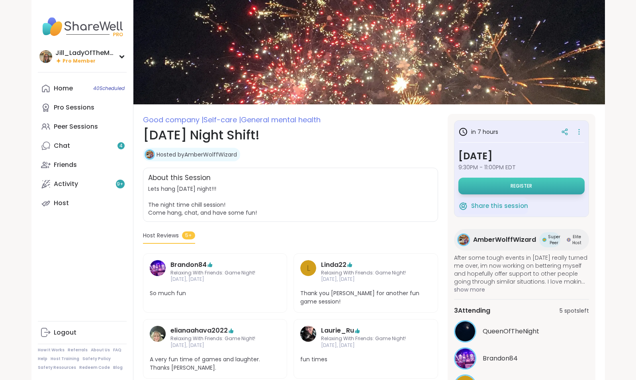
click at [509, 184] on button "Register" at bounding box center [521, 186] width 126 height 17
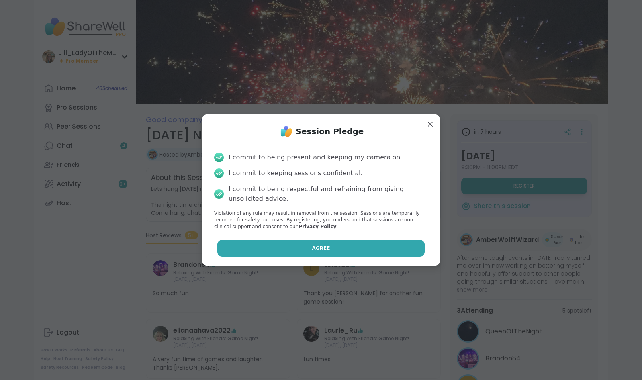
click at [327, 246] on button "Agree" at bounding box center [320, 248] width 207 height 17
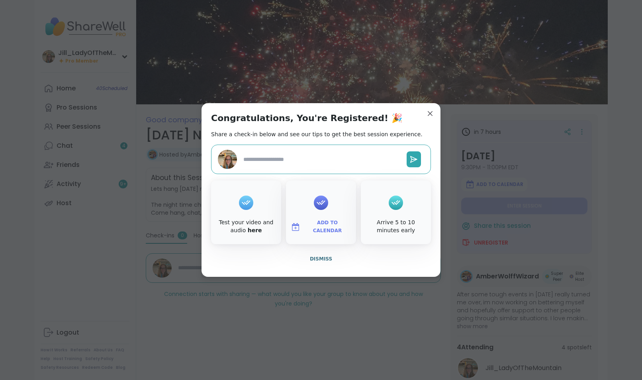
click at [341, 224] on span "Add to Calendar" at bounding box center [327, 227] width 48 height 16
click at [319, 160] on button "Google Calendar" at bounding box center [321, 155] width 61 height 18
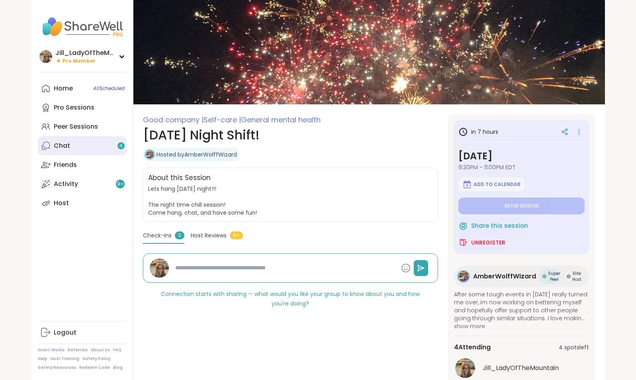
click at [68, 151] on link "Chat 4" at bounding box center [82, 145] width 89 height 19
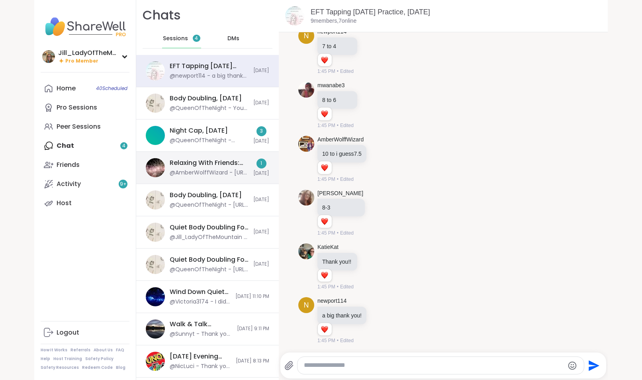
click at [204, 168] on div "Relaxing With Friends: Game Night!, Sep 05 @AmberWolffWizard - https://sharewel…" at bounding box center [209, 167] width 79 height 18
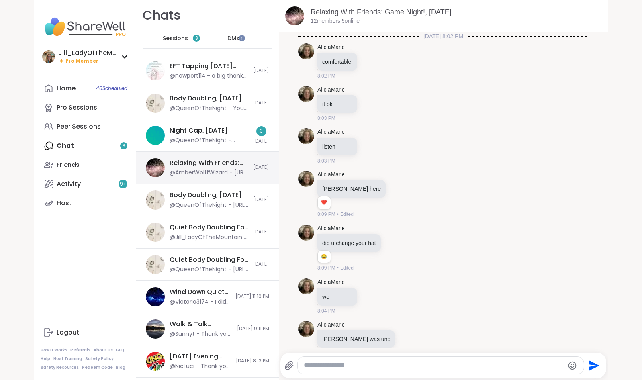
scroll to position [3039, 0]
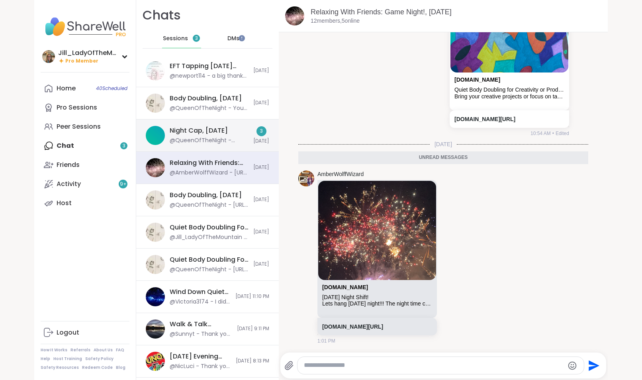
click at [202, 131] on div "Night Cap, [DATE]" at bounding box center [199, 130] width 58 height 9
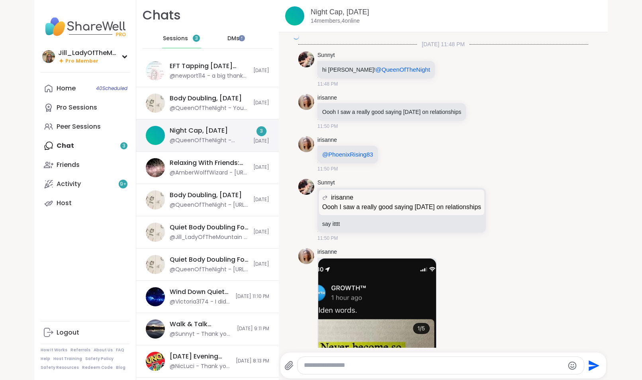
scroll to position [2572, 0]
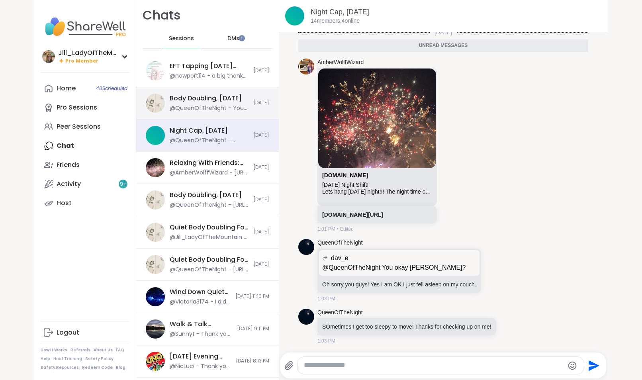
click at [203, 107] on div "@QueenOfTheNight - You bet" at bounding box center [209, 108] width 79 height 8
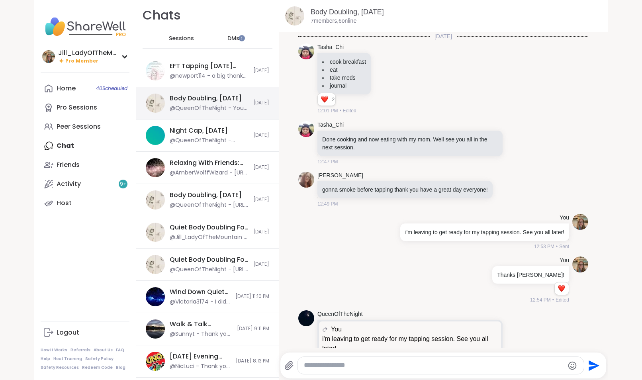
scroll to position [542, 0]
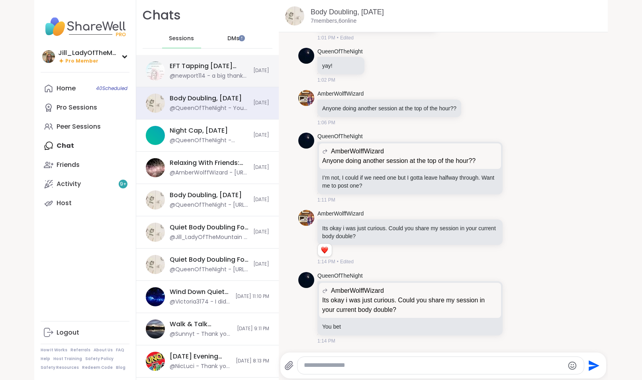
click at [203, 76] on div "@newport114 - a big thank you!" at bounding box center [209, 76] width 79 height 8
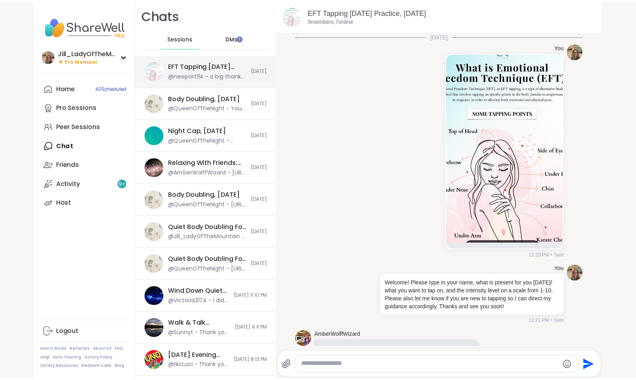
scroll to position [1516, 0]
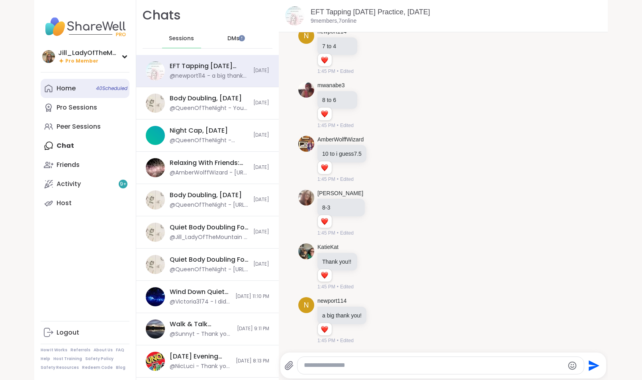
click at [108, 83] on link "Home 40 Scheduled" at bounding box center [85, 88] width 89 height 19
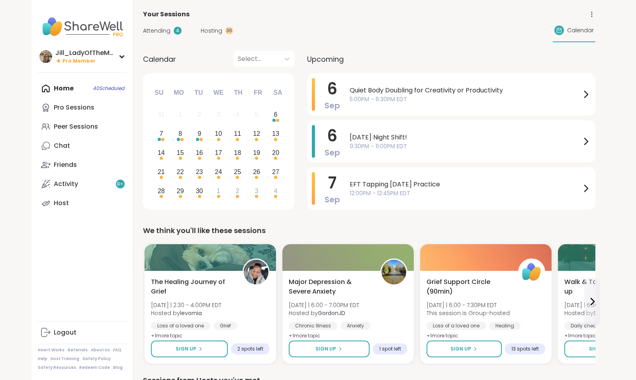
click at [163, 32] on span "Attending" at bounding box center [156, 31] width 27 height 8
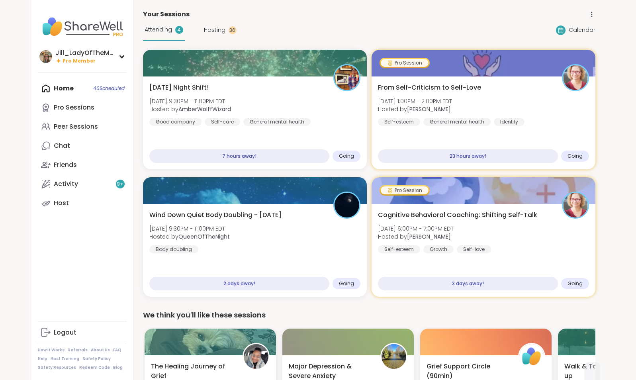
click at [211, 26] on span "Hosting" at bounding box center [215, 30] width 22 height 8
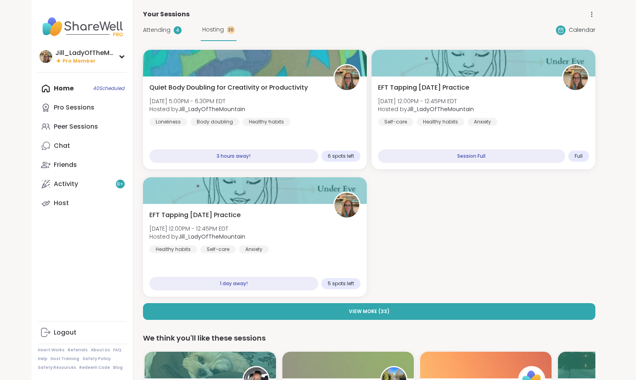
click at [171, 28] on div "Attending 4" at bounding box center [162, 30] width 39 height 8
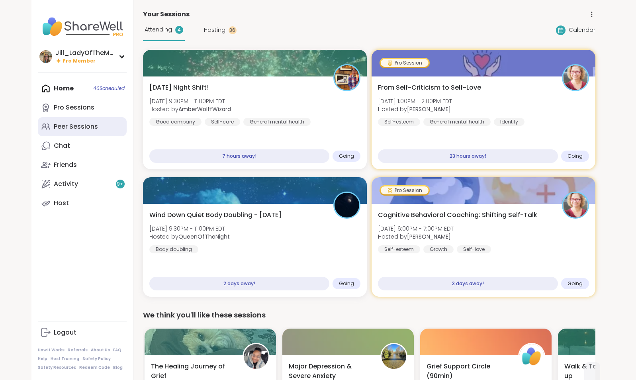
click at [93, 132] on link "Peer Sessions" at bounding box center [82, 126] width 89 height 19
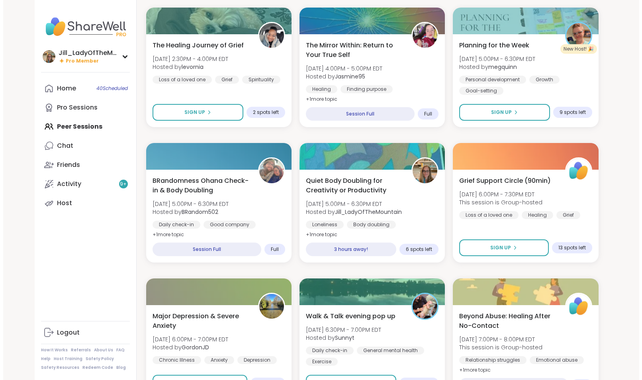
scroll to position [241, 0]
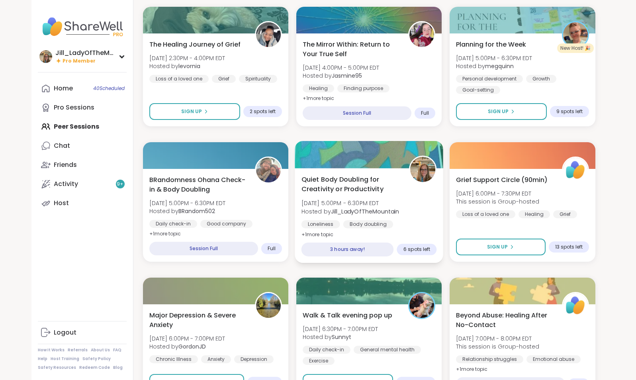
click at [364, 183] on span "Quiet Body Doubling for Creativity or Productivity" at bounding box center [350, 184] width 99 height 20
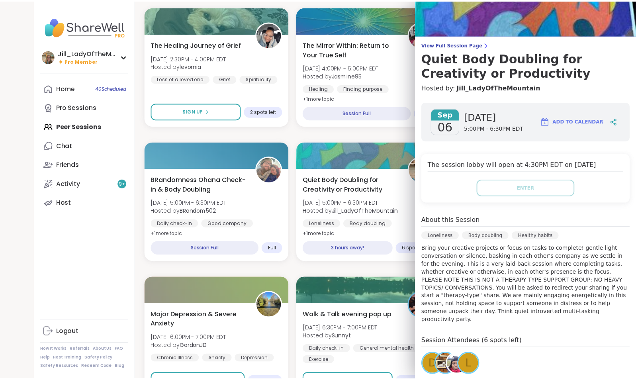
scroll to position [0, 0]
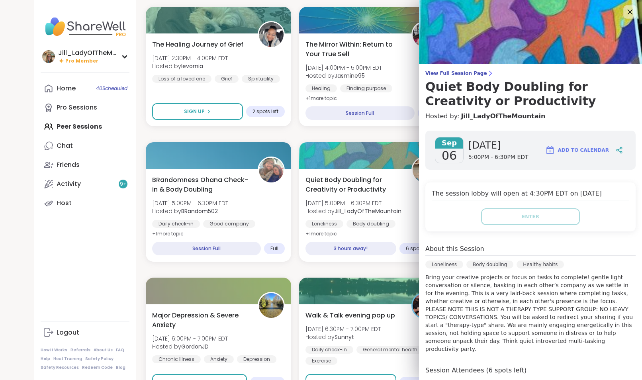
click at [625, 7] on icon at bounding box center [630, 12] width 10 height 10
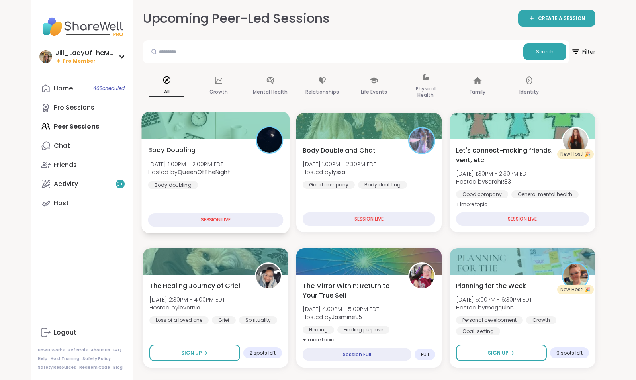
click at [261, 165] on div "Body Doubling Sat, Sep 06 | 1:00PM - 2:00PM EDT Hosted by QueenOfTheNight Body …" at bounding box center [215, 167] width 135 height 44
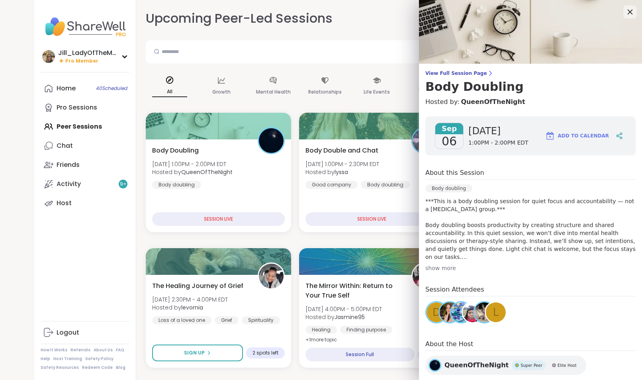
click at [625, 11] on icon at bounding box center [630, 12] width 10 height 10
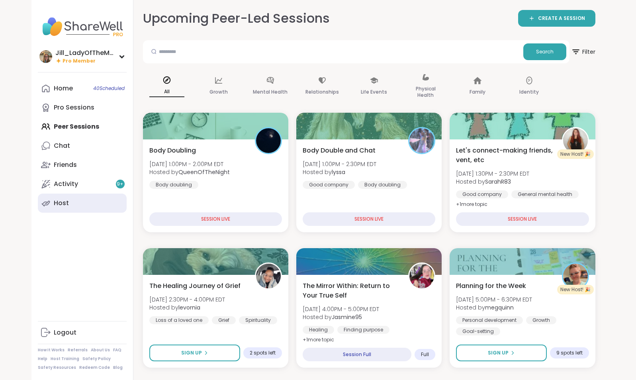
click at [79, 200] on link "Host" at bounding box center [82, 203] width 89 height 19
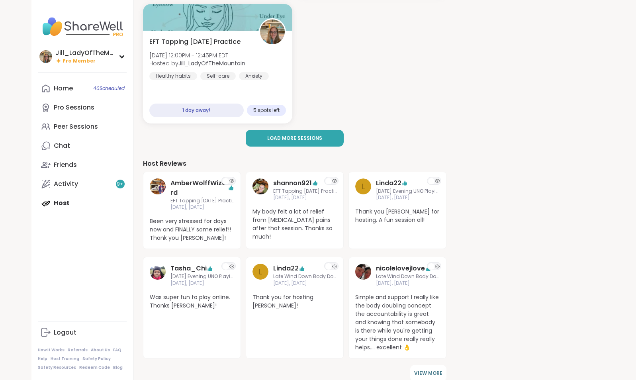
scroll to position [207, 0]
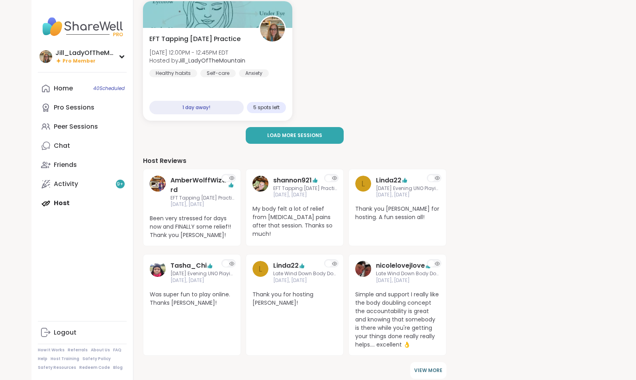
click at [80, 205] on div "Home 40 Scheduled Pro Sessions Peer Sessions Chat Friends Activity 9 + Host" at bounding box center [82, 146] width 89 height 134
click at [106, 90] on span "40 Scheduled" at bounding box center [108, 88] width 31 height 6
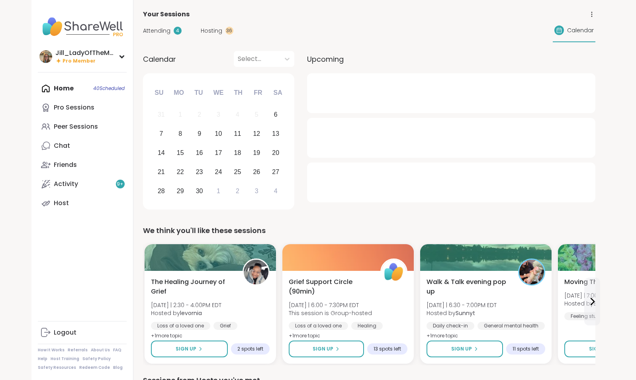
click at [161, 30] on span "Attending" at bounding box center [156, 31] width 27 height 8
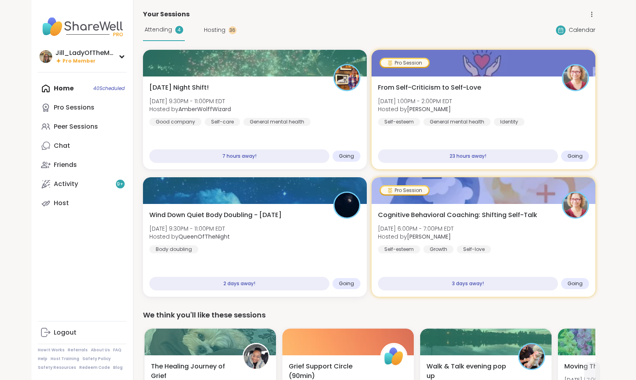
click at [216, 29] on span "Hosting" at bounding box center [215, 30] width 22 height 8
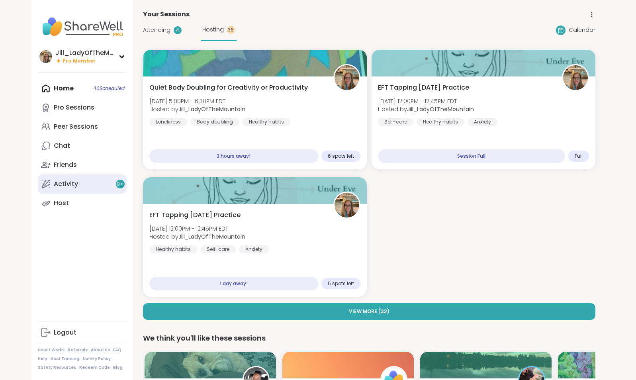
click at [108, 183] on link "Activity 9 +" at bounding box center [82, 183] width 89 height 19
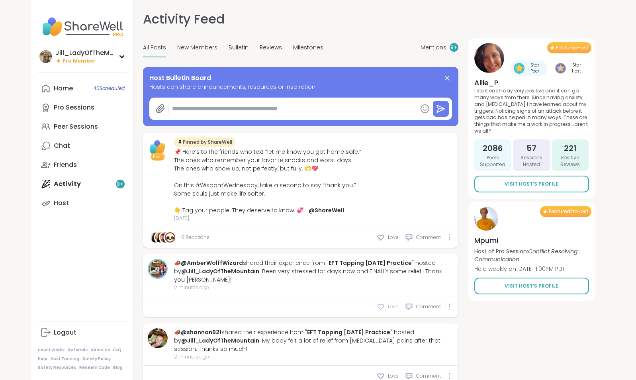
click at [385, 303] on icon at bounding box center [381, 307] width 8 height 8
click at [381, 372] on icon at bounding box center [381, 376] width 8 height 8
type textarea "*"
click at [412, 304] on icon at bounding box center [409, 307] width 6 height 6
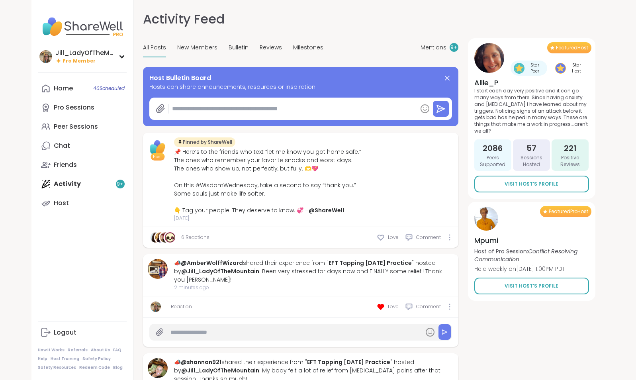
click at [294, 329] on input "text" at bounding box center [295, 332] width 250 height 14
type input "*"
type input "**********"
type textarea "*"
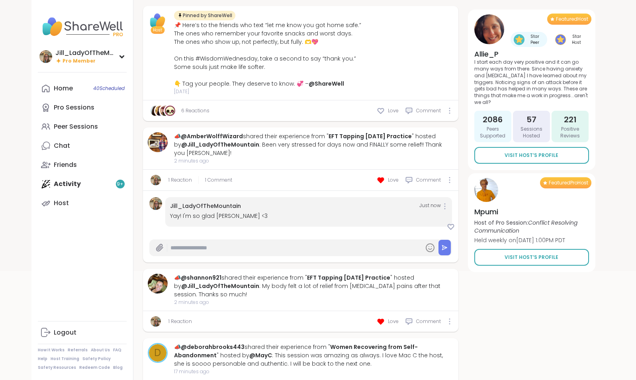
scroll to position [127, 0]
click at [416, 317] on span "Comment" at bounding box center [428, 320] width 25 height 7
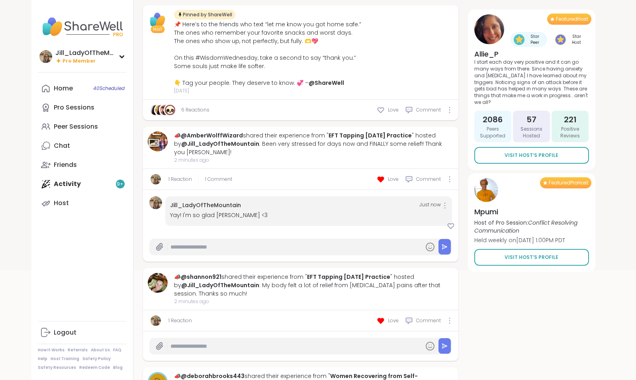
click at [264, 339] on input "text" at bounding box center [295, 346] width 250 height 14
type input "**********"
type textarea "*"
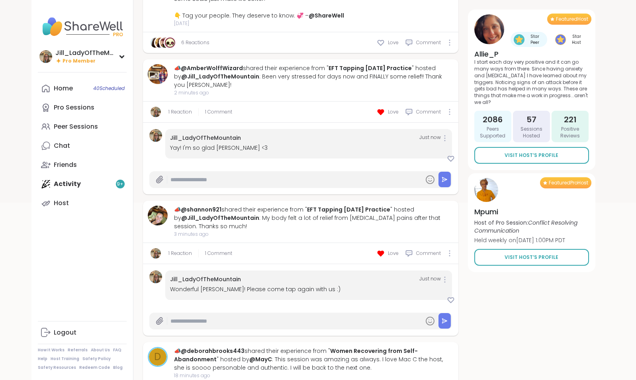
scroll to position [0, 0]
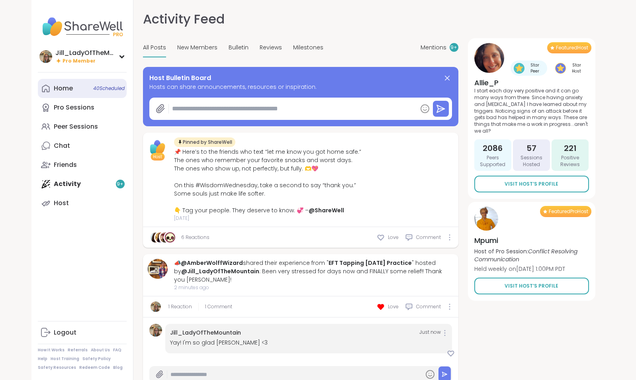
click at [66, 89] on div "Home 40 Scheduled" at bounding box center [63, 88] width 19 height 9
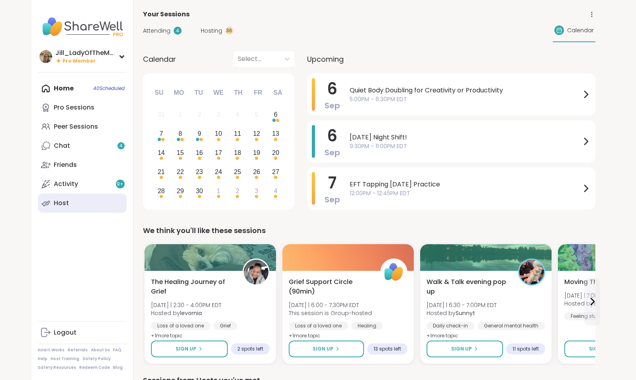
click at [61, 205] on div "Host" at bounding box center [61, 203] width 15 height 9
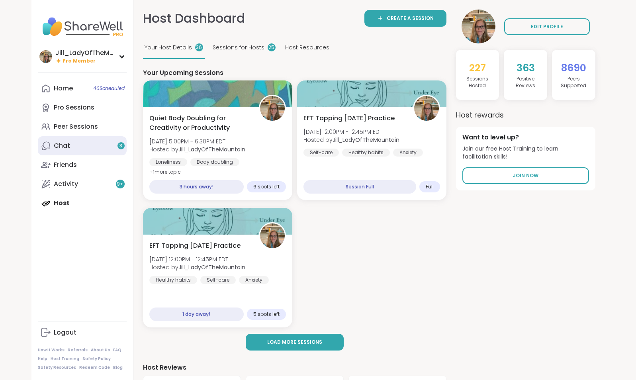
click at [111, 147] on link "Chat 3" at bounding box center [82, 145] width 89 height 19
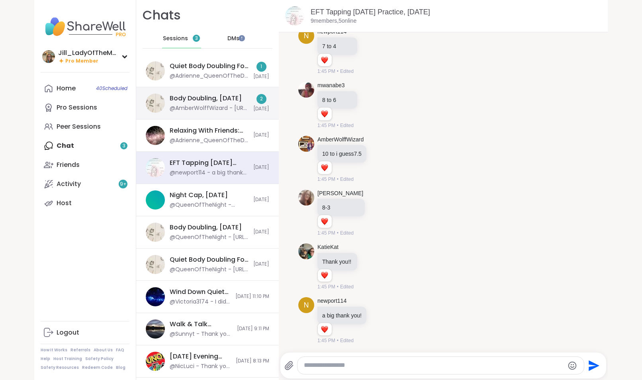
click at [228, 100] on div "Body Doubling, Sep 06" at bounding box center [206, 98] width 72 height 9
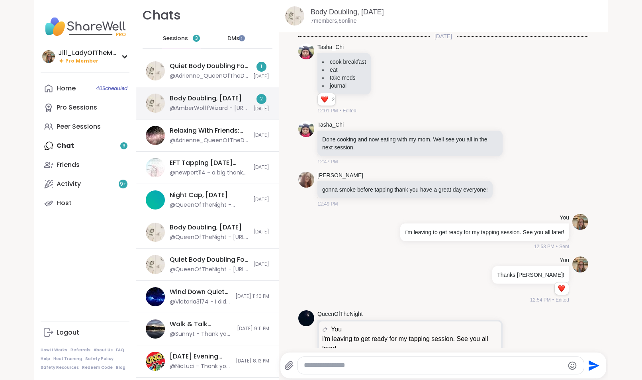
scroll to position [799, 0]
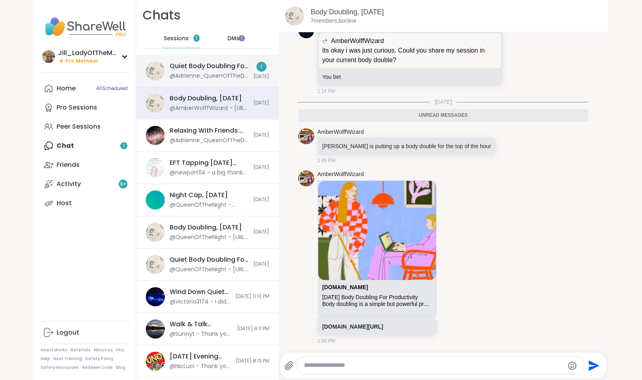
click at [223, 68] on div "Quiet Body Doubling For Productivity - Thursday, Sep 04" at bounding box center [209, 66] width 79 height 9
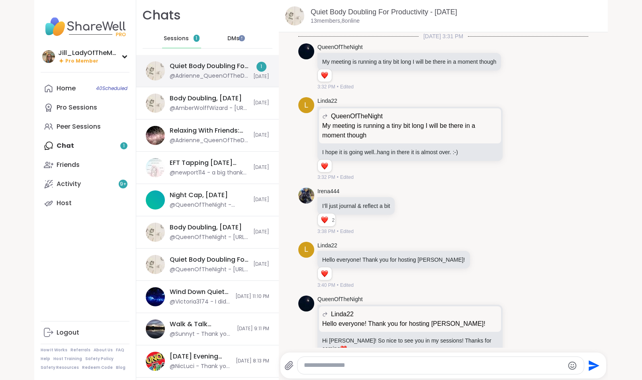
scroll to position [1575, 0]
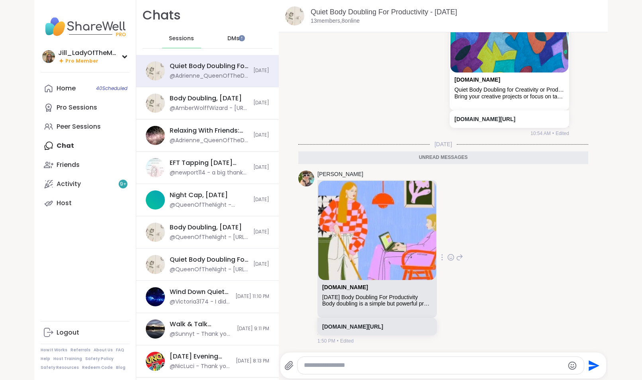
click at [462, 255] on icon at bounding box center [460, 257] width 6 height 6
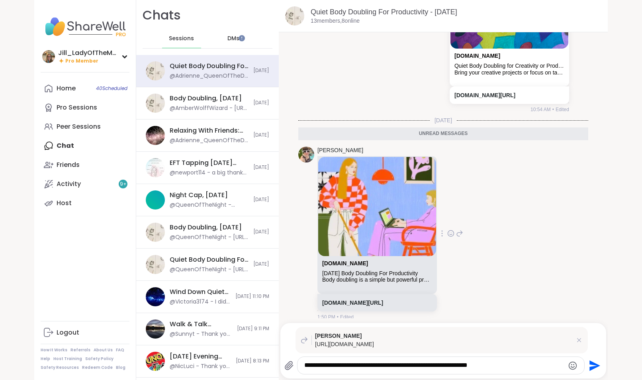
type textarea "**********"
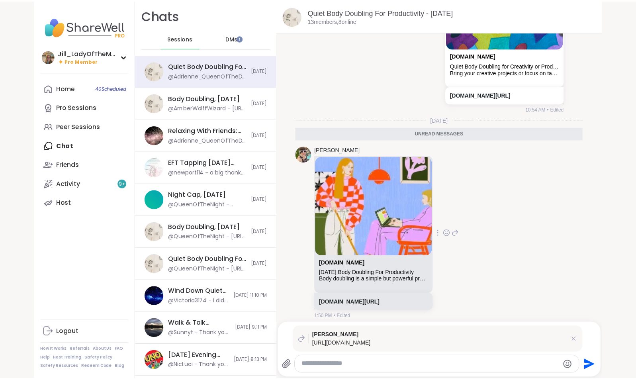
scroll to position [1635, 0]
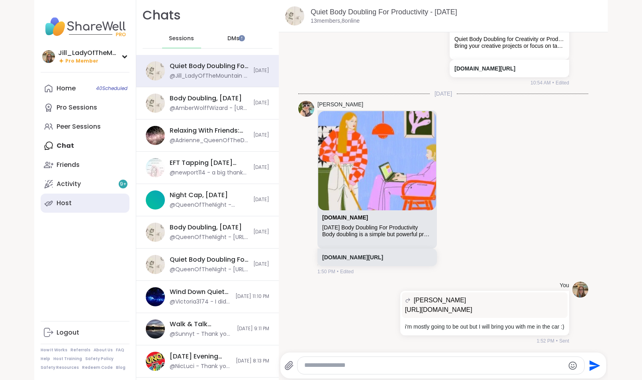
click at [92, 199] on link "Host" at bounding box center [85, 203] width 89 height 19
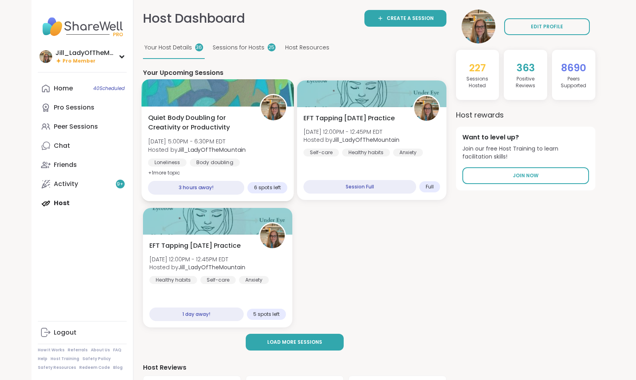
click at [252, 142] on div "Quiet Body Doubling for Creativity or Productivity Sat, Sep 06 | 5:00PM - 6:30P…" at bounding box center [217, 145] width 139 height 65
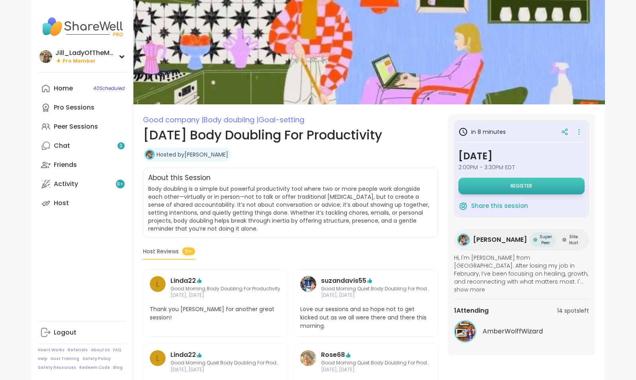
click at [523, 184] on span "Register" at bounding box center [522, 186] width 22 height 6
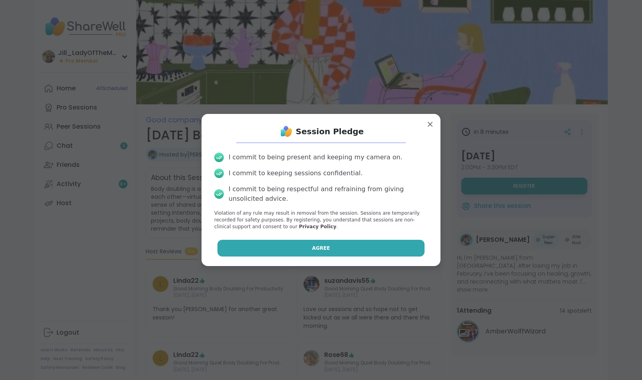
click at [294, 250] on button "Agree" at bounding box center [320, 248] width 207 height 17
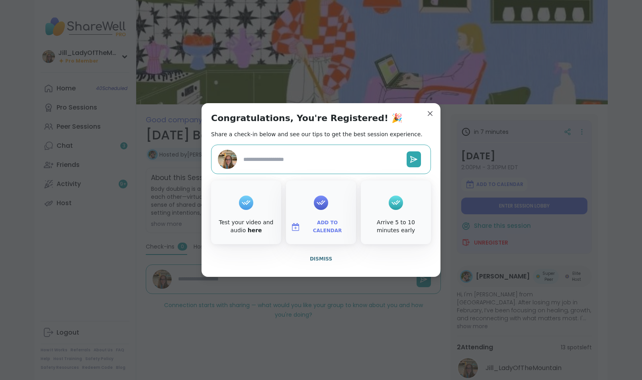
click at [315, 227] on span "Add to Calendar" at bounding box center [327, 227] width 48 height 16
click at [307, 155] on button "Google Calendar" at bounding box center [321, 155] width 61 height 18
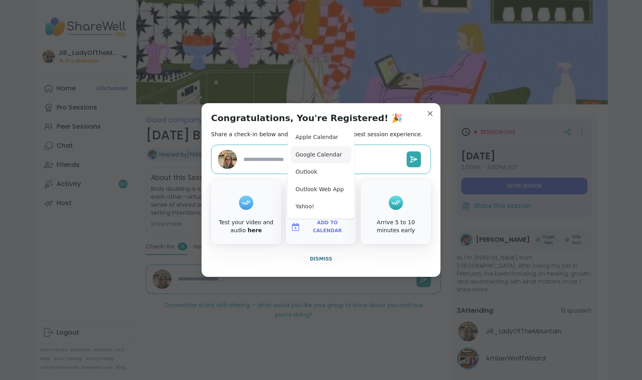
type textarea "*"
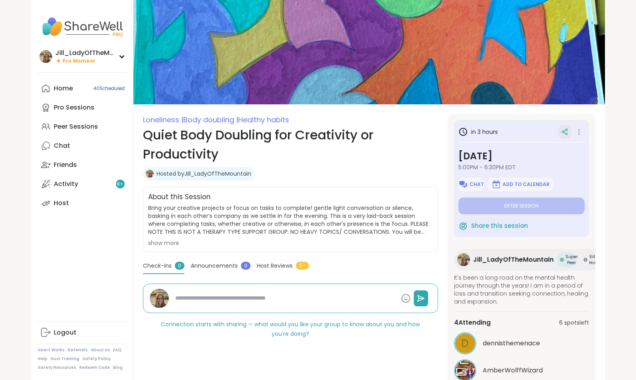
click at [564, 129] on icon at bounding box center [564, 131] width 7 height 7
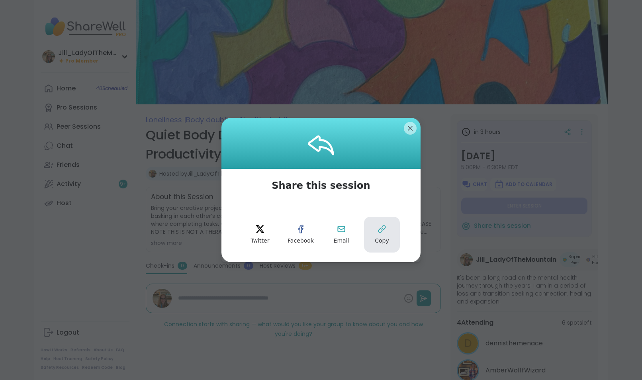
click at [380, 232] on icon at bounding box center [382, 229] width 10 height 10
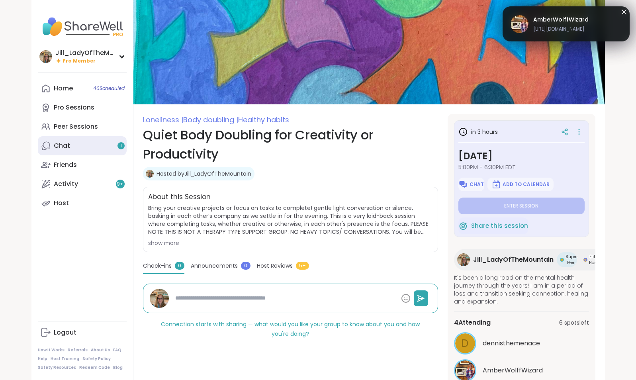
click at [98, 150] on link "Chat 1" at bounding box center [82, 145] width 89 height 19
type textarea "*"
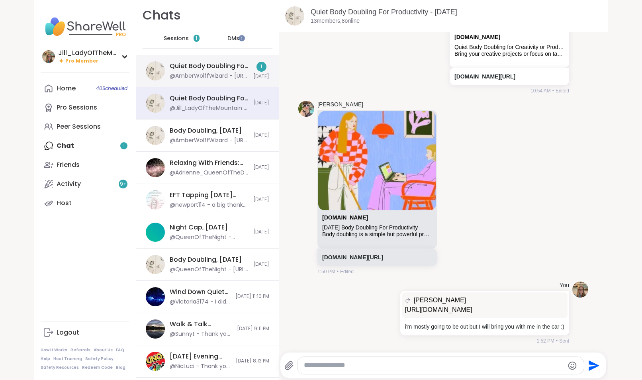
click at [215, 68] on div "Quiet Body Doubling For Productivity - [DATE]" at bounding box center [209, 66] width 79 height 9
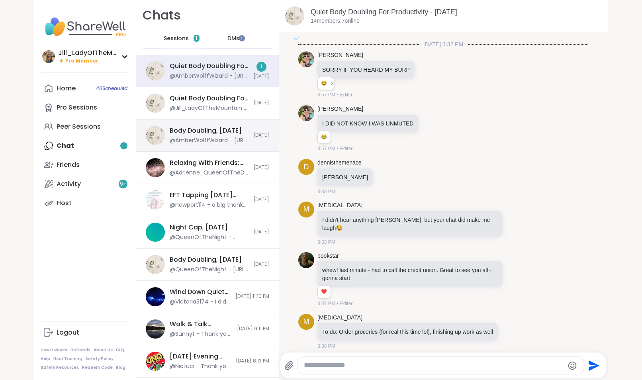
scroll to position [1818, 0]
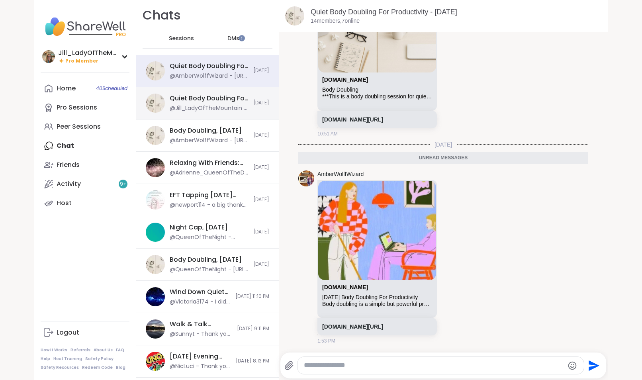
click at [224, 106] on div "@Jill_LadyOfTheMountain - i'm mostly going to be out but I will bring you with …" at bounding box center [209, 108] width 79 height 8
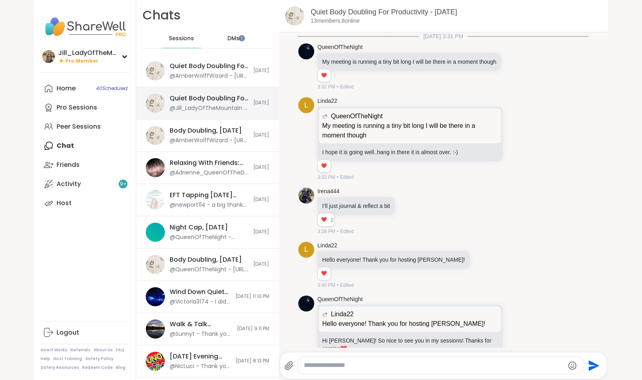
scroll to position [1627, 0]
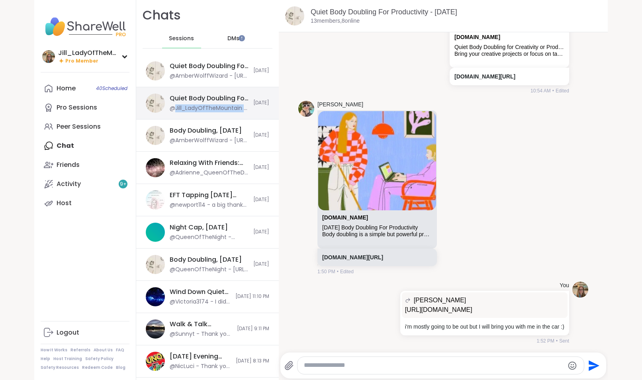
click at [224, 106] on div "@Jill_LadyOfTheMountain - i'm mostly going to be out but I will bring you with …" at bounding box center [209, 108] width 79 height 8
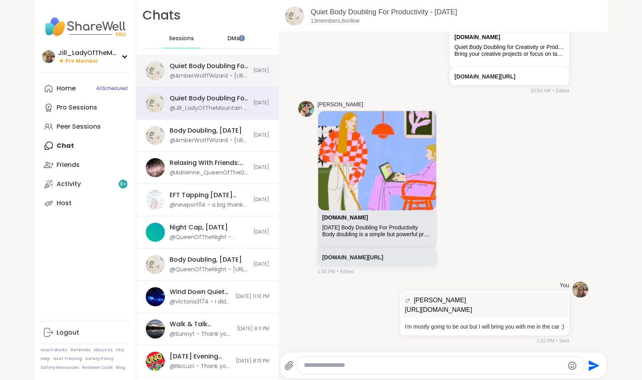
click at [215, 72] on div "@AmberWolffWizard - [URL][DOMAIN_NAME]" at bounding box center [209, 76] width 79 height 8
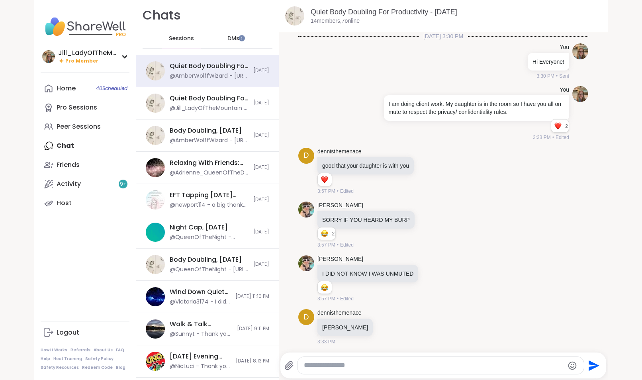
scroll to position [1791, 0]
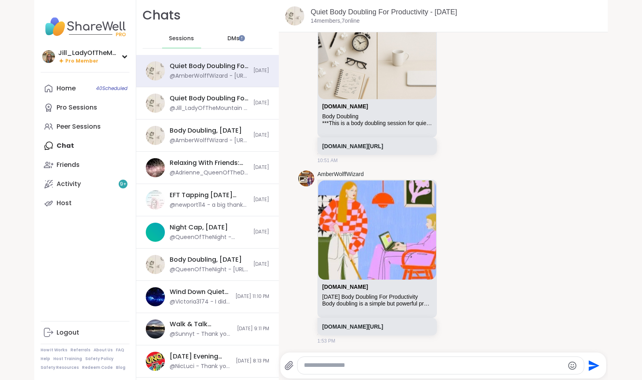
click at [309, 363] on textarea "Type your message" at bounding box center [434, 365] width 260 height 8
paste textarea "**********"
type textarea "**********"
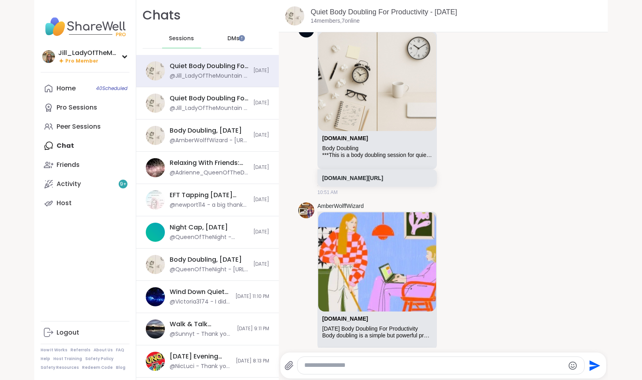
scroll to position [1979, 0]
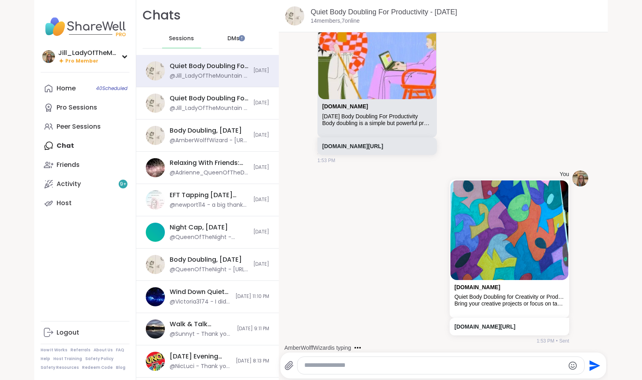
click at [229, 36] on span "DMs" at bounding box center [233, 39] width 12 height 8
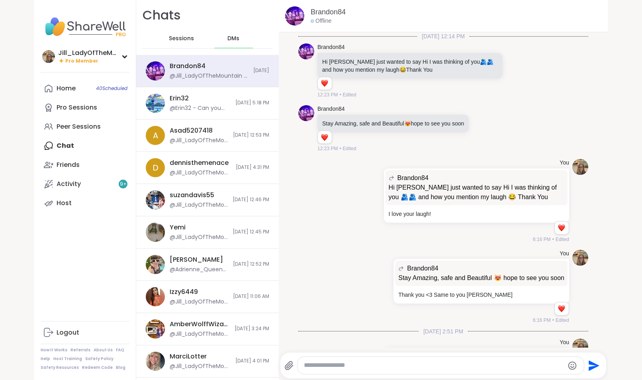
scroll to position [1412, 0]
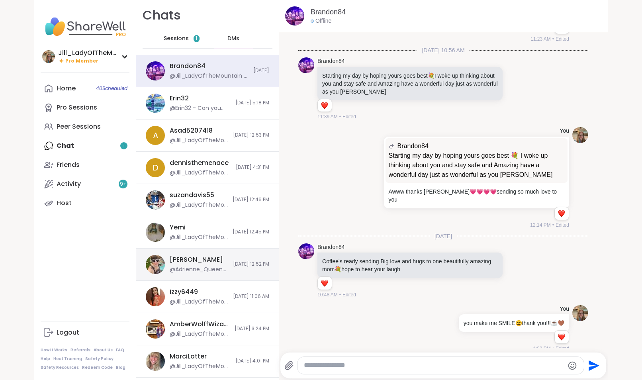
click at [227, 270] on div "[PERSON_NAME] @Adrienne_QueenOfTheDawn - She was ok [DATE], she mostly left the…" at bounding box center [207, 265] width 143 height 32
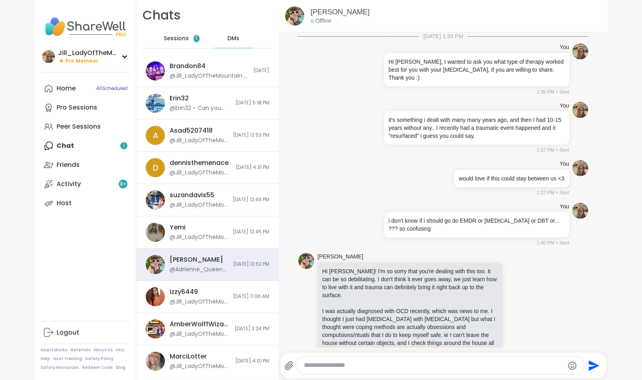
scroll to position [7381, 0]
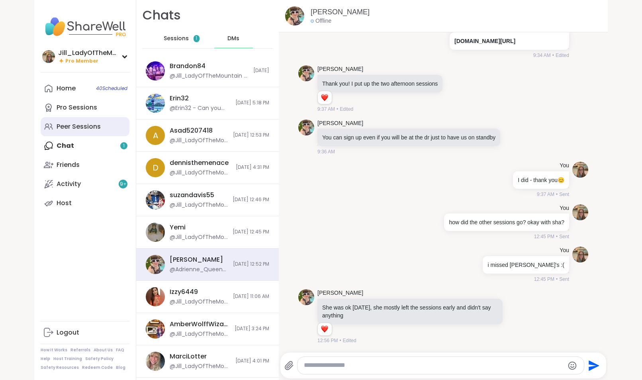
click at [96, 135] on link "Peer Sessions" at bounding box center [85, 126] width 89 height 19
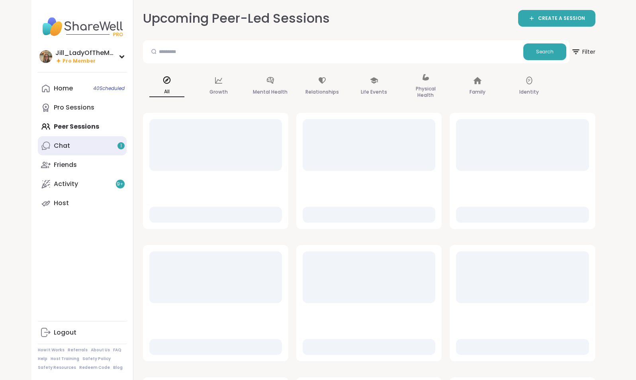
click at [99, 149] on link "Chat 1" at bounding box center [82, 145] width 89 height 19
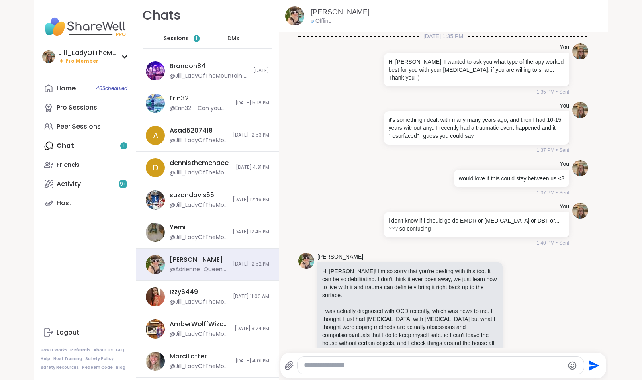
scroll to position [7381, 0]
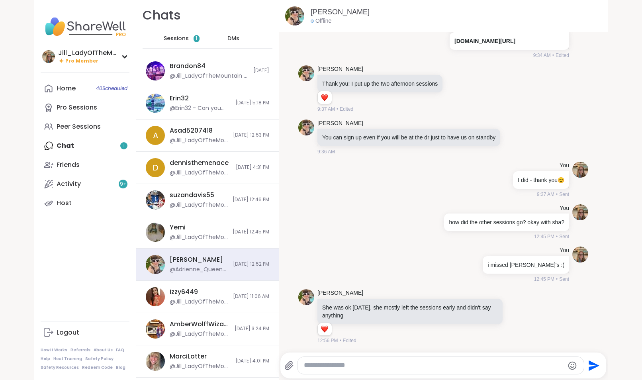
click at [163, 33] on div "Sessions 1" at bounding box center [181, 38] width 39 height 19
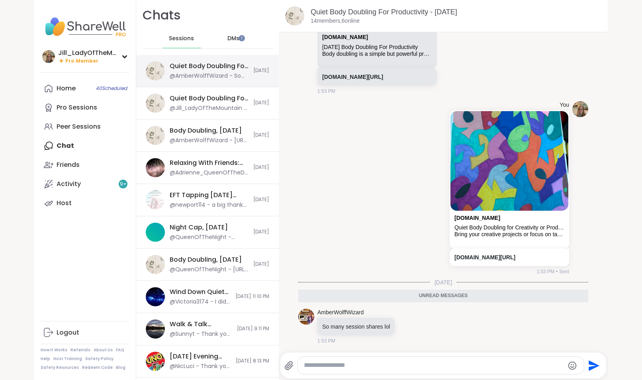
click at [203, 74] on div "@AmberWolffWizard - So many session shares lol" at bounding box center [209, 76] width 79 height 8
click at [405, 326] on icon at bounding box center [408, 326] width 7 height 8
click at [342, 310] on div "Select Reaction: Heart" at bounding box center [345, 313] width 7 height 7
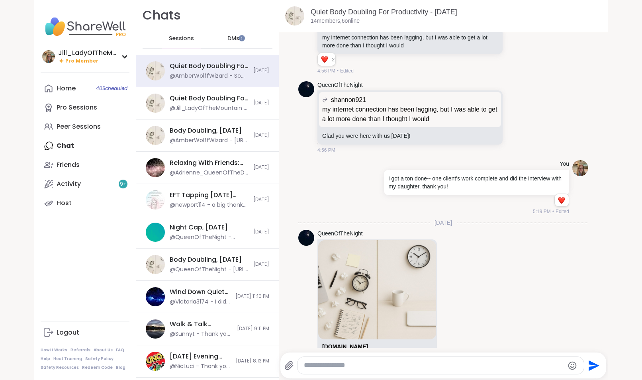
scroll to position [2060, 0]
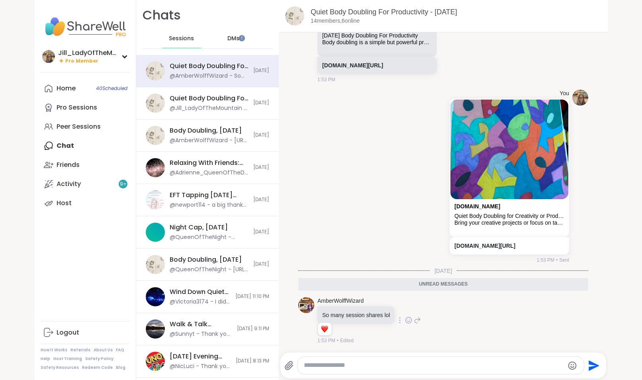
click at [414, 320] on icon at bounding box center [417, 320] width 7 height 10
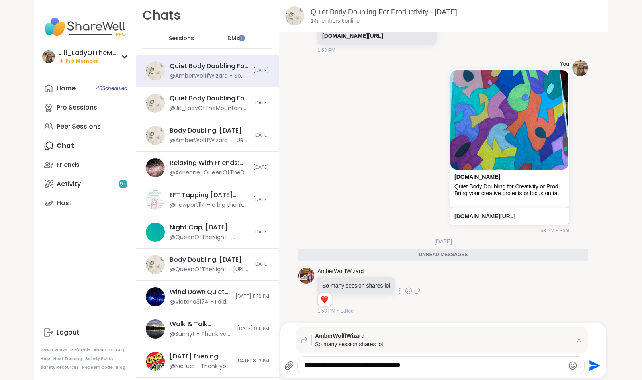
type textarea "**********"
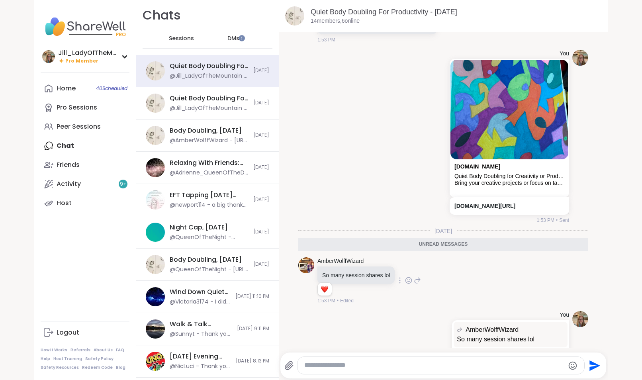
scroll to position [2111, 0]
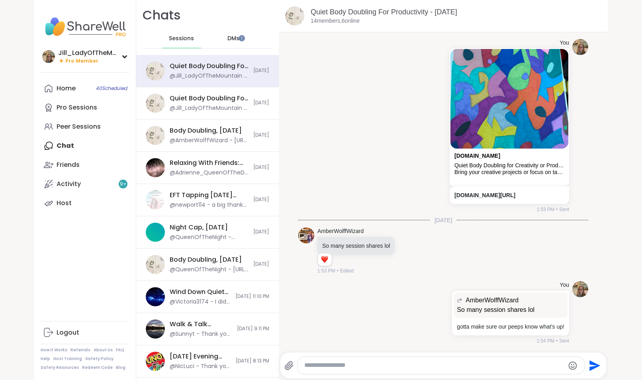
click at [229, 36] on span "DMs" at bounding box center [233, 39] width 12 height 8
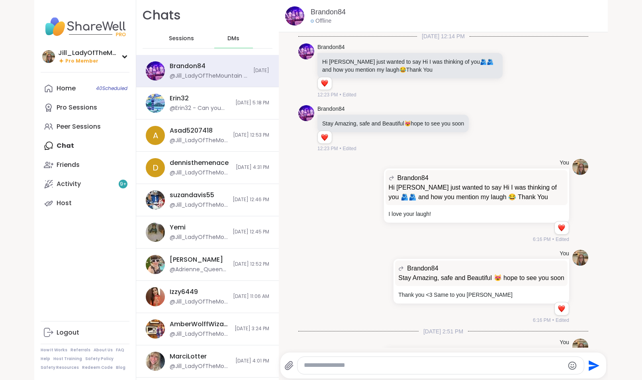
scroll to position [1412, 0]
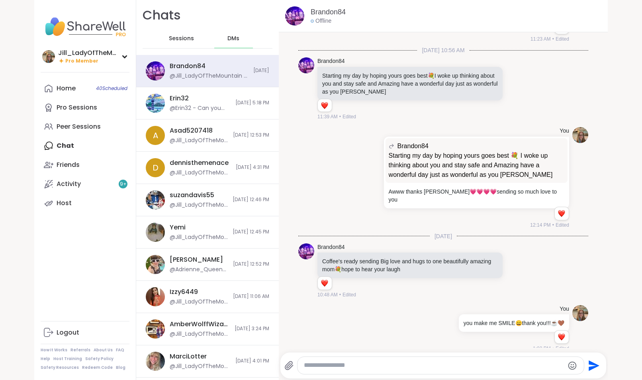
click at [179, 36] on span "Sessions" at bounding box center [181, 39] width 25 height 8
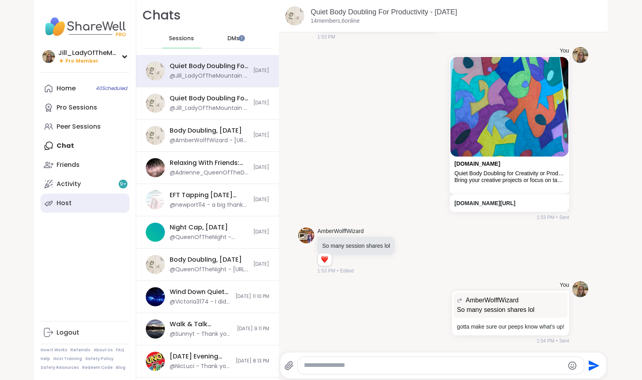
click at [110, 200] on link "Host" at bounding box center [85, 203] width 89 height 19
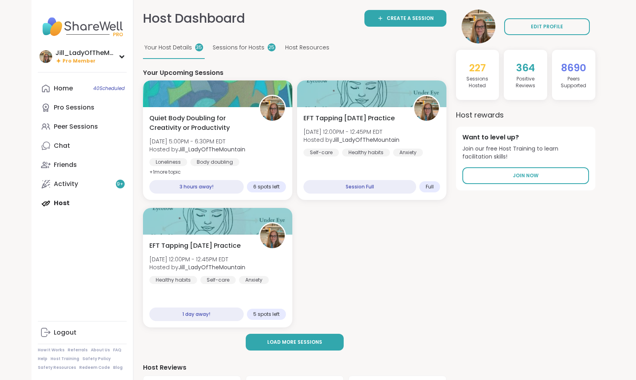
click at [249, 45] on span "Sessions for Hosts" at bounding box center [239, 47] width 52 height 8
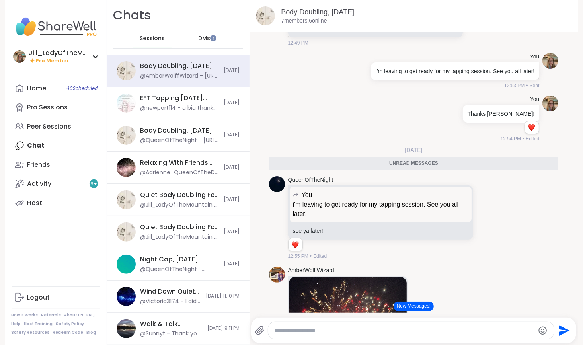
click at [402, 308] on button "New Messages!" at bounding box center [414, 307] width 40 height 10
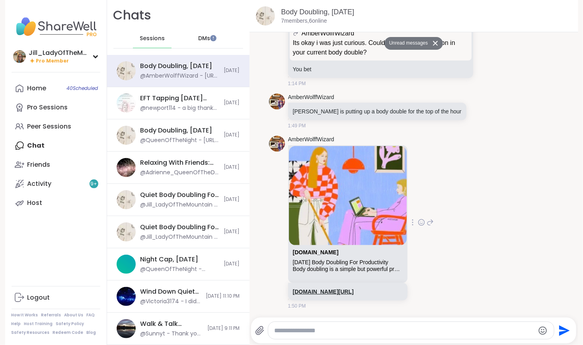
click at [354, 289] on link "[DOMAIN_NAME][URL]" at bounding box center [323, 292] width 61 height 6
click at [477, 107] on icon at bounding box center [480, 111] width 7 height 8
click at [396, 95] on div "Select Reaction: Thumbs up" at bounding box center [399, 98] width 7 height 7
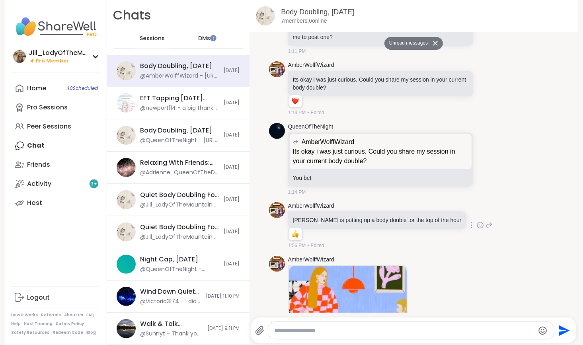
scroll to position [844, 0]
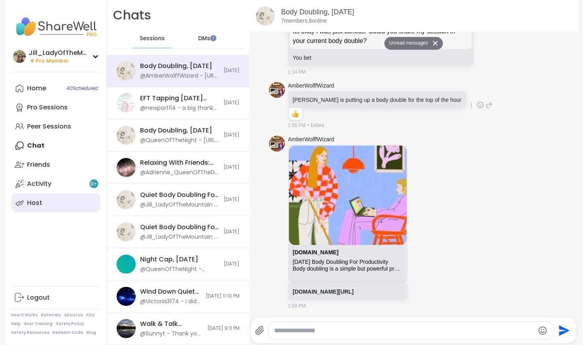
click at [66, 198] on link "Host" at bounding box center [56, 203] width 89 height 19
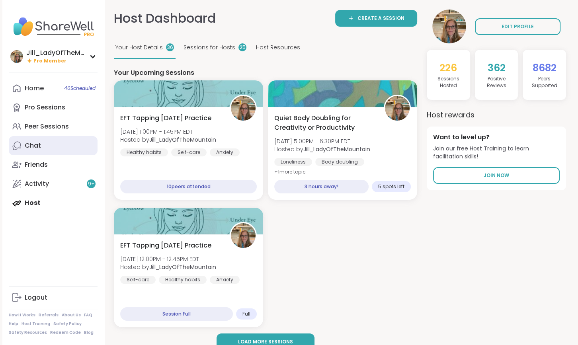
click at [67, 153] on link "Chat" at bounding box center [53, 145] width 89 height 19
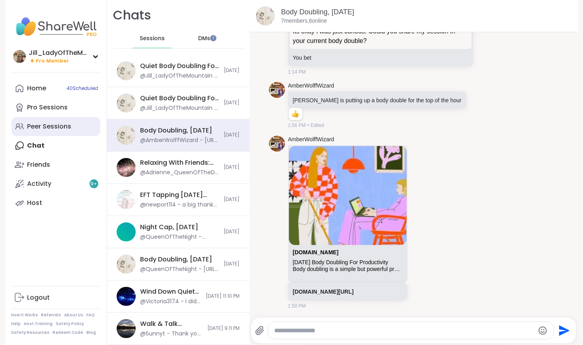
click at [72, 127] on link "Peer Sessions" at bounding box center [56, 126] width 89 height 19
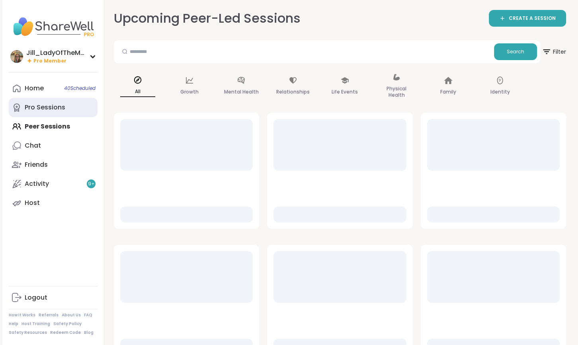
click at [74, 108] on link "Pro Sessions" at bounding box center [53, 107] width 89 height 19
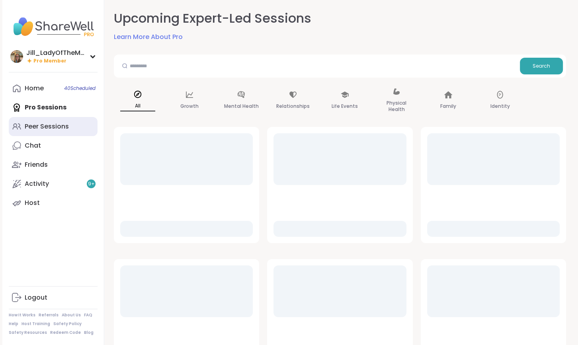
click at [73, 128] on link "Peer Sessions" at bounding box center [53, 126] width 89 height 19
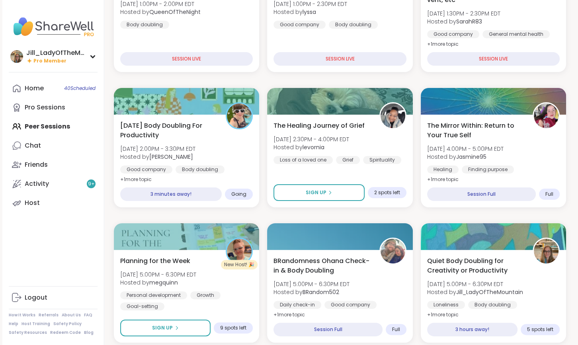
scroll to position [161, 0]
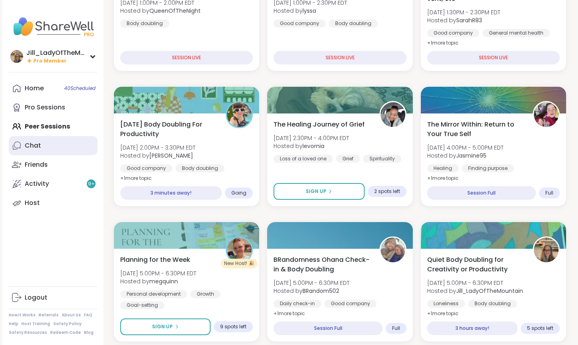
click at [84, 149] on link "Chat" at bounding box center [53, 145] width 89 height 19
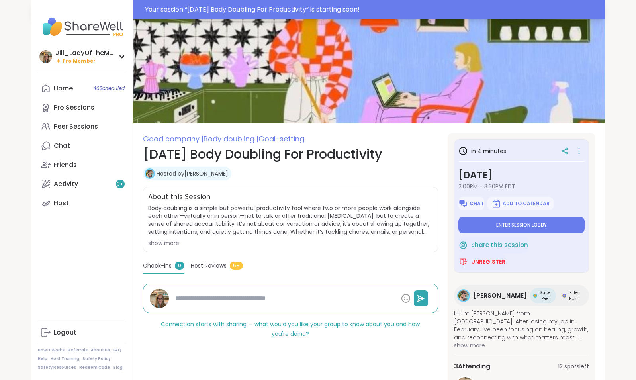
type textarea "*"
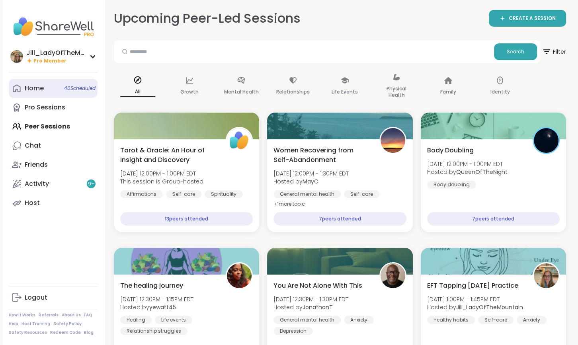
click at [73, 90] on span "40 Scheduled" at bounding box center [79, 88] width 31 height 6
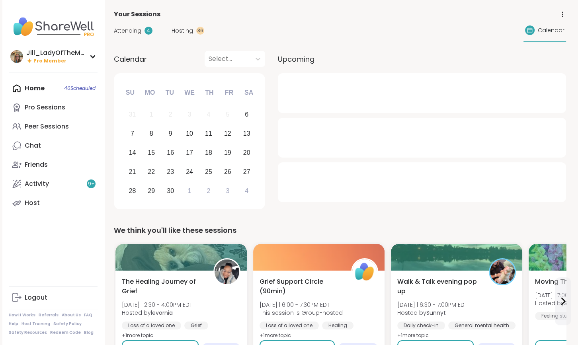
click at [193, 31] on div "Hosting 36" at bounding box center [188, 31] width 33 height 8
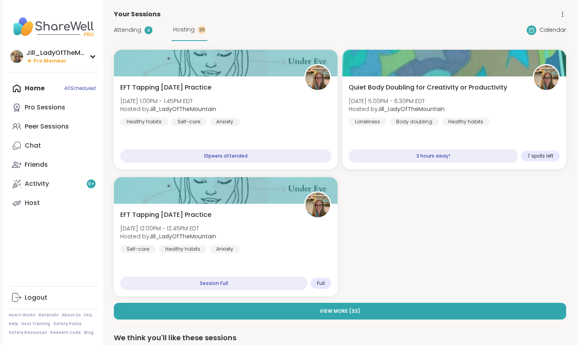
click at [135, 30] on span "Attending" at bounding box center [127, 30] width 27 height 8
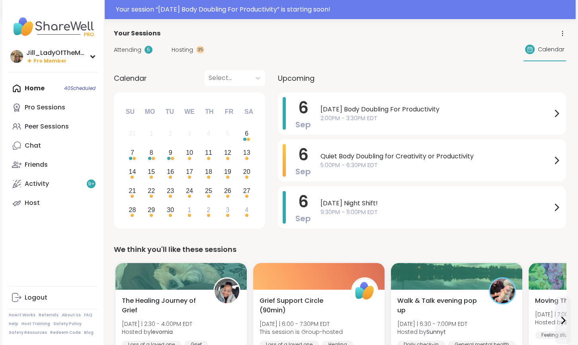
click at [130, 47] on span "Attending" at bounding box center [127, 50] width 27 height 8
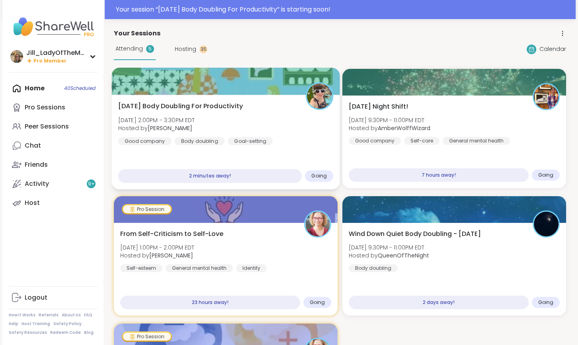
click at [276, 112] on div "[DATE] Body Doubling For Productivity [DATE] 2:00PM - 3:30PM EDT Hosted by [PER…" at bounding box center [225, 124] width 215 height 44
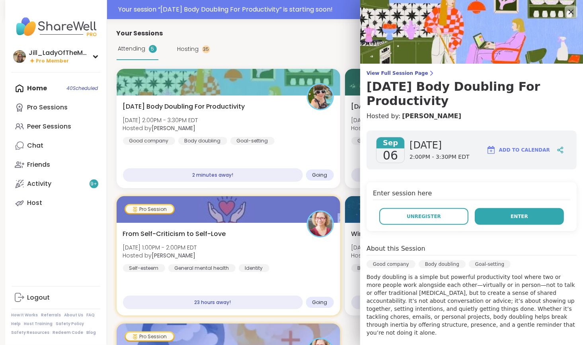
click at [517, 213] on button "Enter" at bounding box center [519, 216] width 89 height 17
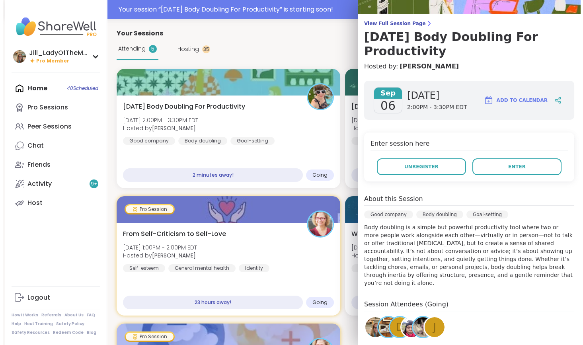
scroll to position [51, 0]
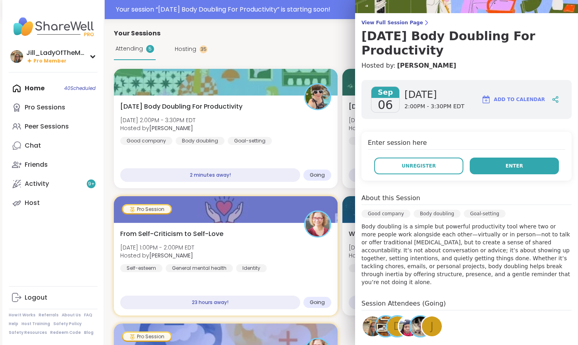
click at [508, 166] on span "Enter" at bounding box center [515, 165] width 18 height 7
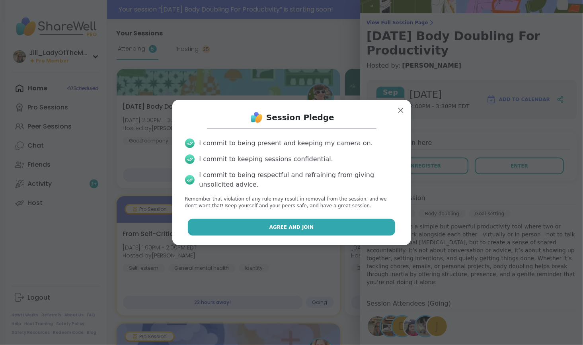
click at [323, 227] on button "Agree and Join" at bounding box center [291, 227] width 207 height 17
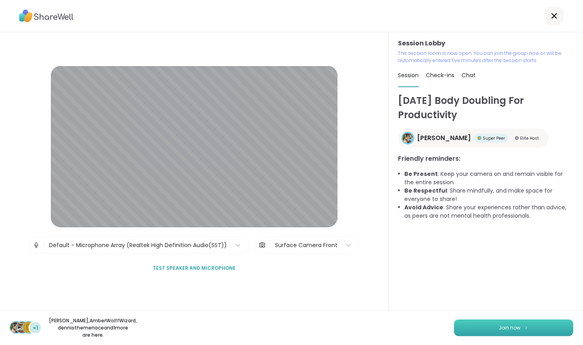
click at [499, 325] on span "Join now" at bounding box center [510, 328] width 22 height 7
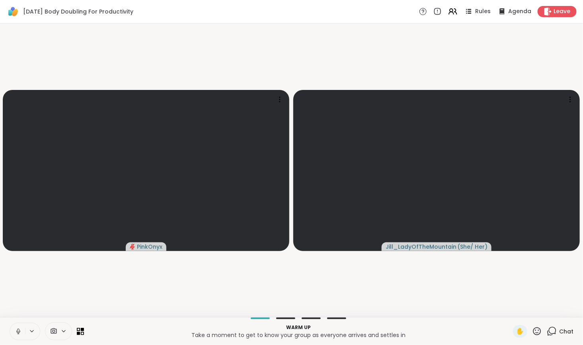
click at [547, 330] on icon at bounding box center [552, 332] width 10 height 10
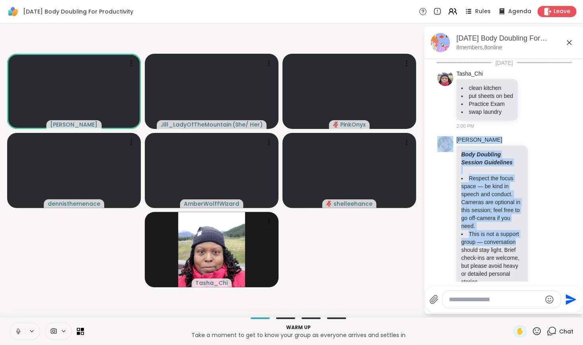
drag, startPoint x: 573, startPoint y: 119, endPoint x: 583, endPoint y: 247, distance: 129.0
click at [578, 248] on html "Saturday Body Doubling For Productivity Rules Agenda Leave Adrienne_QueenOfTheD…" at bounding box center [291, 172] width 583 height 345
click at [564, 198] on li "Adrienne_QueenOfTheDawn Body Doubling Session Guidelines Respect the focus spac…" at bounding box center [504, 321] width 145 height 377
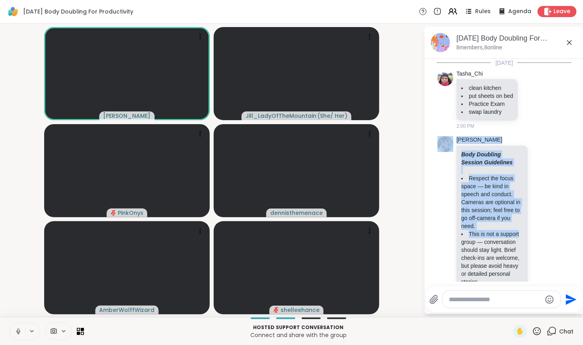
drag, startPoint x: 573, startPoint y: 98, endPoint x: 583, endPoint y: 241, distance: 143.7
click at [578, 241] on html "Saturday Body Doubling For Productivity Rules Agenda Leave Adrienne_QueenOfTheD…" at bounding box center [291, 172] width 583 height 345
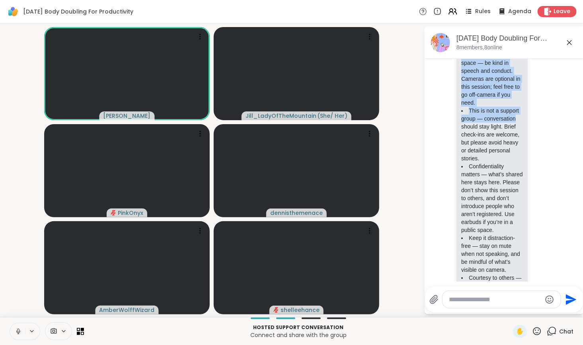
scroll to position [219, 0]
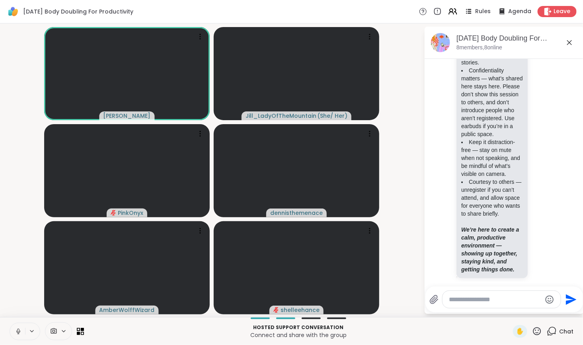
click at [506, 296] on textarea "Type your message" at bounding box center [495, 300] width 93 height 8
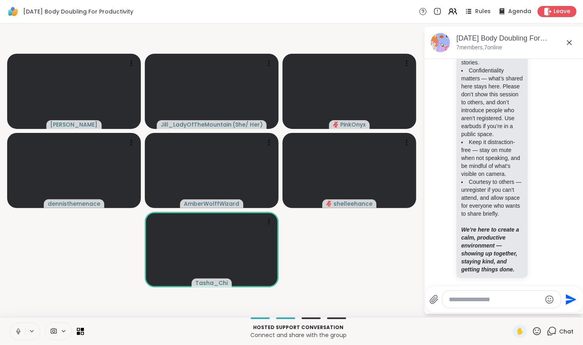
click at [533, 329] on icon at bounding box center [537, 332] width 10 height 10
click at [510, 309] on span "❤️" at bounding box center [514, 311] width 8 height 10
click at [532, 329] on icon at bounding box center [537, 332] width 10 height 10
click at [510, 311] on span "❤️" at bounding box center [514, 311] width 8 height 10
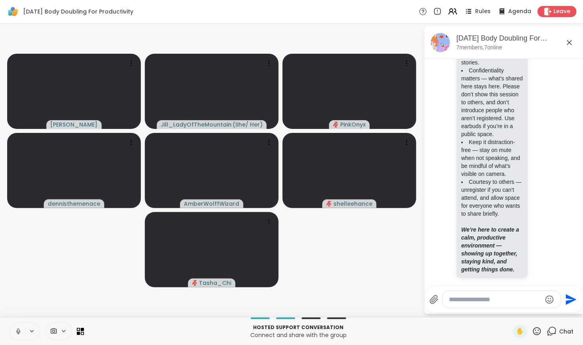
click at [534, 329] on icon at bounding box center [537, 332] width 10 height 10
click at [510, 311] on span "❤️" at bounding box center [514, 311] width 8 height 10
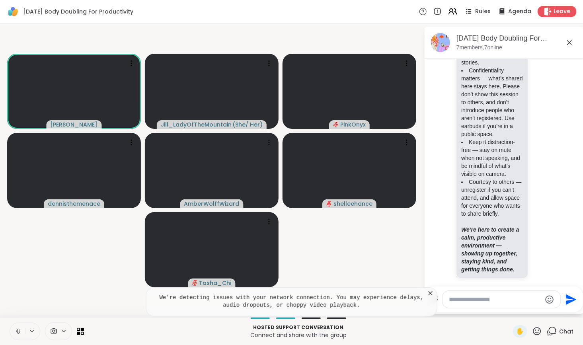
click at [429, 294] on icon at bounding box center [431, 294] width 8 height 8
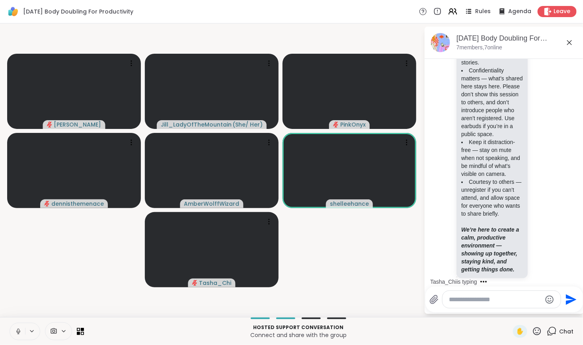
scroll to position [294, 0]
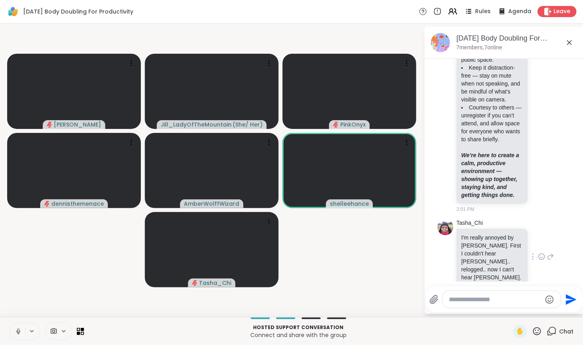
click at [539, 254] on icon at bounding box center [542, 257] width 6 height 6
click at [556, 241] on div "Select Reaction: Sad" at bounding box center [559, 244] width 7 height 7
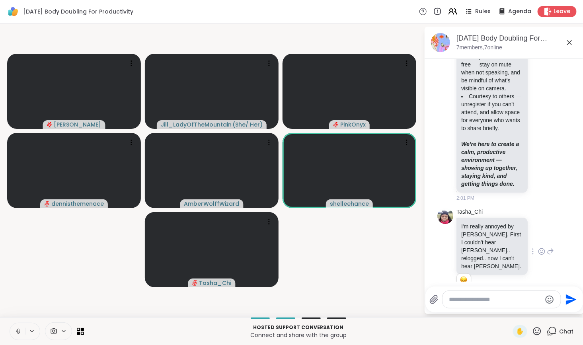
click at [547, 247] on icon at bounding box center [550, 252] width 7 height 10
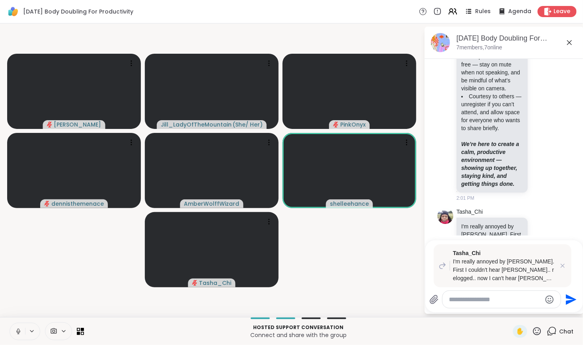
type textarea "*"
type textarea "**********"
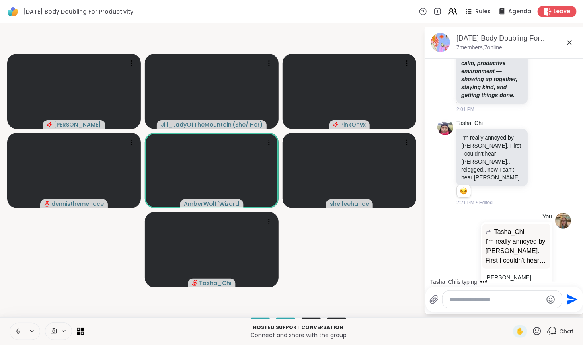
scroll to position [444, 0]
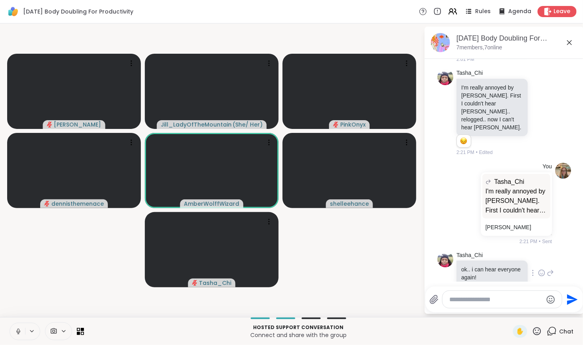
click at [539, 270] on icon at bounding box center [542, 273] width 6 height 6
click at [534, 252] on button "Select Reaction: Heart" at bounding box center [542, 260] width 16 height 16
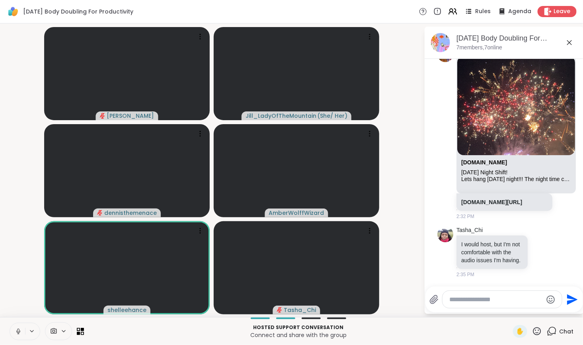
scroll to position [761, 0]
click at [538, 249] on icon at bounding box center [541, 252] width 7 height 8
click at [538, 238] on div "Select Reaction: Heart" at bounding box center [541, 239] width 7 height 7
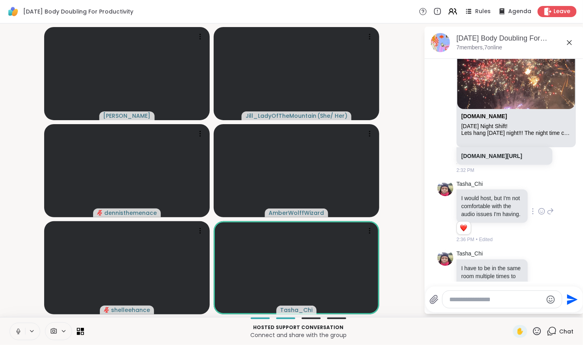
scroll to position [838, 0]
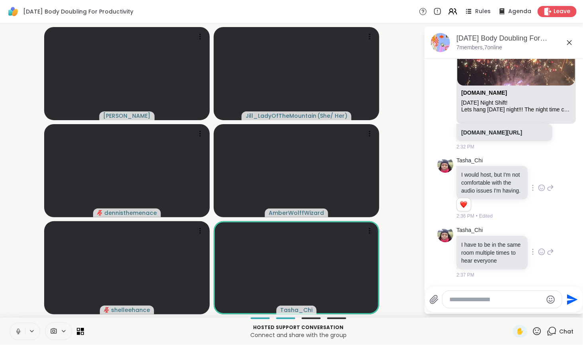
click at [538, 248] on icon at bounding box center [541, 252] width 7 height 8
click at [538, 238] on div "Select Reaction: Heart" at bounding box center [541, 239] width 7 height 7
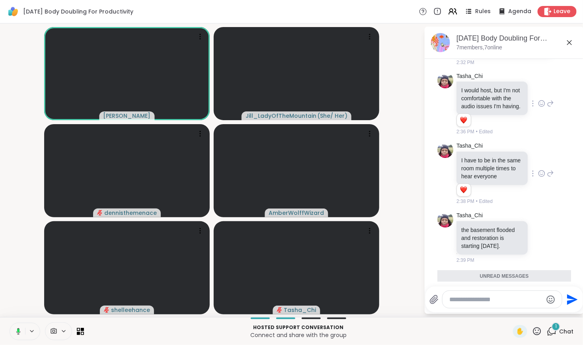
scroll to position [993, 0]
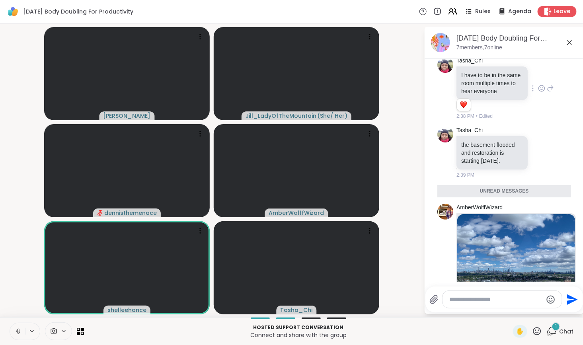
click at [478, 300] on textarea "Type your message" at bounding box center [496, 300] width 93 height 8
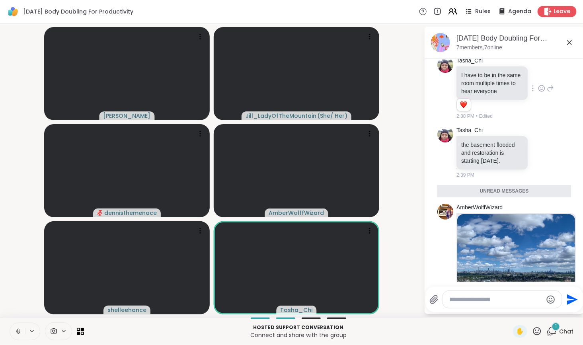
click at [478, 300] on textarea "Type your message" at bounding box center [496, 300] width 93 height 8
paste textarea "**********"
type textarea "**********"
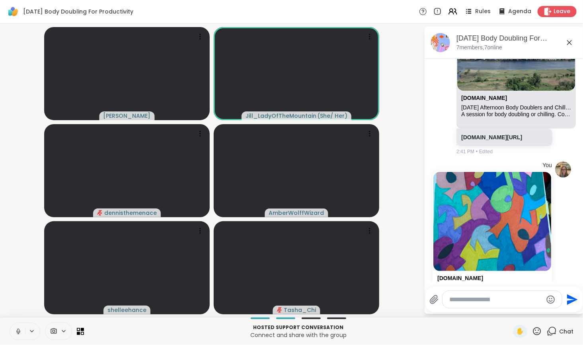
scroll to position [1256, 0]
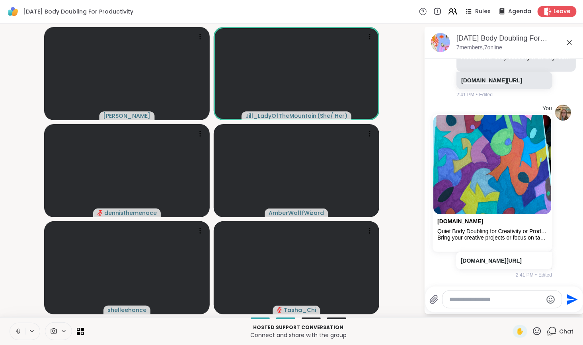
click at [480, 84] on link "sharewellnow.com/session/8ec843d3-ebf7-4e94-bf31-39d322c1e15c" at bounding box center [492, 80] width 61 height 6
click at [476, 299] on textarea "Type your message" at bounding box center [496, 300] width 93 height 8
click at [485, 302] on textarea "Type your message" at bounding box center [496, 300] width 93 height 8
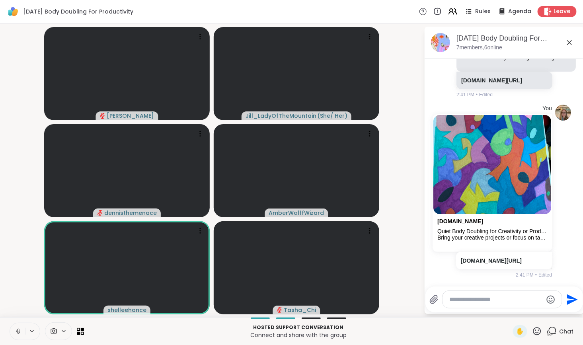
scroll to position [1343, 0]
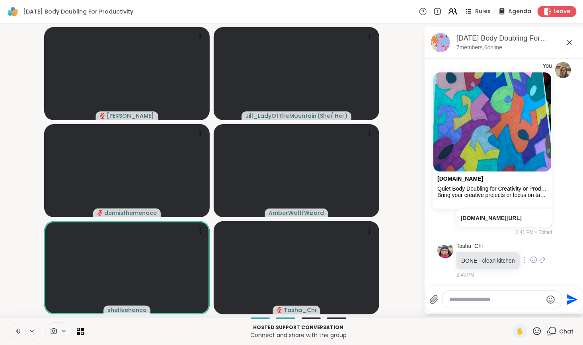
click at [534, 259] on icon at bounding box center [533, 260] width 7 height 8
click at [532, 249] on div "Select Reaction: Heart" at bounding box center [533, 247] width 7 height 7
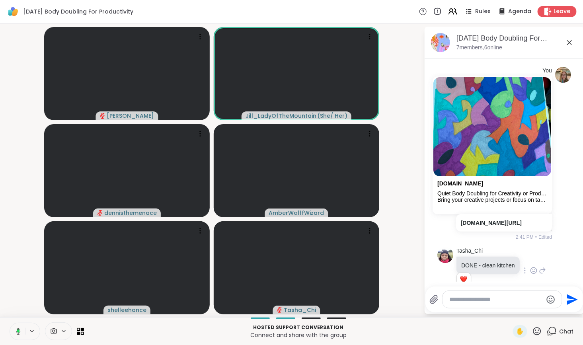
scroll to position [1354, 0]
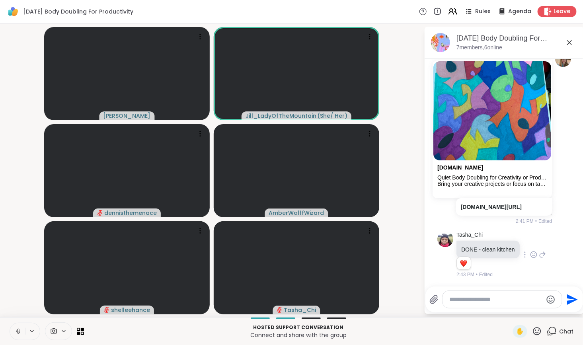
click at [18, 331] on icon at bounding box center [18, 331] width 7 height 7
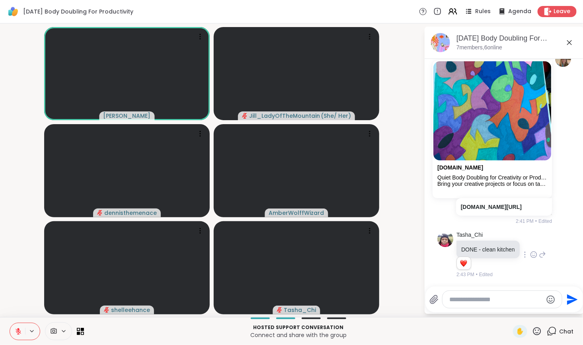
click at [18, 332] on icon at bounding box center [19, 332] width 6 height 6
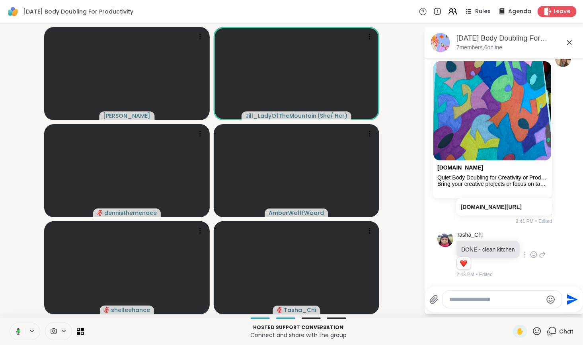
click at [513, 301] on textarea "Type your message" at bounding box center [496, 300] width 93 height 8
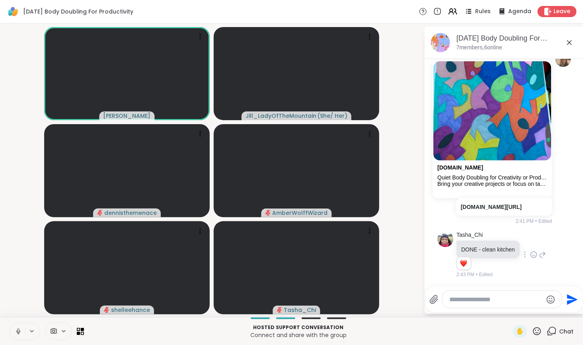
click at [19, 333] on icon at bounding box center [18, 331] width 7 height 7
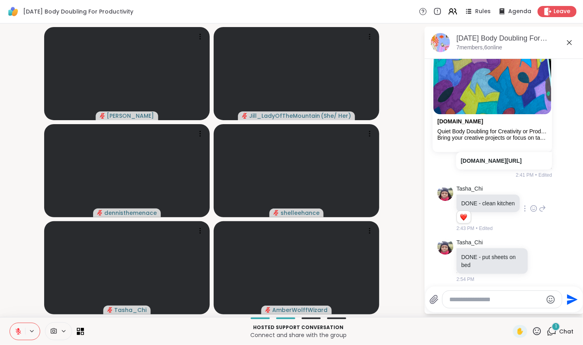
scroll to position [1405, 0]
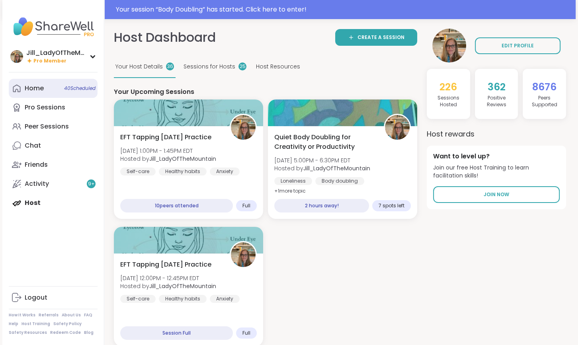
click at [70, 89] on span "40 Scheduled" at bounding box center [79, 88] width 31 height 6
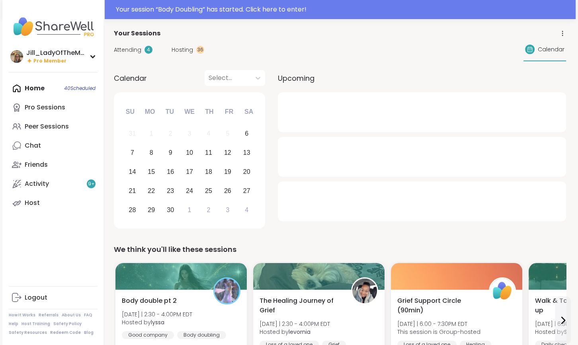
click at [176, 52] on span "Hosting" at bounding box center [183, 50] width 22 height 8
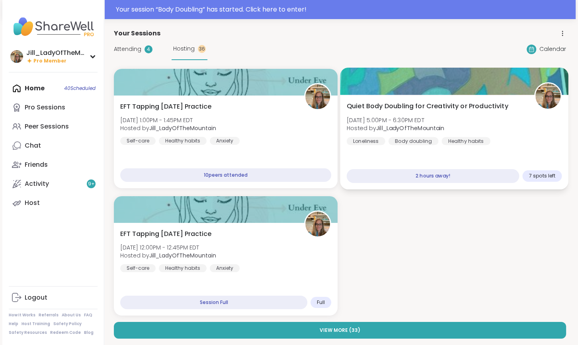
click at [400, 121] on span "[DATE] 5:00PM - 6:30PM EDT" at bounding box center [396, 120] width 98 height 8
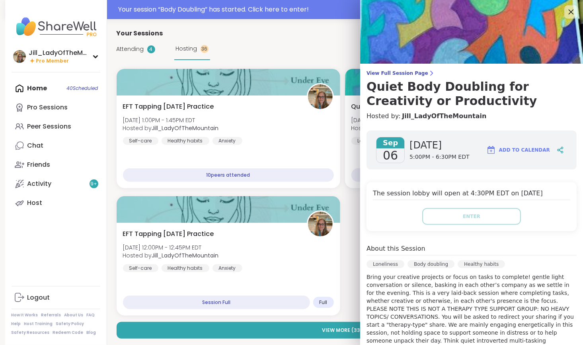
click at [566, 12] on icon at bounding box center [571, 12] width 10 height 10
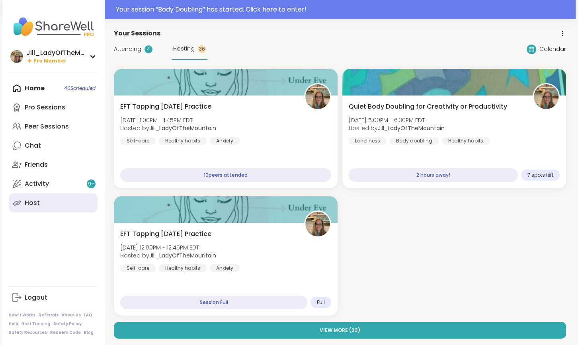
click at [76, 200] on link "Host" at bounding box center [53, 203] width 89 height 19
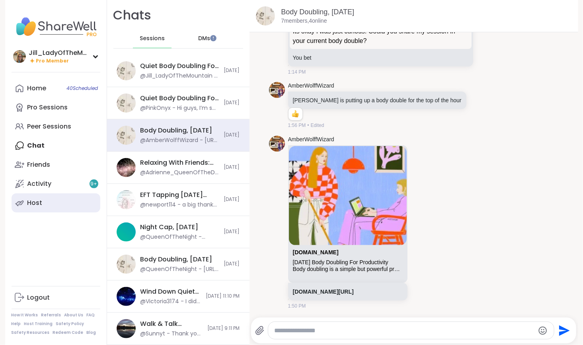
click at [69, 203] on link "Host" at bounding box center [56, 203] width 89 height 19
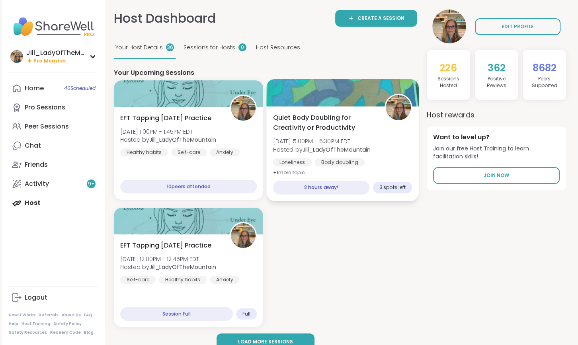
click at [323, 133] on div "Quiet Body Doubling for Creativity or Productivity [DATE] 5:00PM - 6:30PM EDT H…" at bounding box center [342, 145] width 139 height 65
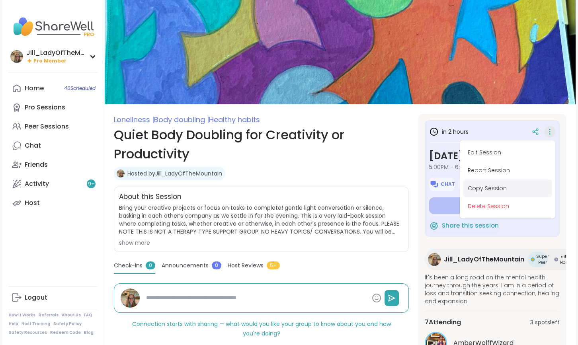
click at [490, 187] on button "Copy Session" at bounding box center [507, 189] width 89 height 18
type textarea "*"
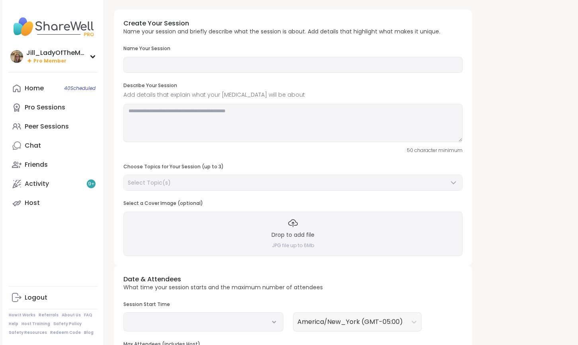
type input "**********"
type textarea "**********"
type input "**"
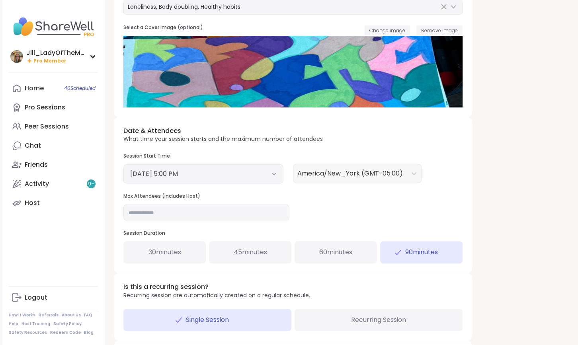
scroll to position [215, 0]
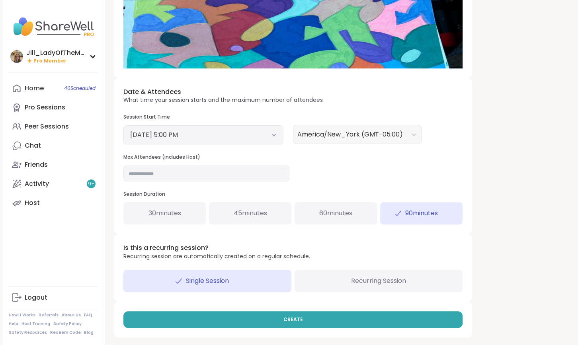
click at [273, 134] on icon at bounding box center [274, 135] width 3 height 2
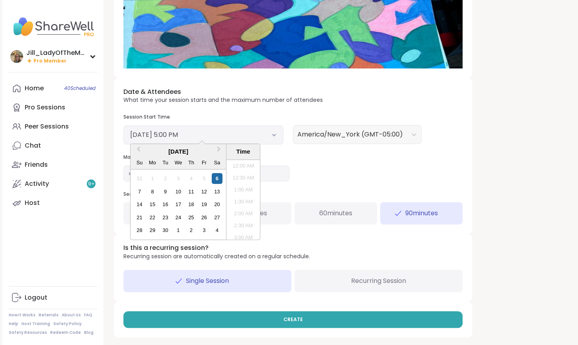
scroll to position [372, 0]
click at [246, 176] on li "4:00 PM" at bounding box center [244, 176] width 34 height 12
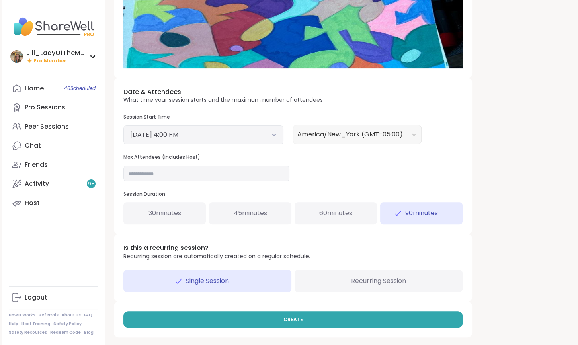
click at [340, 215] on span "60 minutes" at bounding box center [335, 214] width 33 height 10
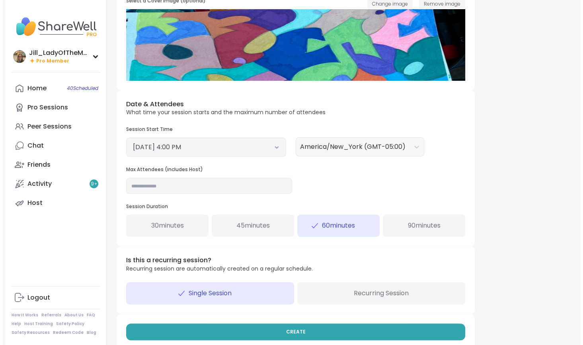
scroll to position [215, 0]
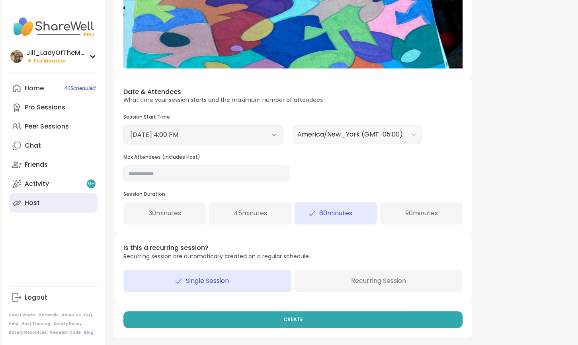
click at [70, 202] on link "Host" at bounding box center [53, 203] width 89 height 19
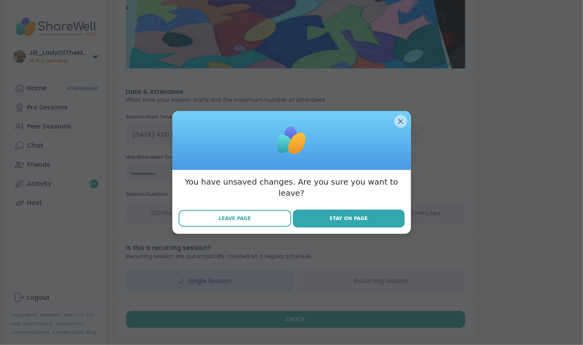
click at [222, 219] on button "Leave Page" at bounding box center [235, 218] width 113 height 17
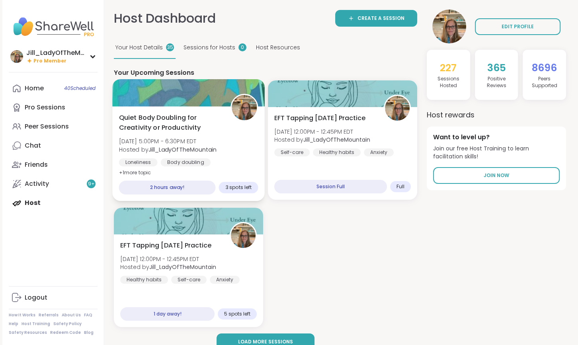
click at [214, 138] on span "[DATE] 5:00PM - 6:30PM EDT" at bounding box center [168, 141] width 98 height 8
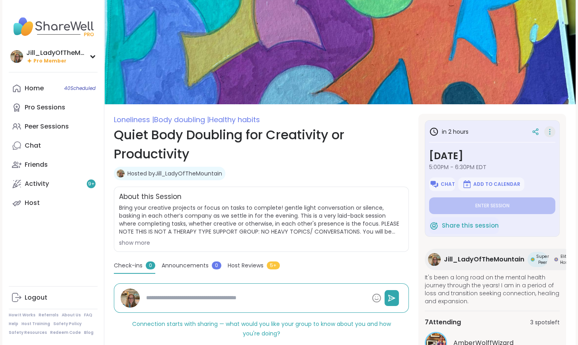
click at [550, 131] on icon at bounding box center [550, 131] width 1 height 1
click at [489, 182] on span "Add to Calendar" at bounding box center [497, 184] width 47 height 6
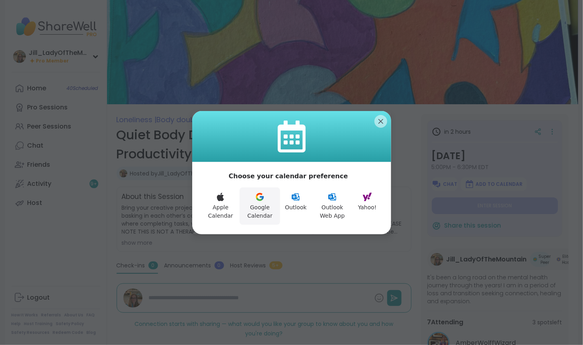
click at [265, 203] on button "Google Calendar" at bounding box center [260, 206] width 41 height 37
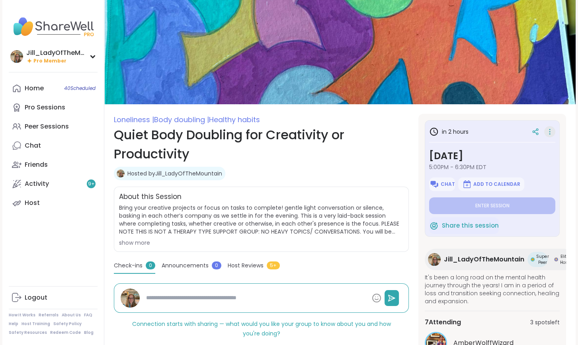
click at [551, 133] on icon at bounding box center [550, 131] width 8 height 11
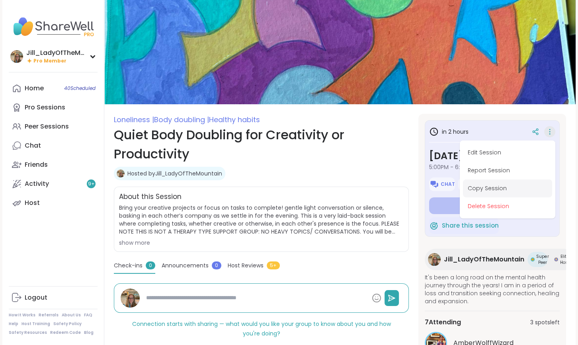
click at [488, 186] on button "Copy Session" at bounding box center [507, 189] width 89 height 18
type textarea "*"
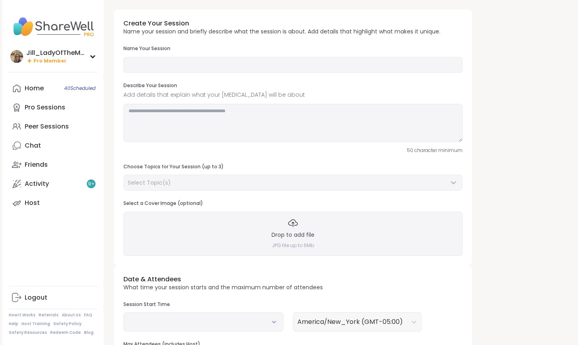
type input "**********"
type textarea "**********"
type input "**"
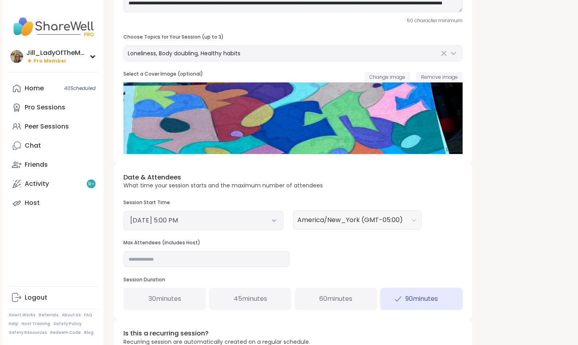
scroll to position [131, 0]
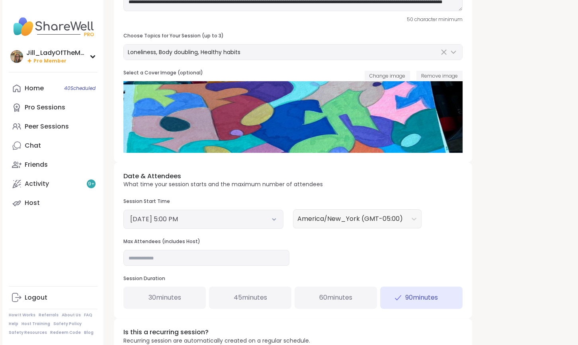
click at [277, 220] on div "[DATE] 5:00 PM" at bounding box center [203, 219] width 160 height 19
click at [273, 219] on icon at bounding box center [274, 220] width 3 height 2
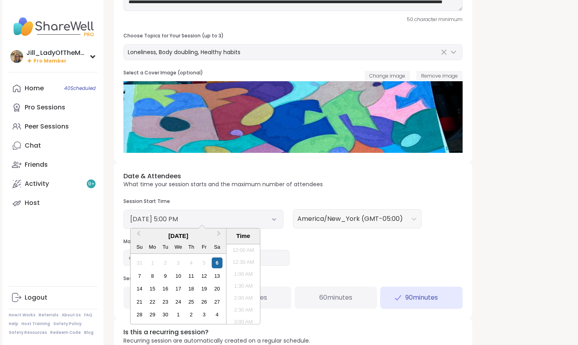
scroll to position [372, 0]
click at [249, 317] on li "6:30 PM" at bounding box center [244, 320] width 34 height 12
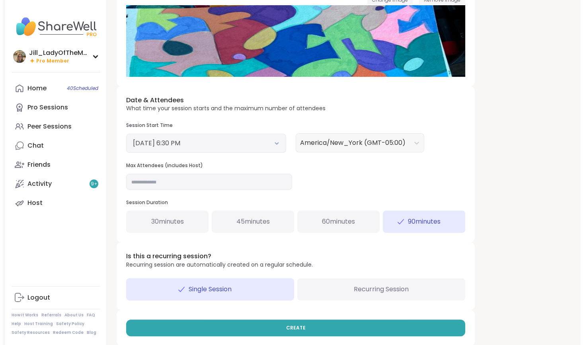
scroll to position [215, 0]
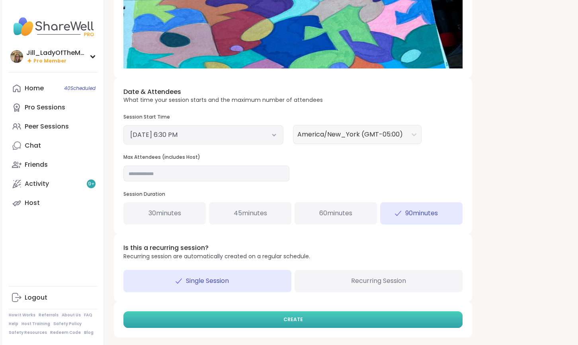
click at [307, 321] on button "CREATE" at bounding box center [292, 319] width 339 height 17
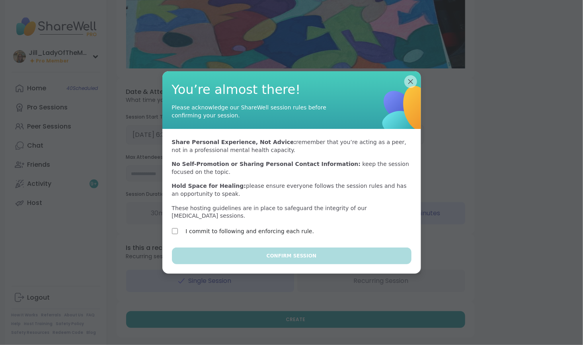
click at [280, 227] on label "I commit to following and enforcing each rule." at bounding box center [250, 232] width 129 height 10
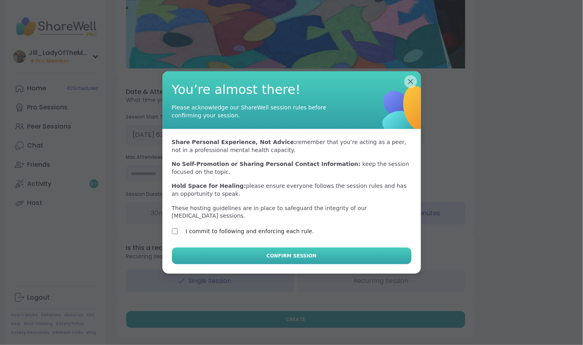
click at [286, 252] on span "Confirm Session" at bounding box center [292, 255] width 50 height 7
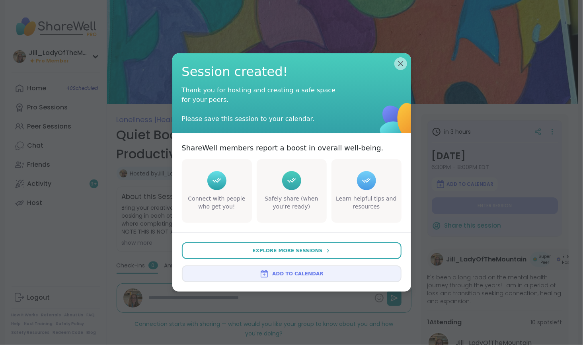
click at [295, 274] on span "Add to Calendar" at bounding box center [297, 273] width 51 height 7
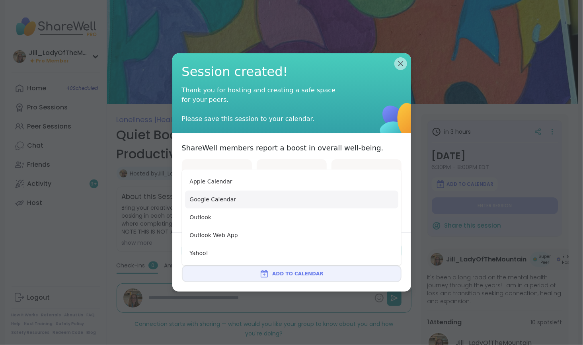
click at [293, 203] on button "Google Calendar" at bounding box center [291, 200] width 213 height 18
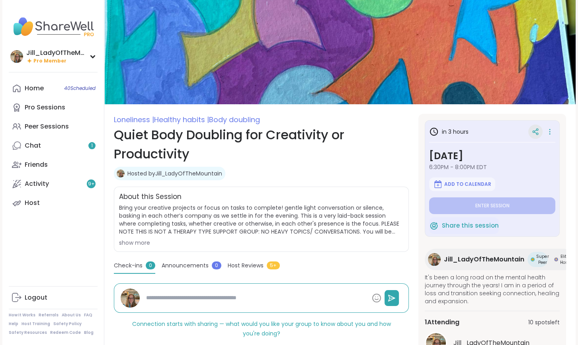
click at [536, 135] on icon at bounding box center [535, 131] width 7 height 7
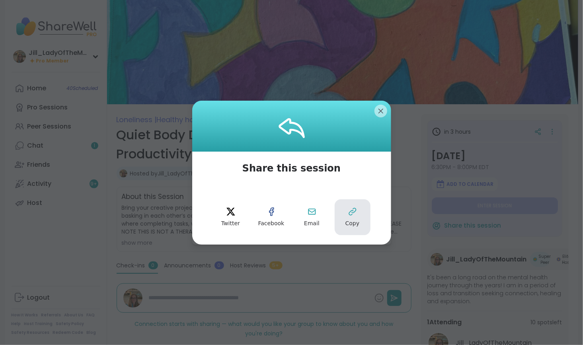
click at [353, 216] on icon at bounding box center [353, 212] width 10 height 10
type textarea "*"
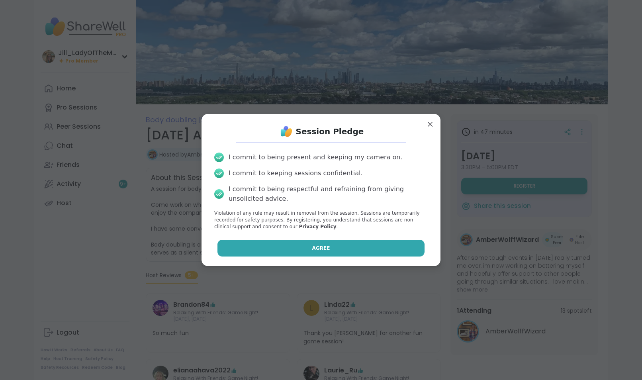
click at [321, 252] on button "Agree" at bounding box center [320, 248] width 207 height 17
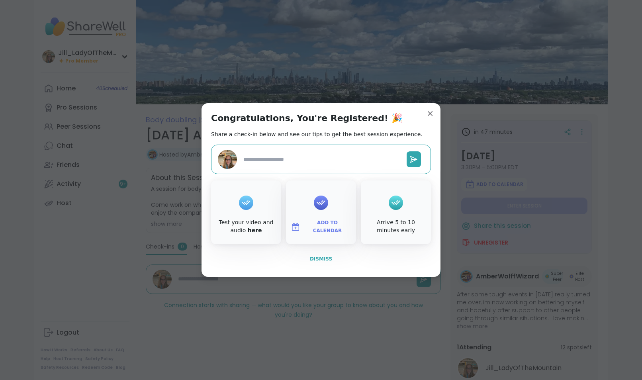
click at [315, 258] on span "Dismiss" at bounding box center [321, 259] width 22 height 6
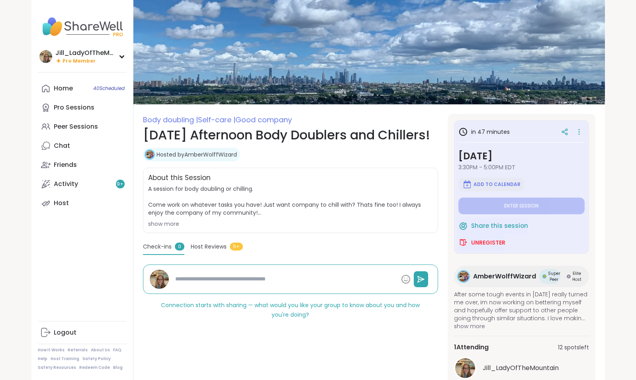
click at [481, 184] on span "Add to Calendar" at bounding box center [497, 184] width 47 height 6
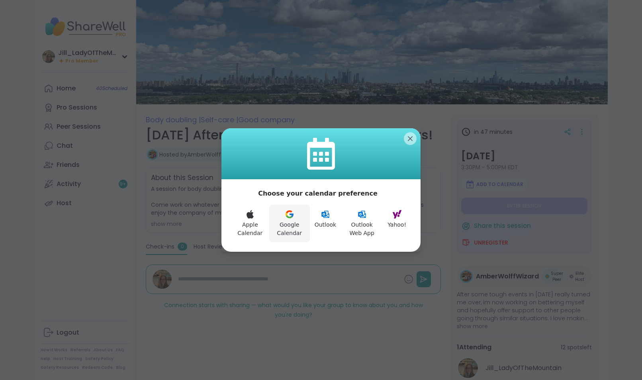
click at [289, 222] on button "Google Calendar" at bounding box center [289, 223] width 41 height 37
type textarea "*"
